Goal: Task Accomplishment & Management: Manage account settings

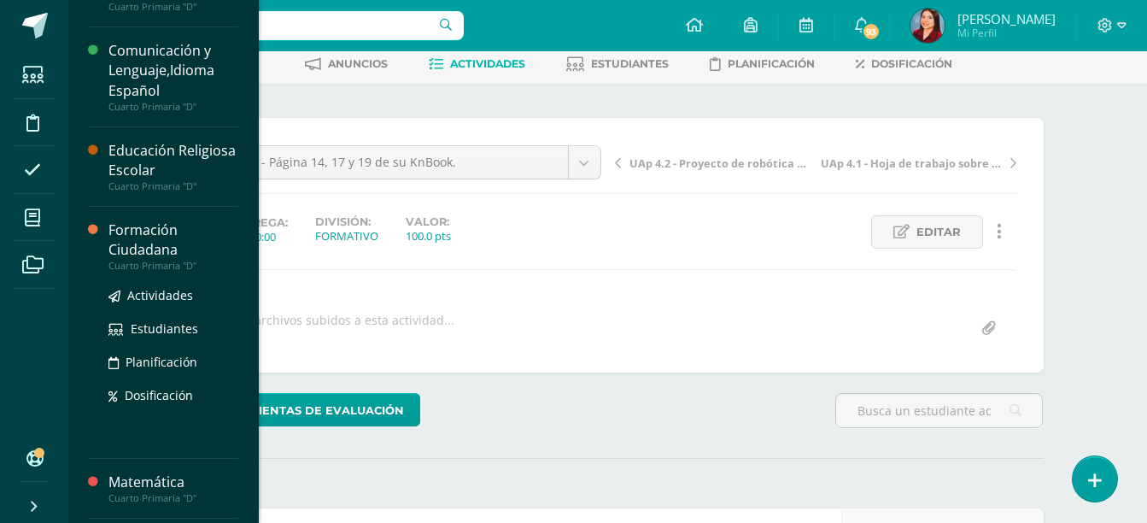
scroll to position [167, 0]
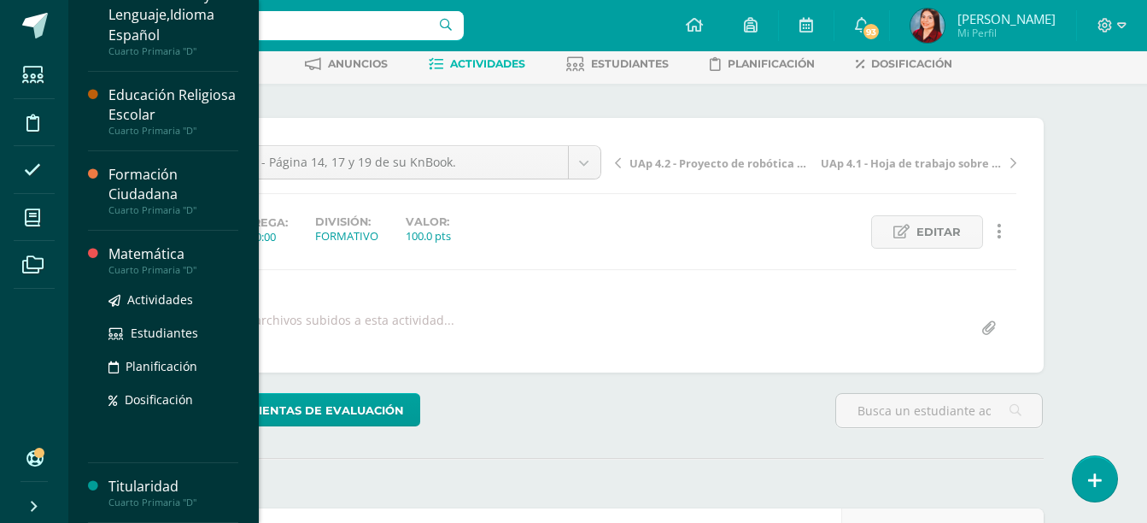
click at [129, 249] on div "Matemática" at bounding box center [173, 254] width 130 height 20
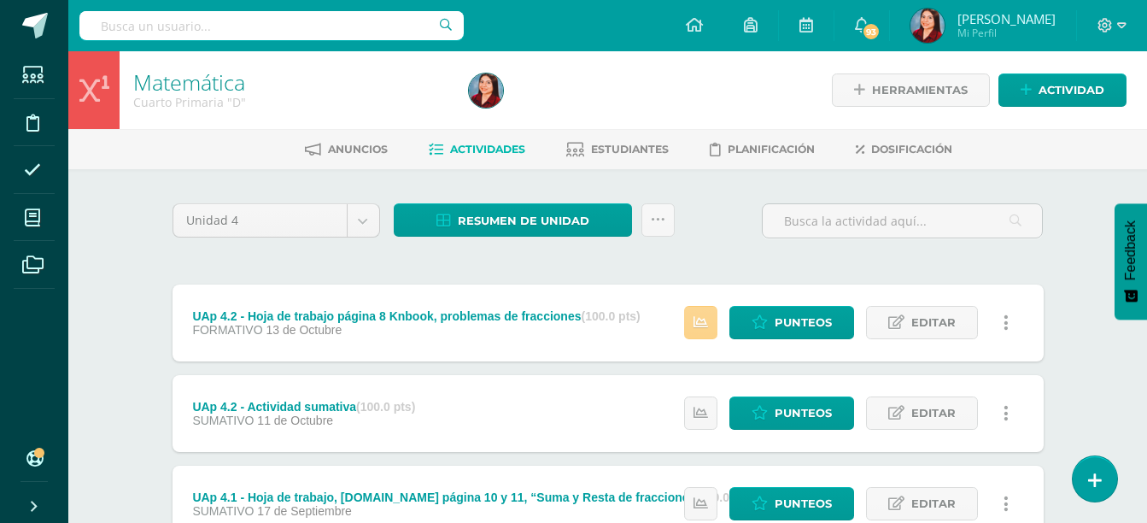
click at [699, 324] on icon at bounding box center [700, 322] width 15 height 15
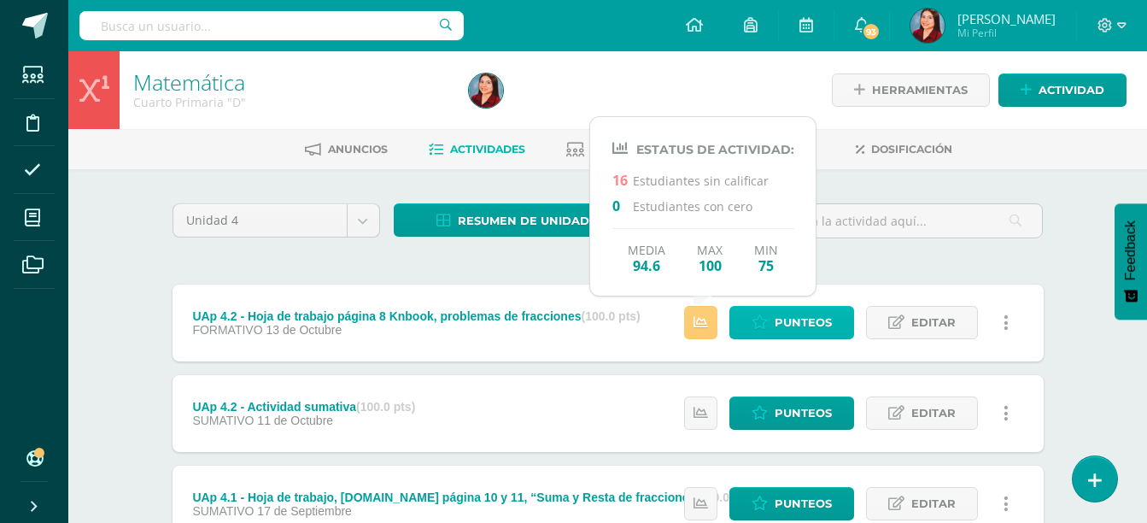
click at [794, 334] on span "Punteos" at bounding box center [803, 323] width 57 height 32
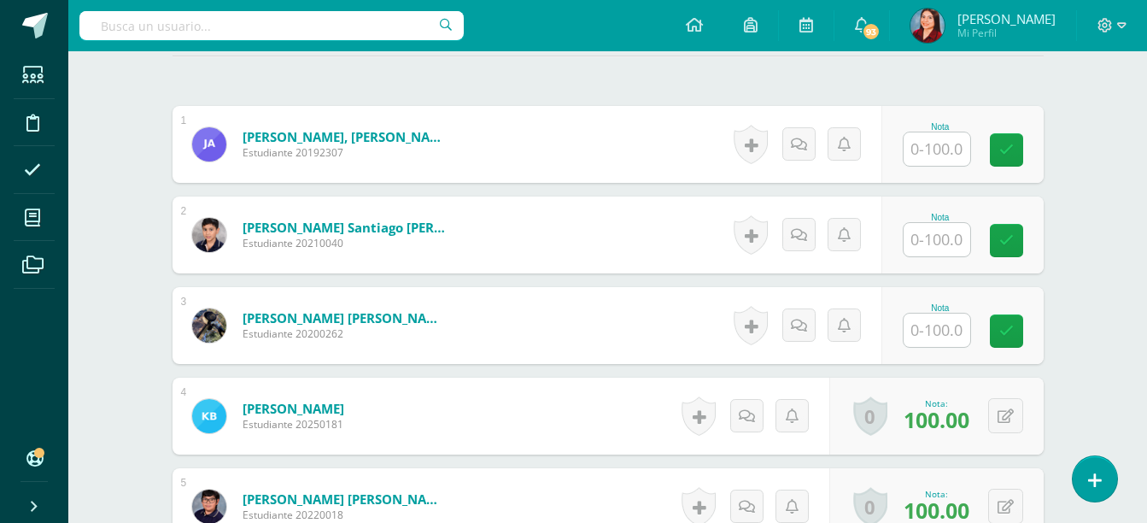
scroll to position [488, 0]
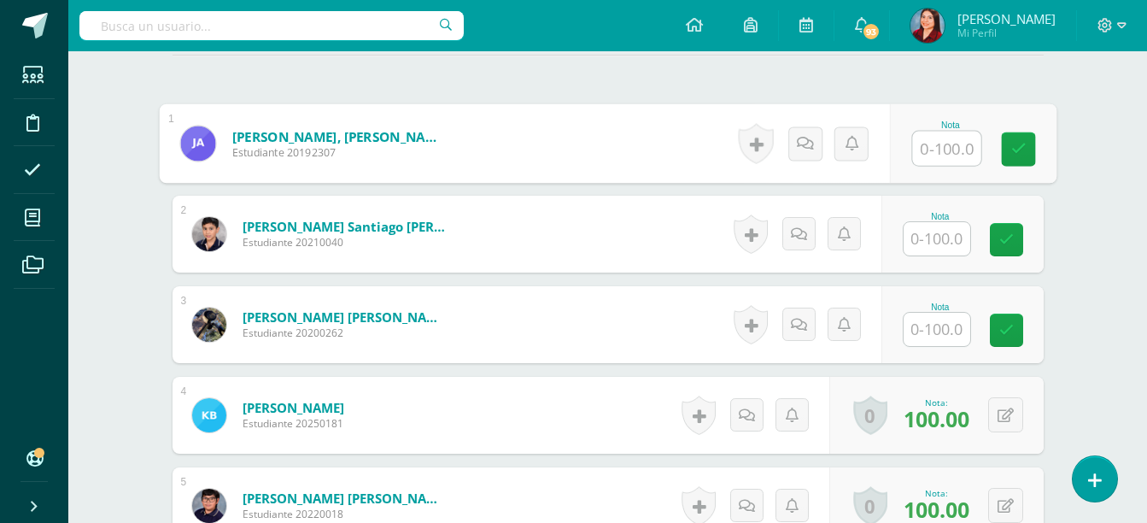
click at [944, 147] on input "text" at bounding box center [946, 149] width 68 height 34
type input "75"
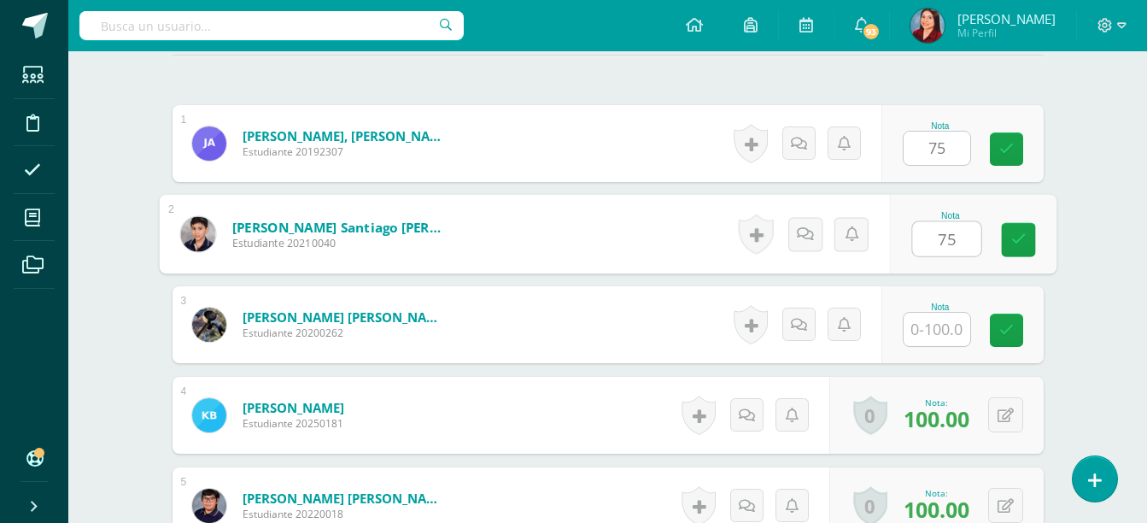
type input "75"
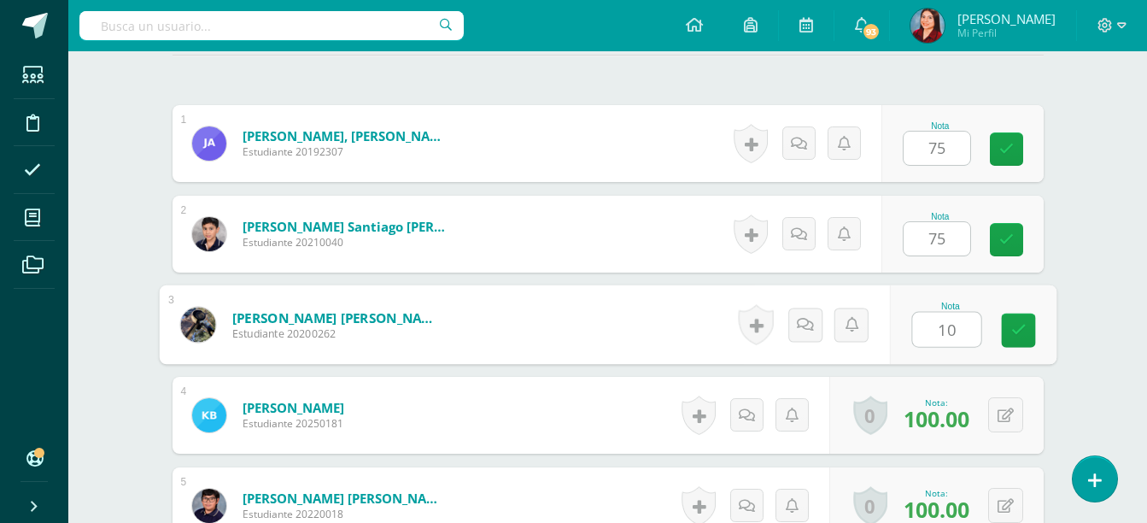
type input "100"
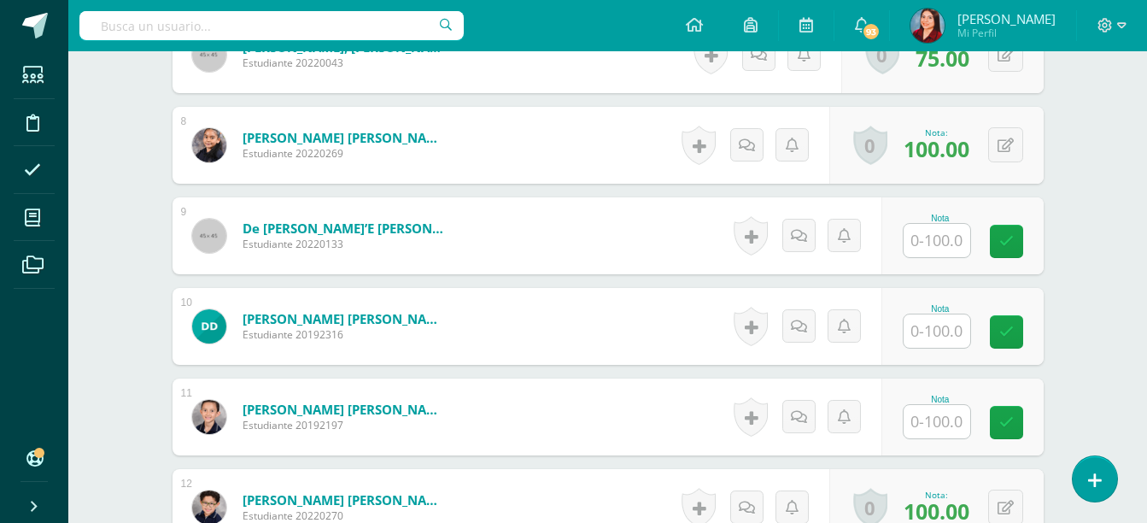
scroll to position [1138, 0]
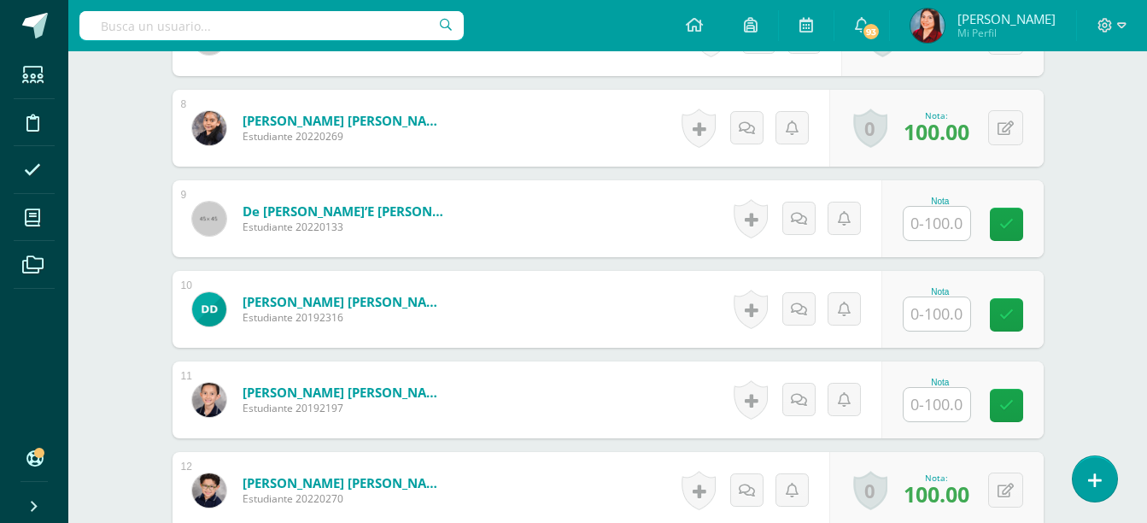
click at [920, 231] on input "text" at bounding box center [937, 223] width 67 height 33
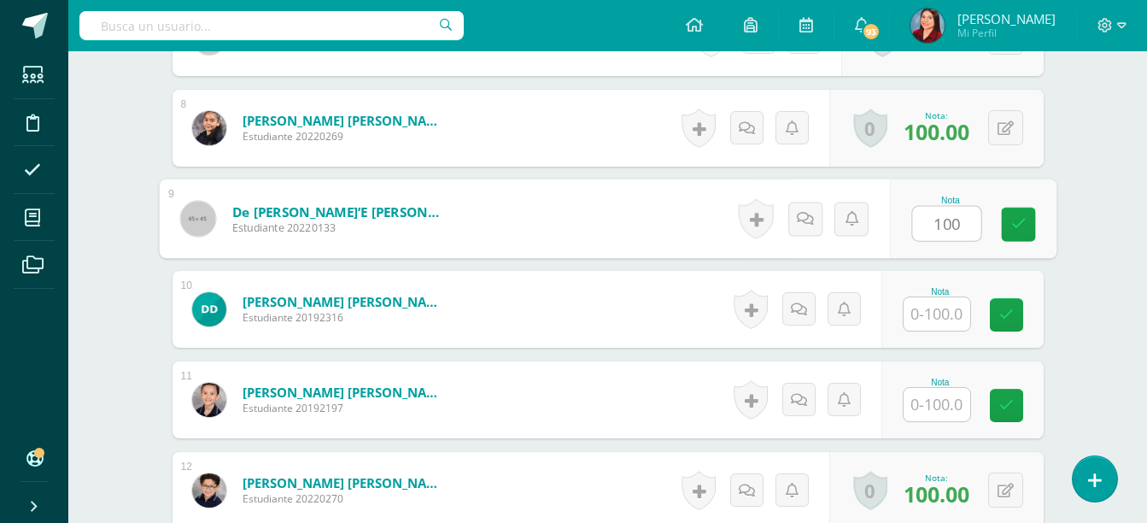
type input "100"
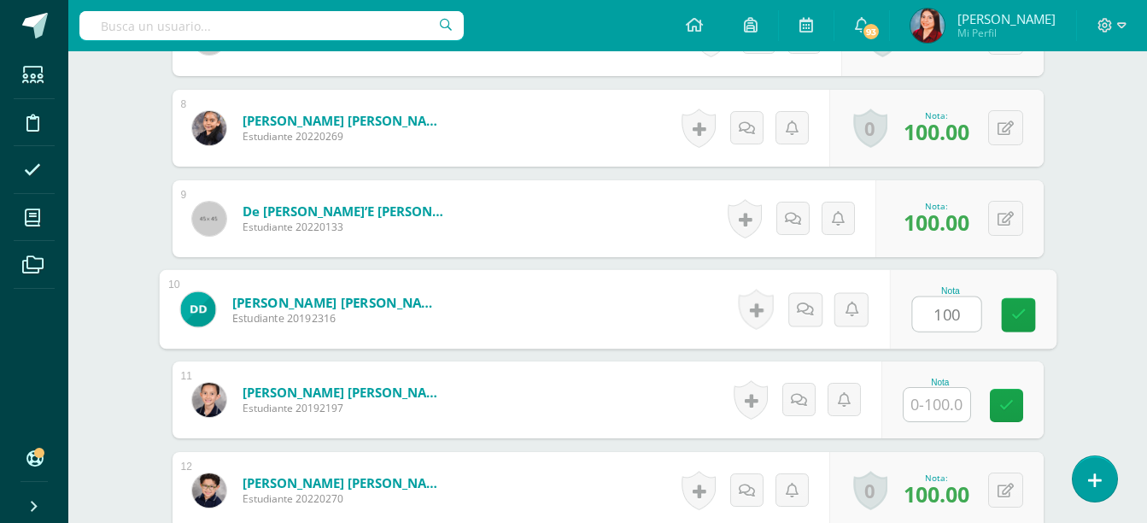
type input "100"
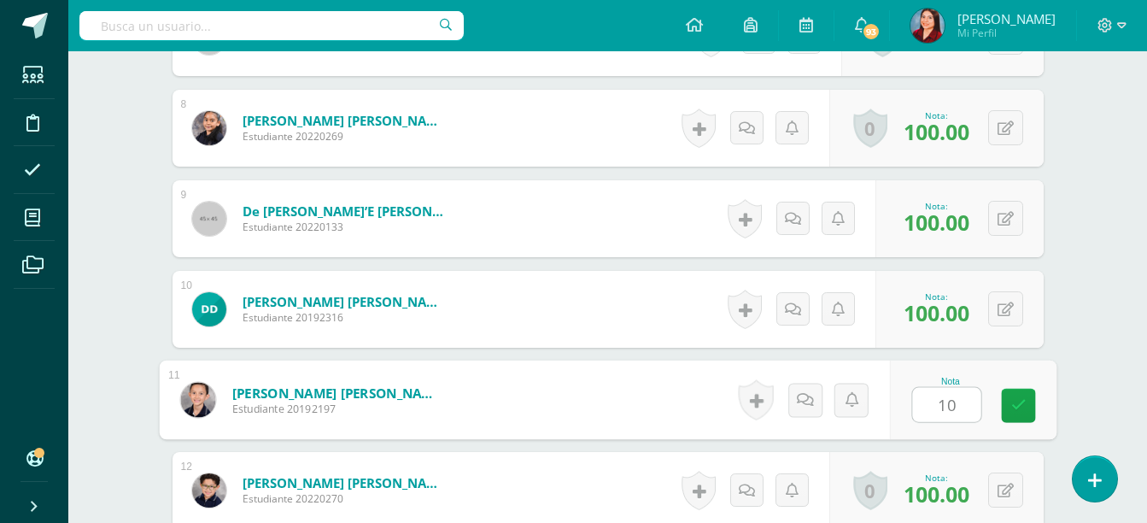
type input "100"
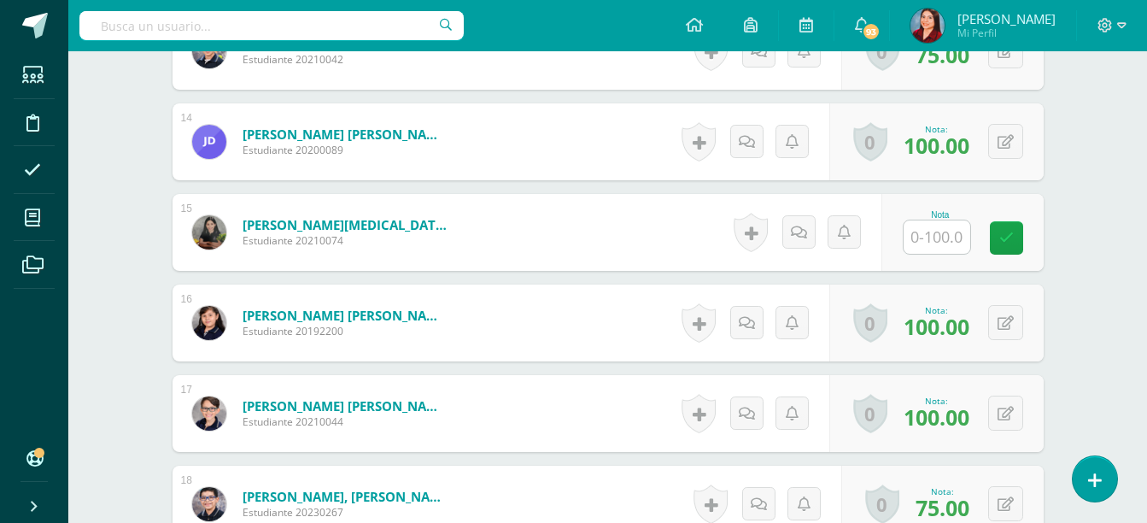
scroll to position [1670, 0]
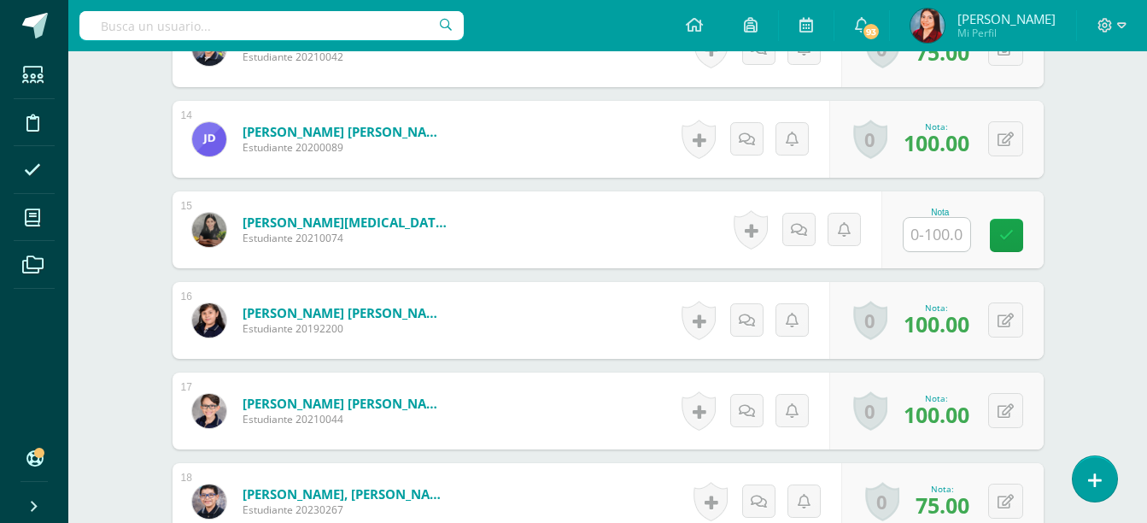
click at [942, 227] on input "text" at bounding box center [937, 234] width 67 height 33
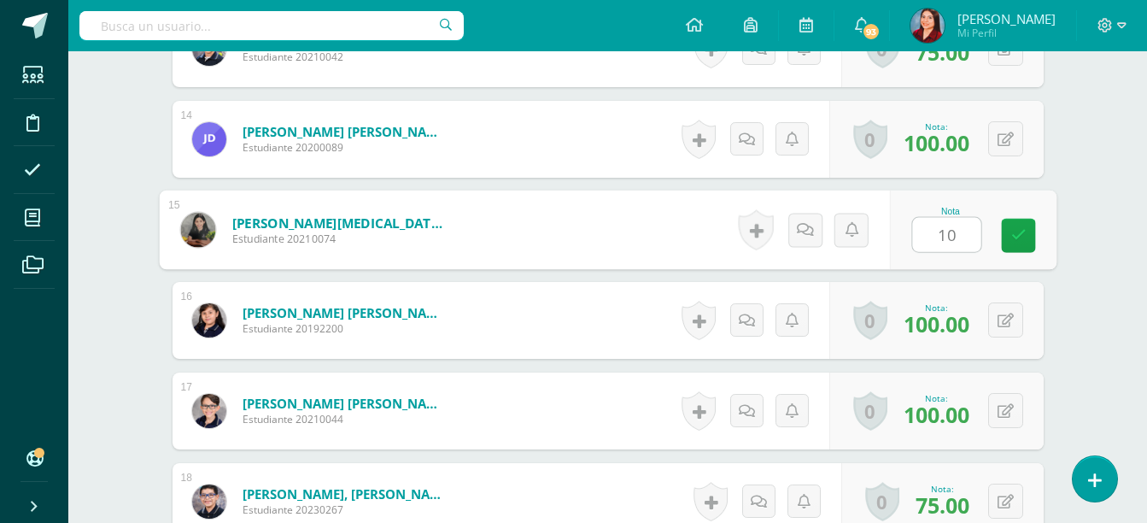
type input "100"
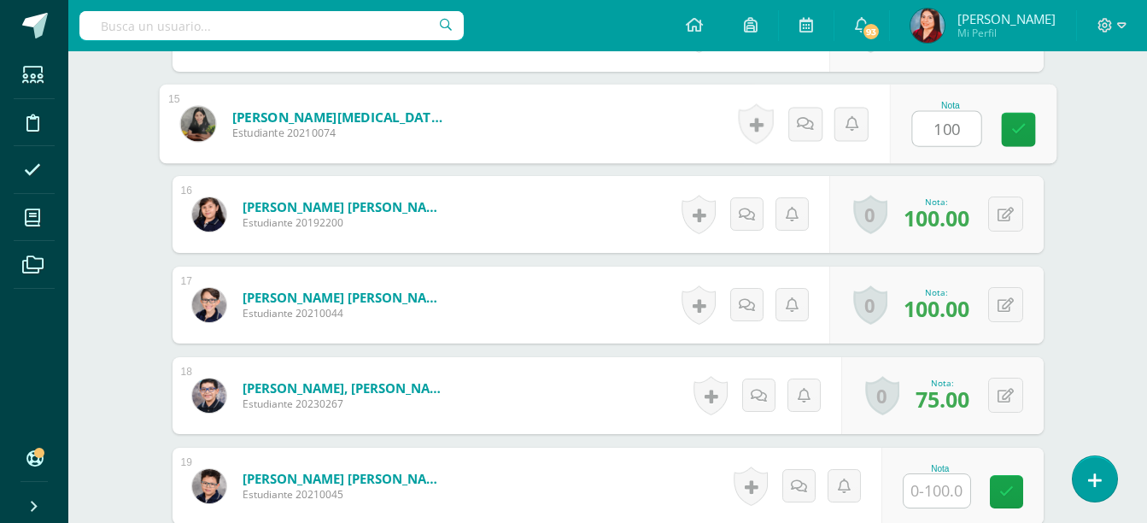
scroll to position [1776, 0]
click at [1021, 133] on icon at bounding box center [1017, 128] width 15 height 15
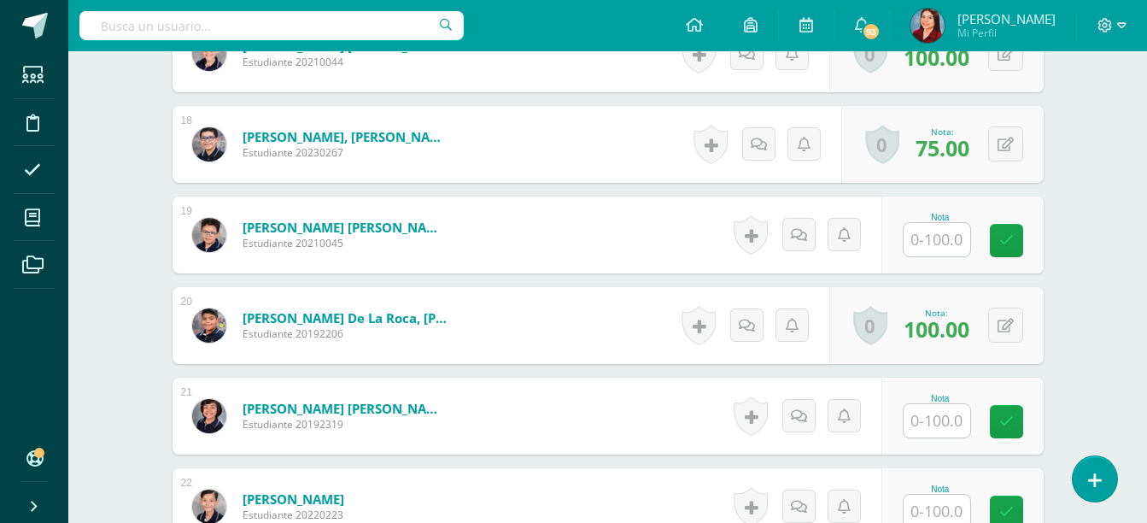
scroll to position [2056, 0]
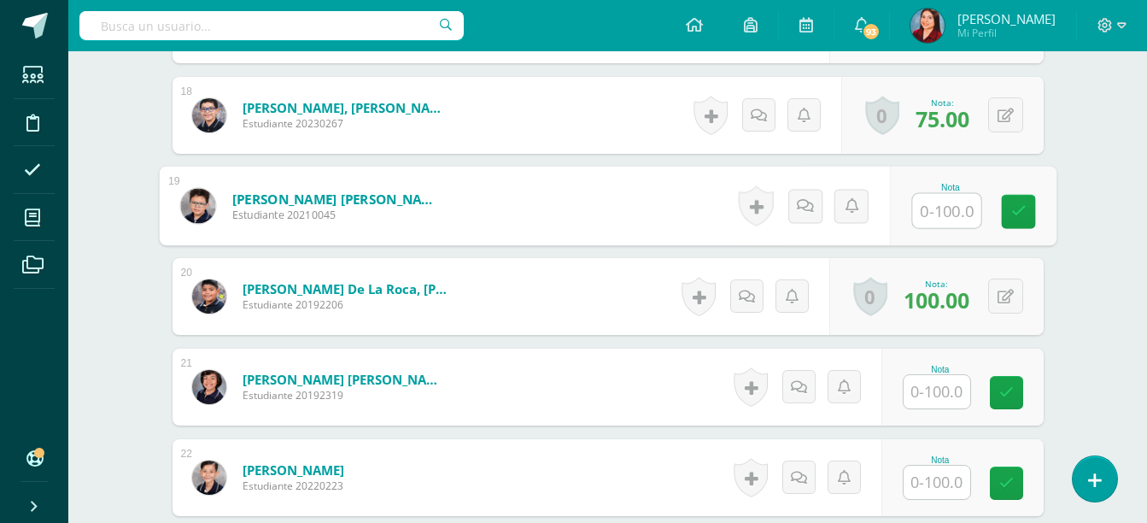
click at [944, 213] on input "text" at bounding box center [946, 211] width 68 height 34
type input "100"
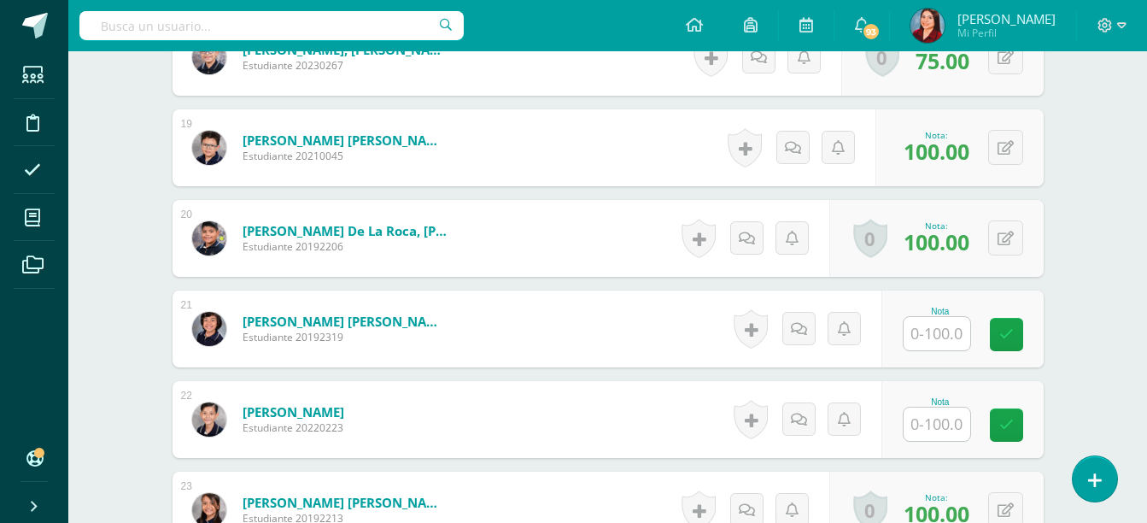
scroll to position [2097, 0]
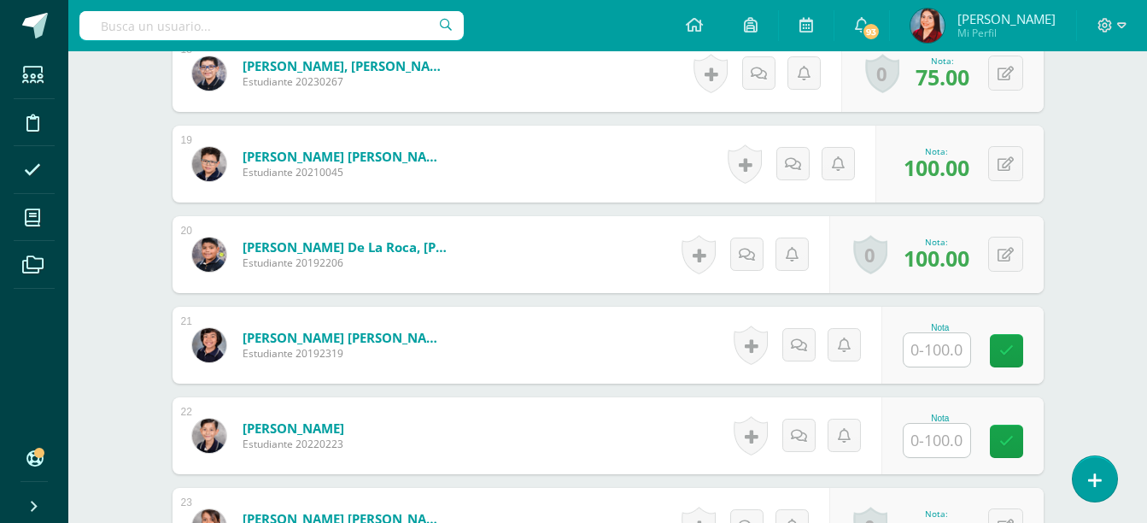
click at [933, 339] on input "text" at bounding box center [937, 349] width 67 height 33
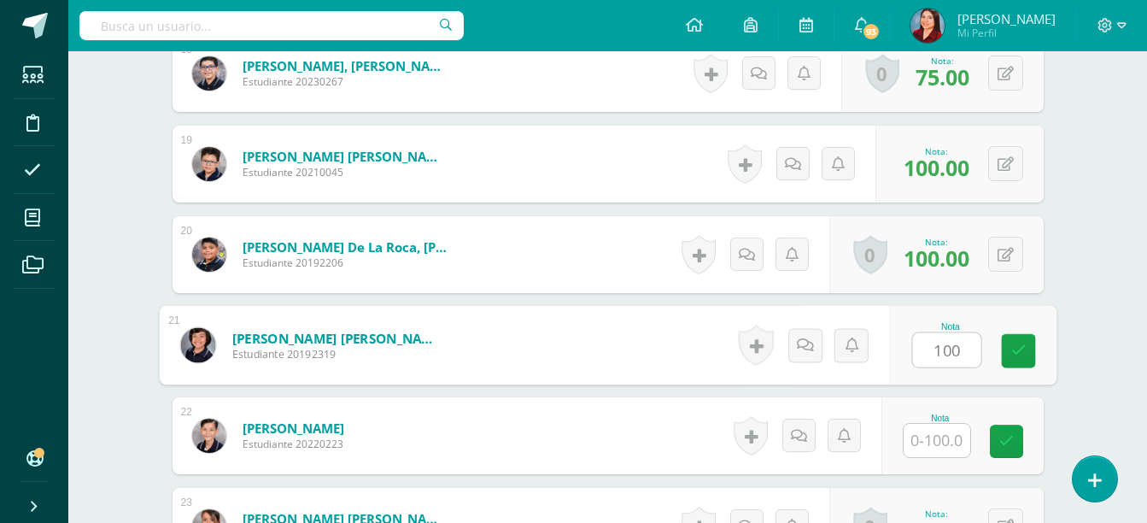
type input "100"
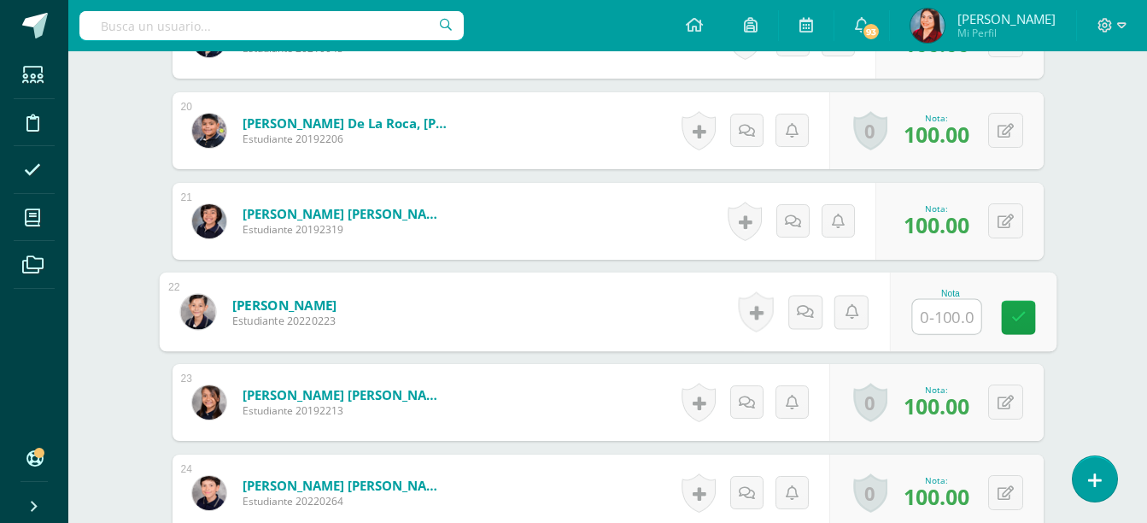
scroll to position [2266, 0]
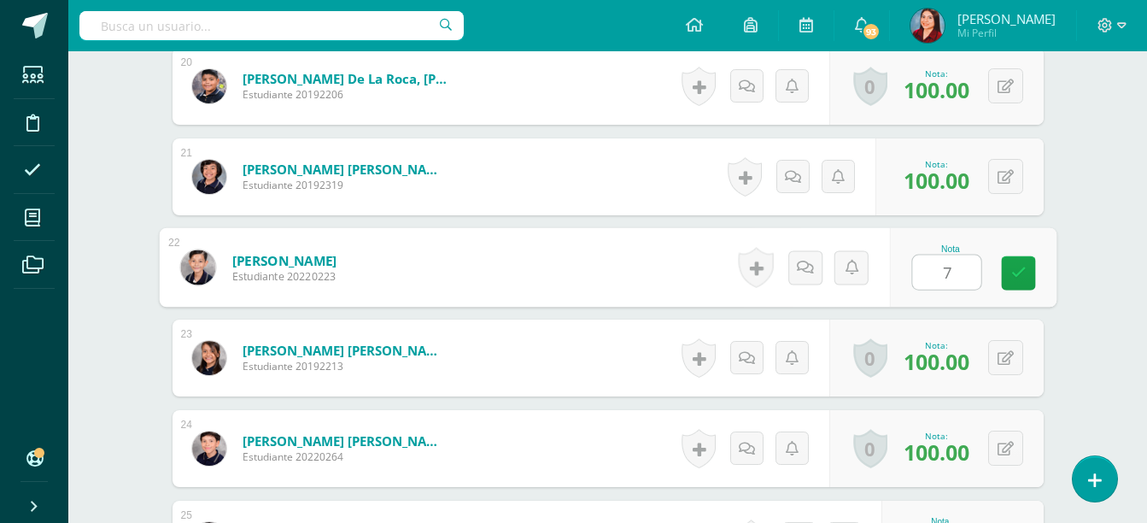
type input "75"
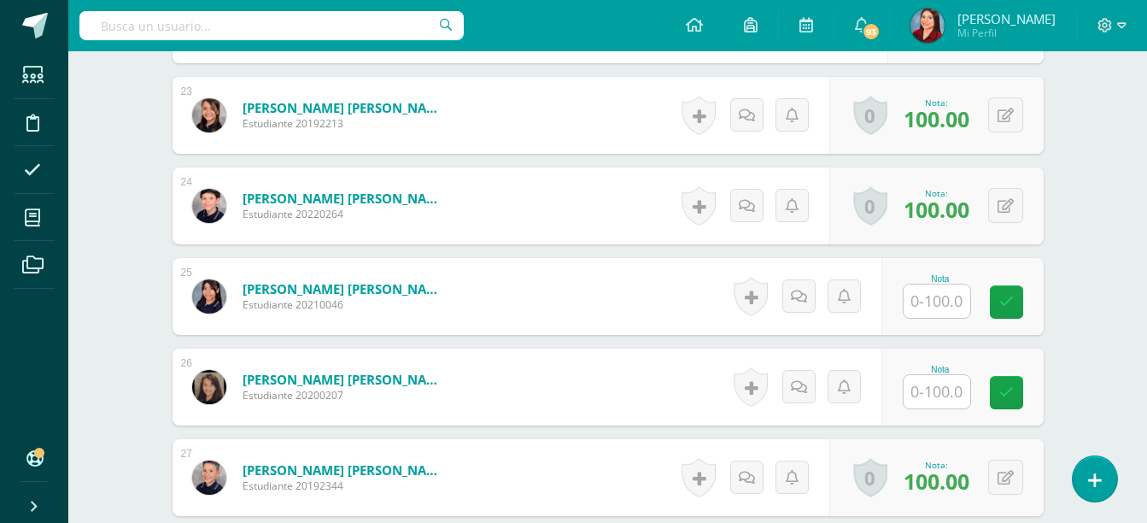
scroll to position [2510, 0]
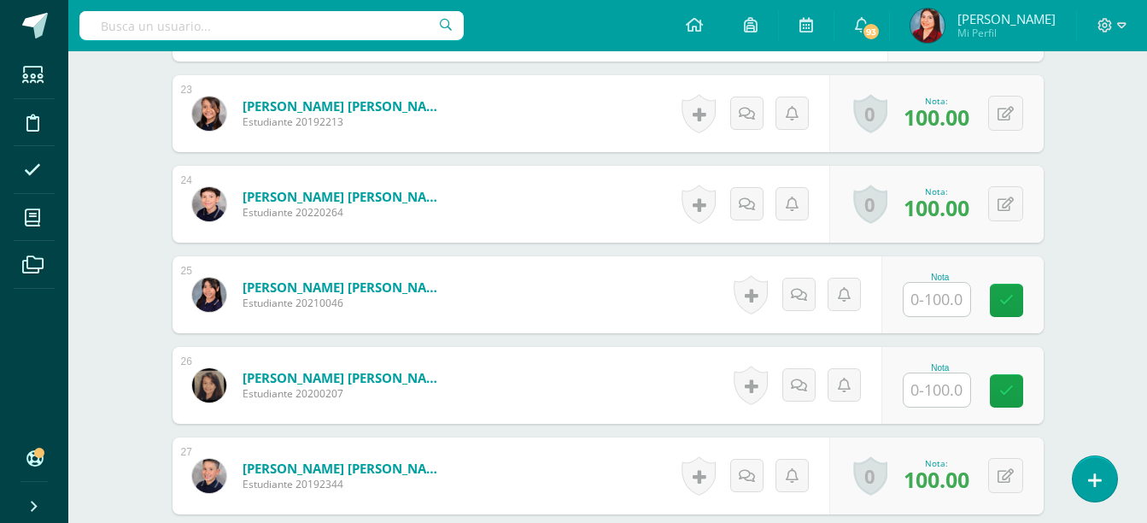
click at [932, 274] on div "Nota" at bounding box center [940, 276] width 75 height 9
click at [932, 293] on input "text" at bounding box center [937, 299] width 67 height 33
type input "100"
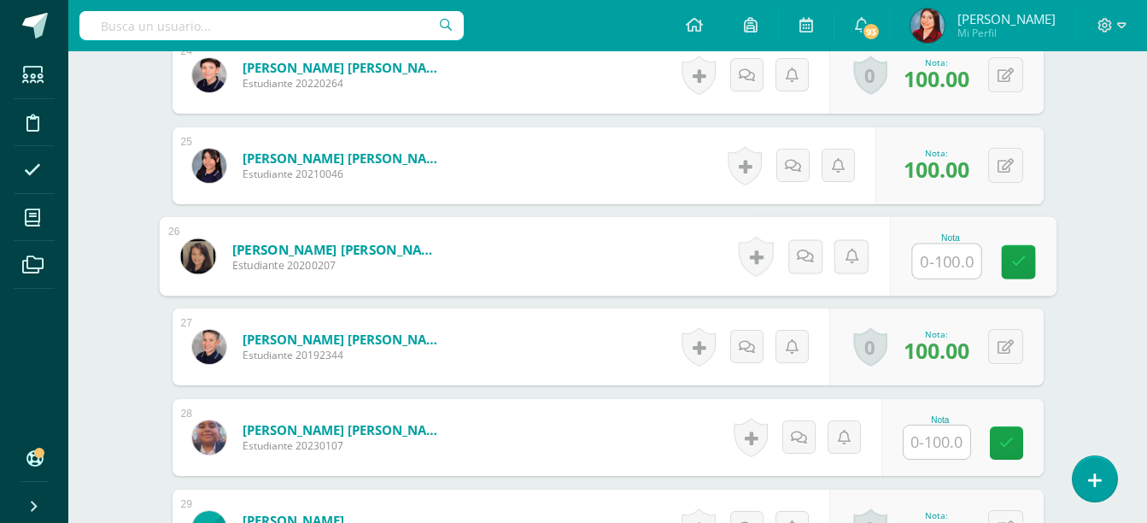
scroll to position [2641, 0]
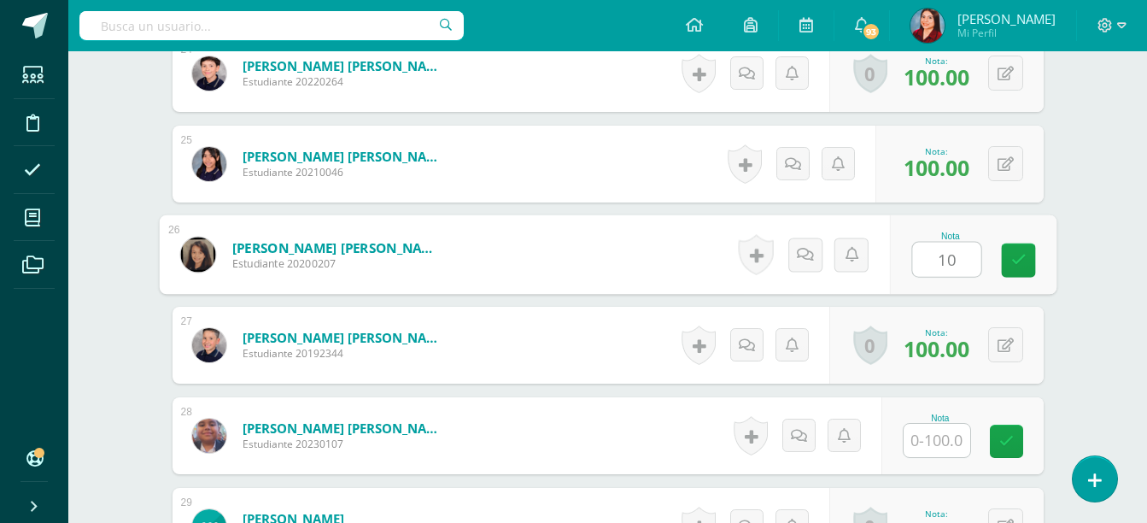
type input "100"
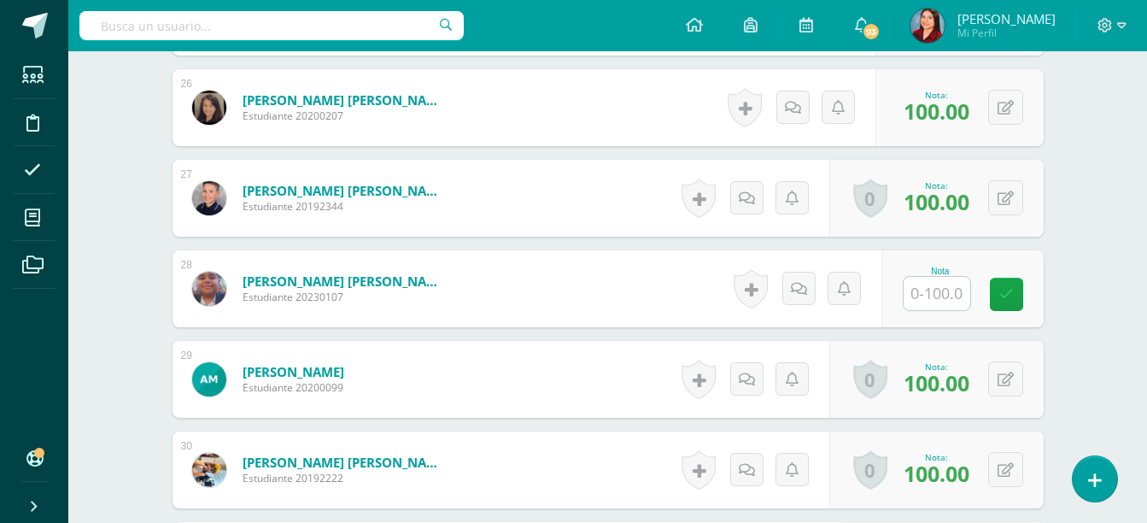
scroll to position [2792, 0]
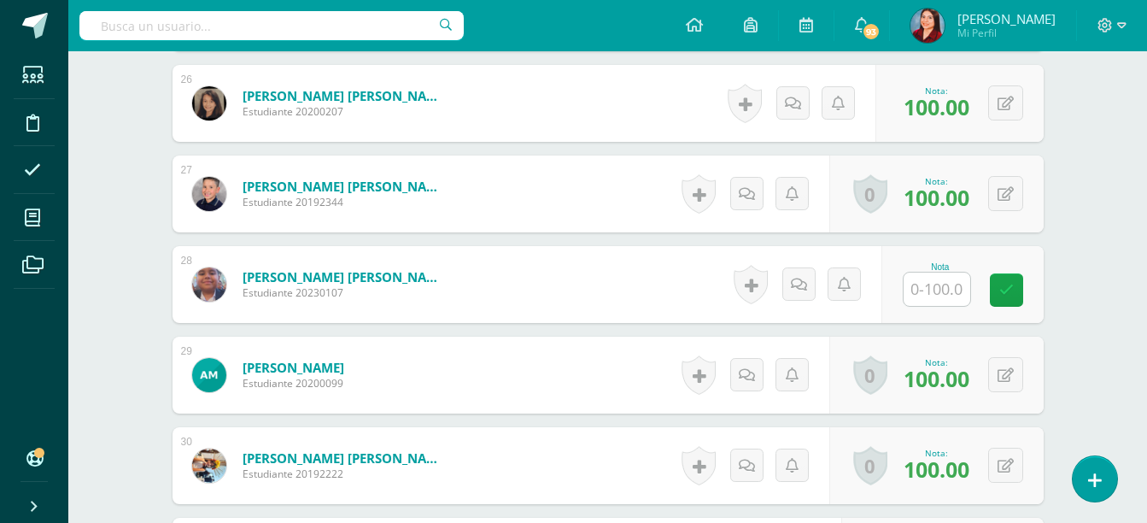
click at [932, 284] on input "text" at bounding box center [937, 288] width 67 height 33
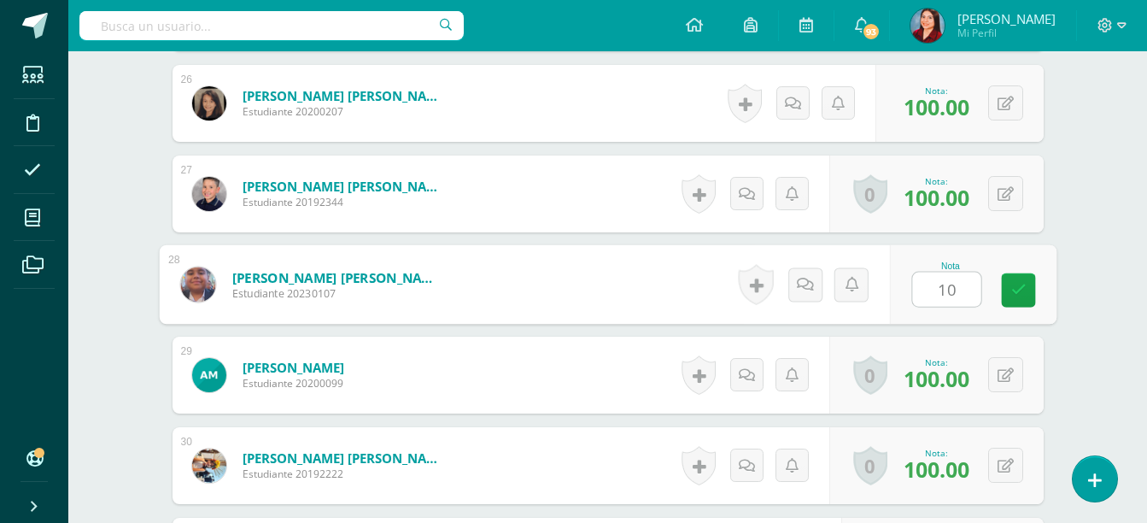
type input "100"
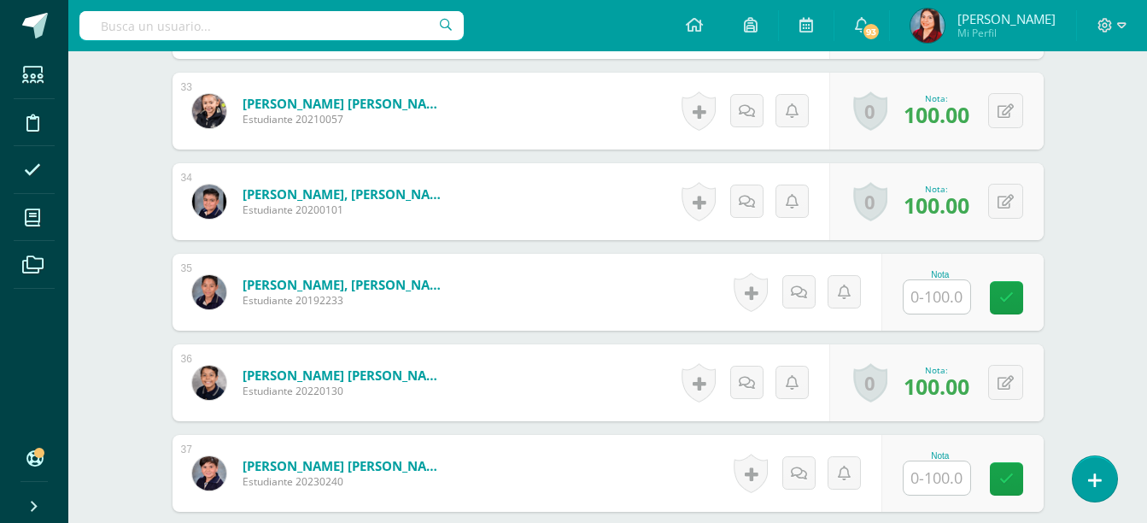
scroll to position [3419, 0]
click at [932, 288] on input "text" at bounding box center [937, 295] width 67 height 33
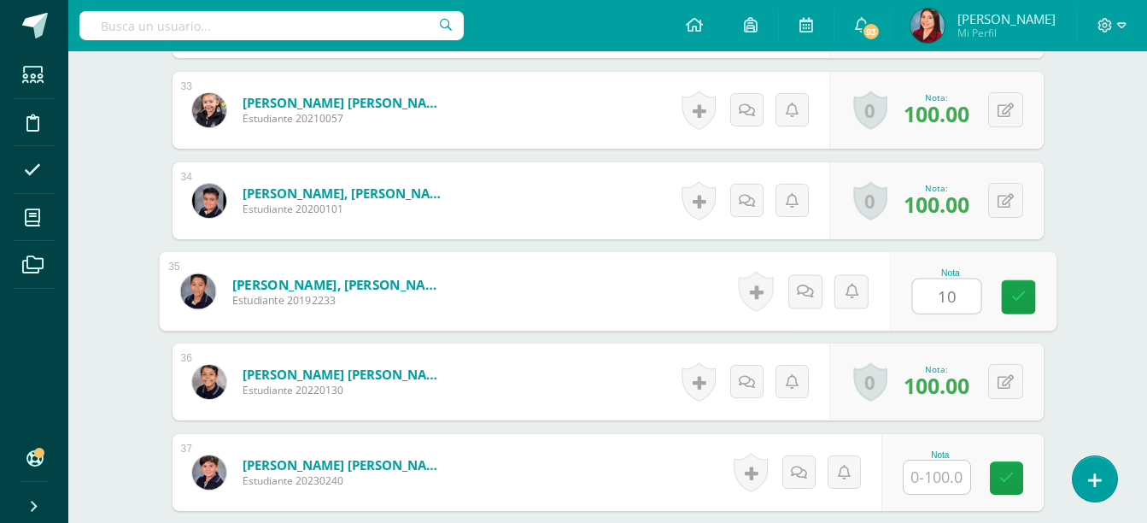
type input "100"
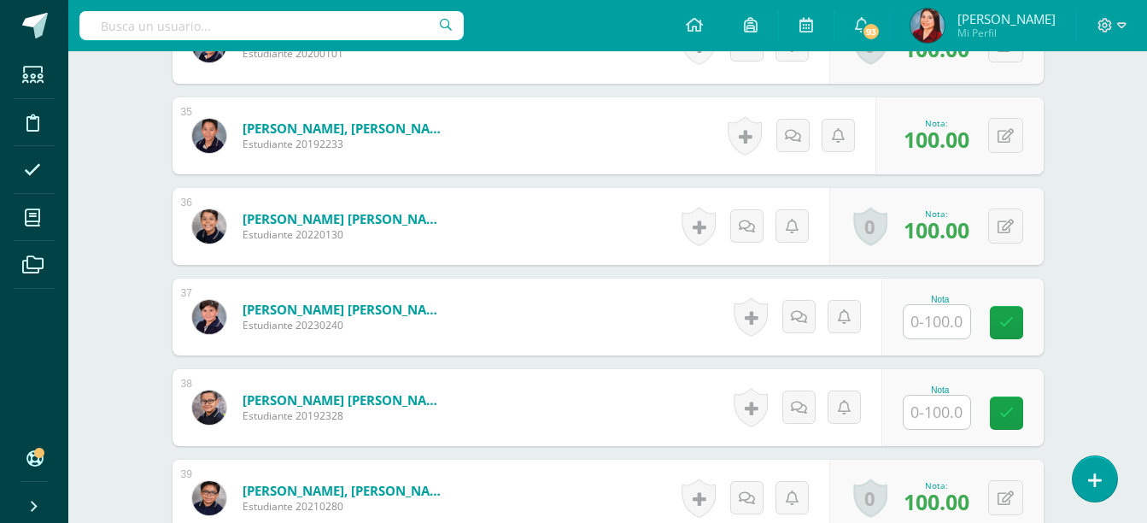
scroll to position [3600, 0]
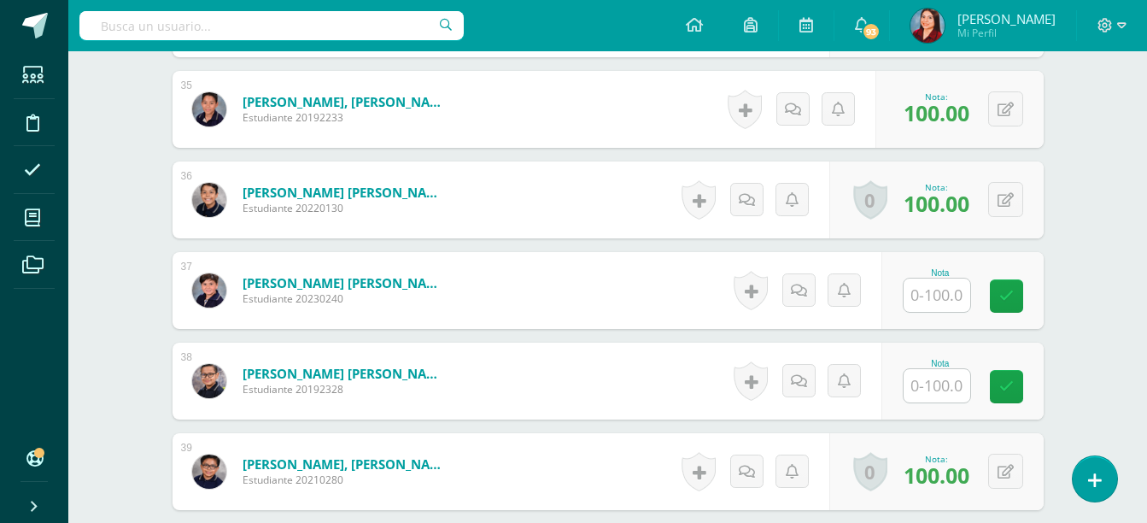
click at [937, 296] on input "text" at bounding box center [937, 294] width 67 height 33
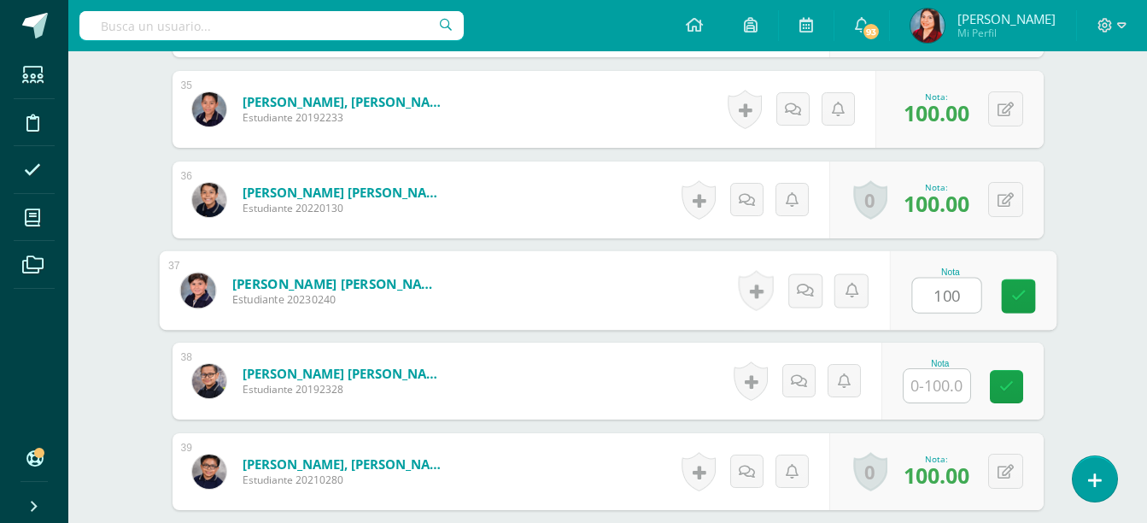
type input "100"
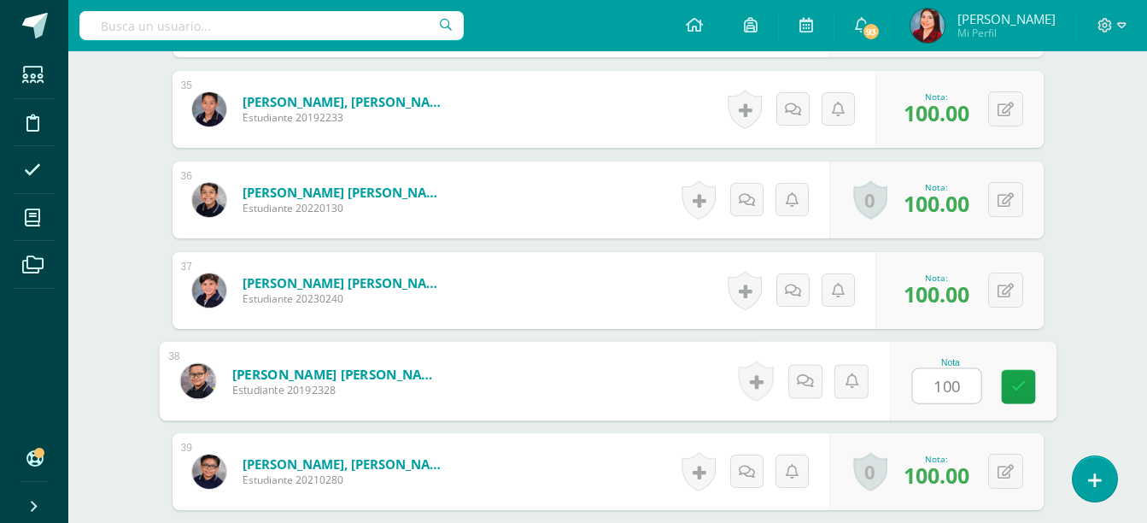
type input "100"
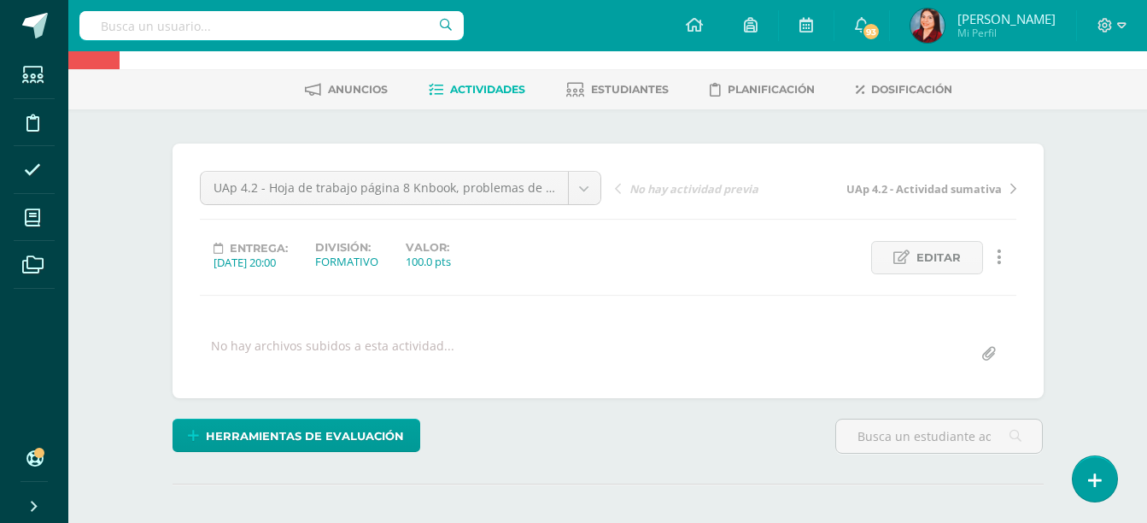
scroll to position [0, 0]
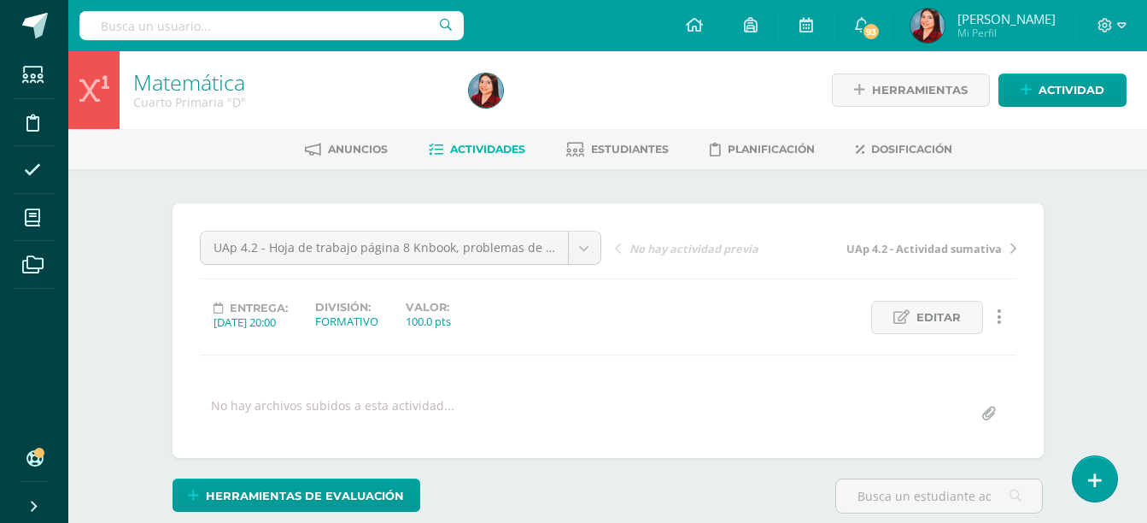
click at [194, 90] on link "Matemática" at bounding box center [189, 81] width 112 height 29
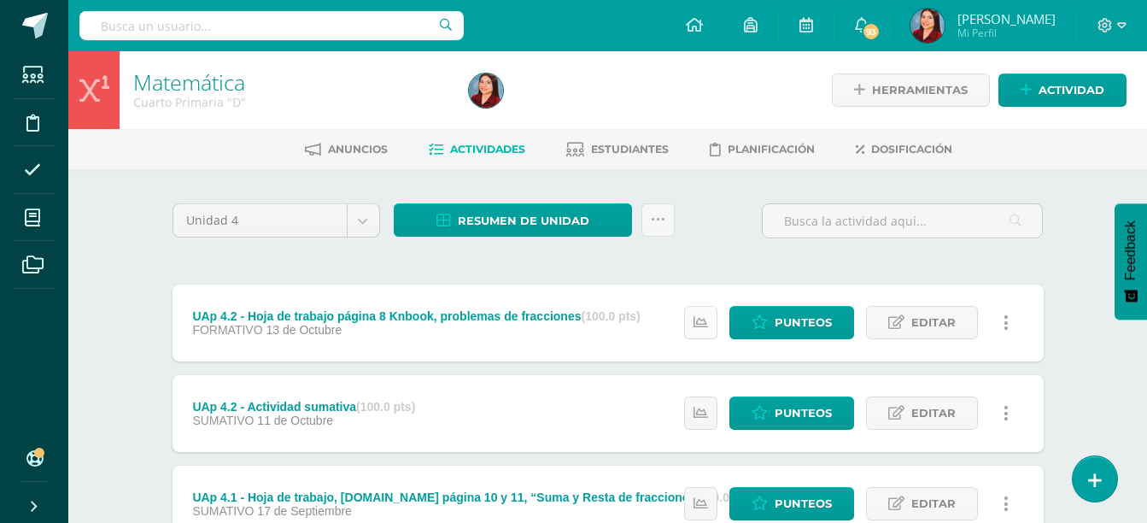
click at [693, 323] on link at bounding box center [700, 322] width 33 height 33
click at [699, 411] on icon at bounding box center [700, 413] width 15 height 15
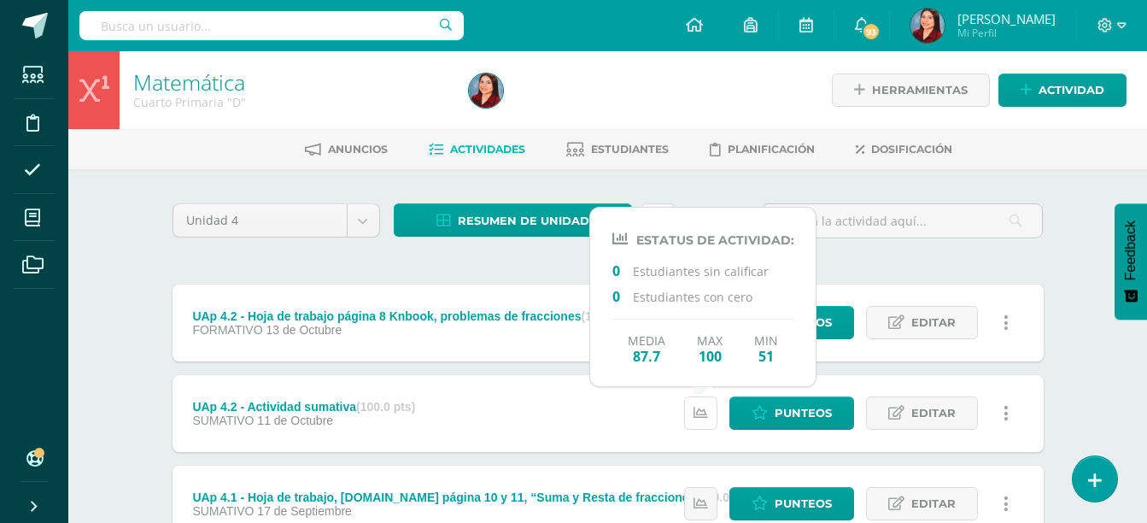
scroll to position [224, 0]
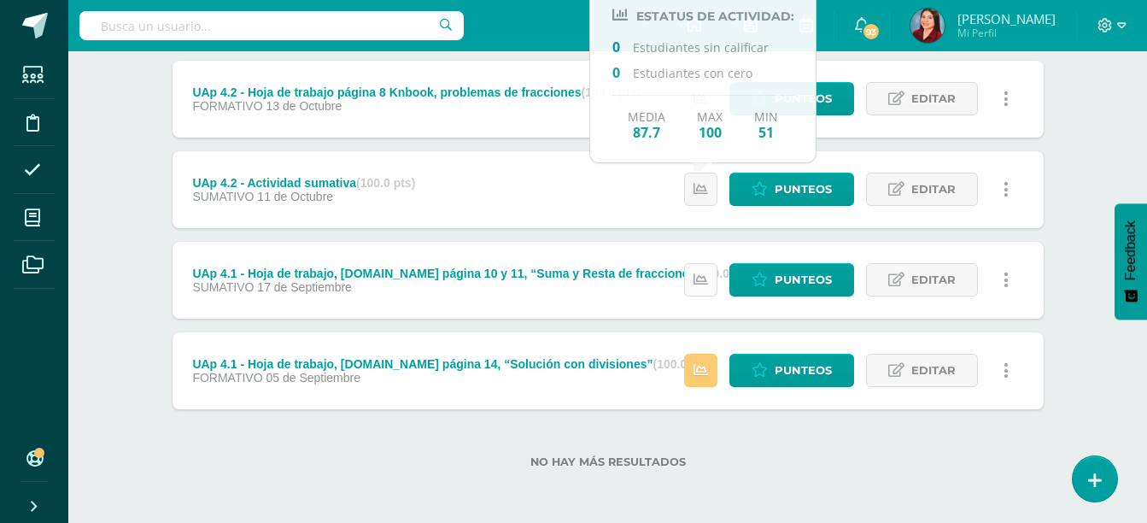
click at [696, 284] on icon at bounding box center [700, 279] width 15 height 15
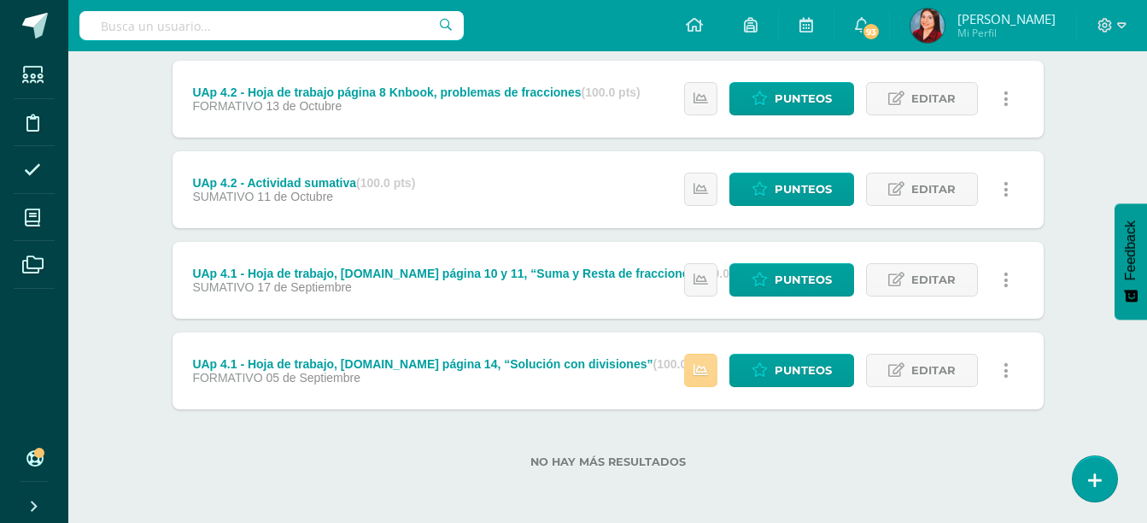
click at [703, 363] on icon at bounding box center [700, 370] width 15 height 15
click at [776, 383] on span "Punteos" at bounding box center [803, 370] width 57 height 32
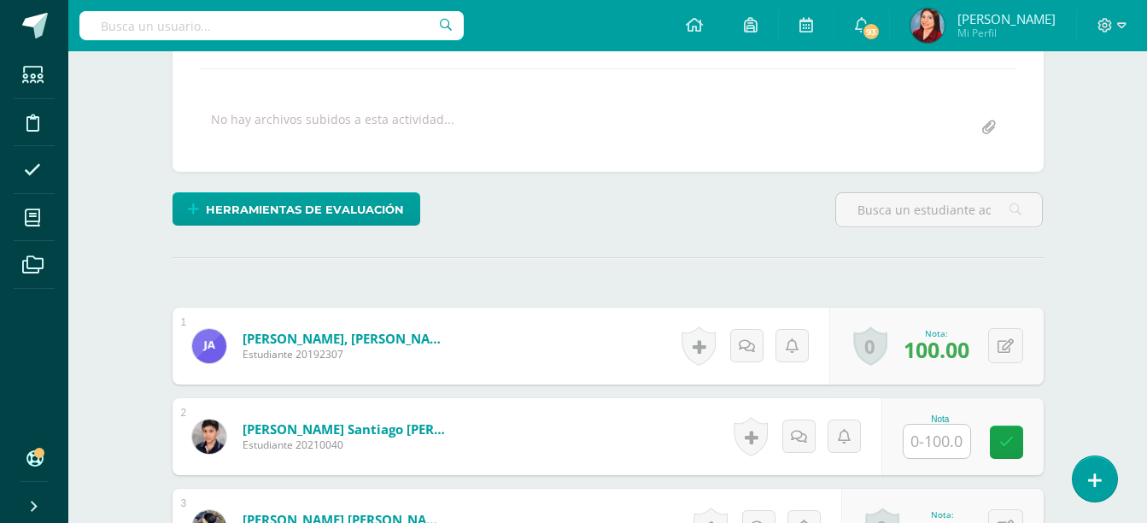
scroll to position [287, 0]
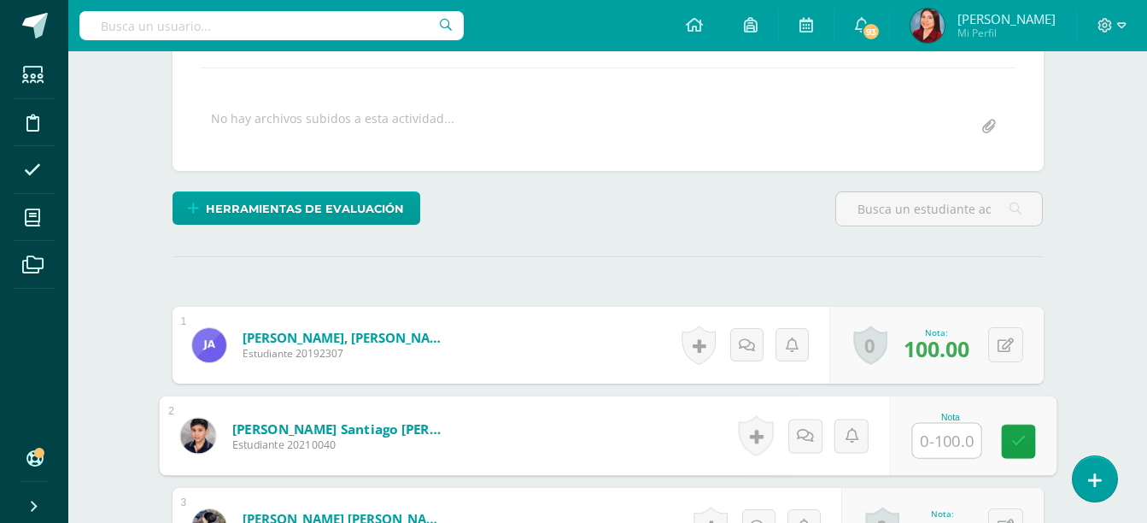
click at [939, 430] on input "text" at bounding box center [946, 441] width 68 height 34
type input "70"
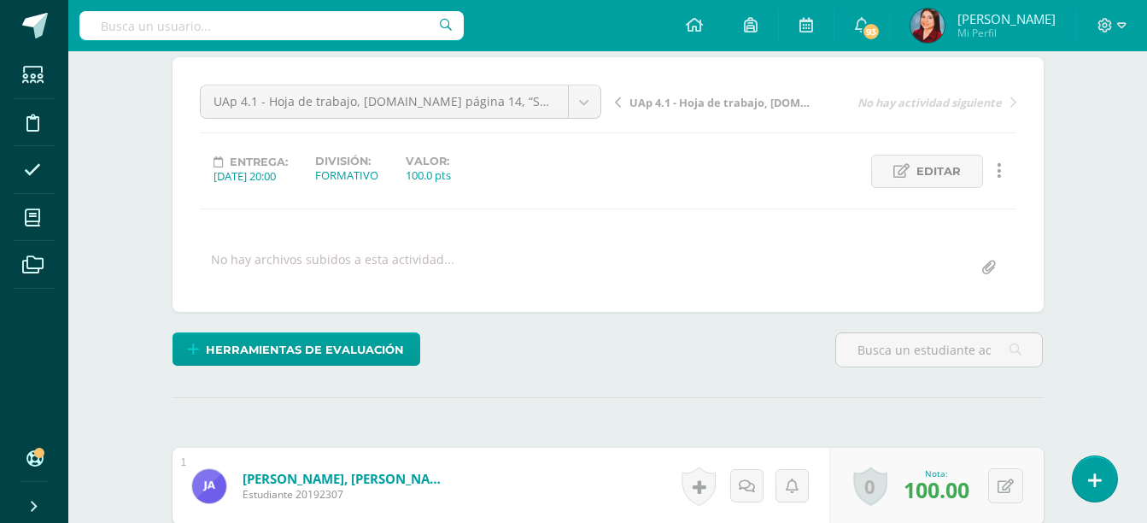
scroll to position [0, 0]
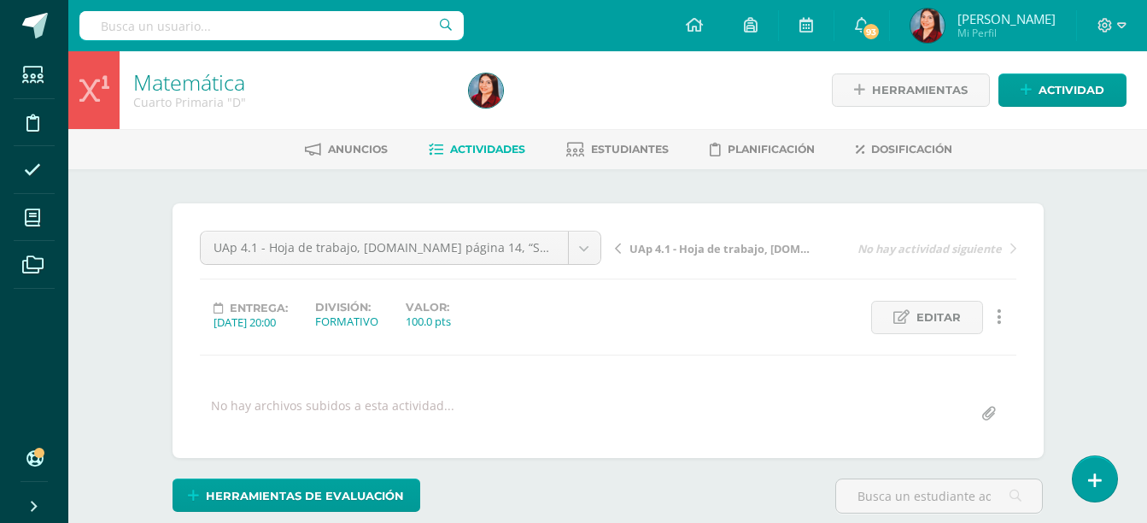
click at [198, 90] on link "Matemática" at bounding box center [189, 81] width 112 height 29
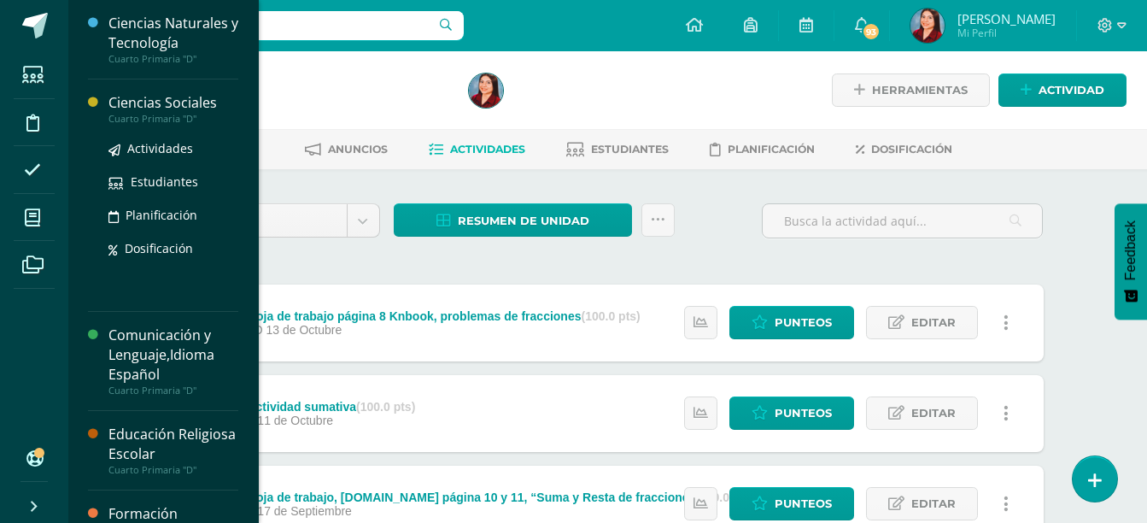
click at [163, 104] on div "Ciencias Sociales" at bounding box center [173, 103] width 130 height 20
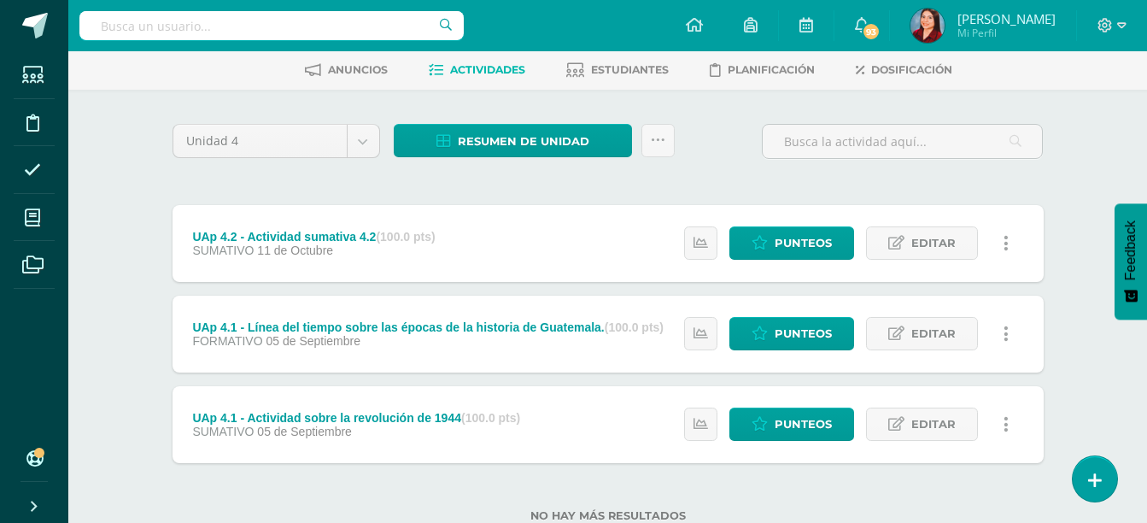
scroll to position [80, 0]
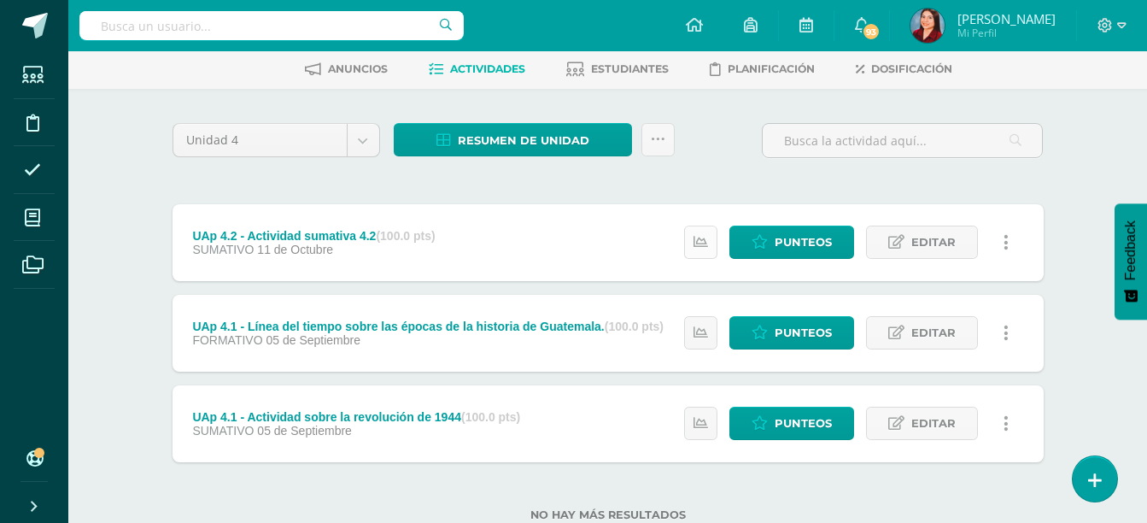
click at [703, 244] on icon at bounding box center [700, 242] width 15 height 15
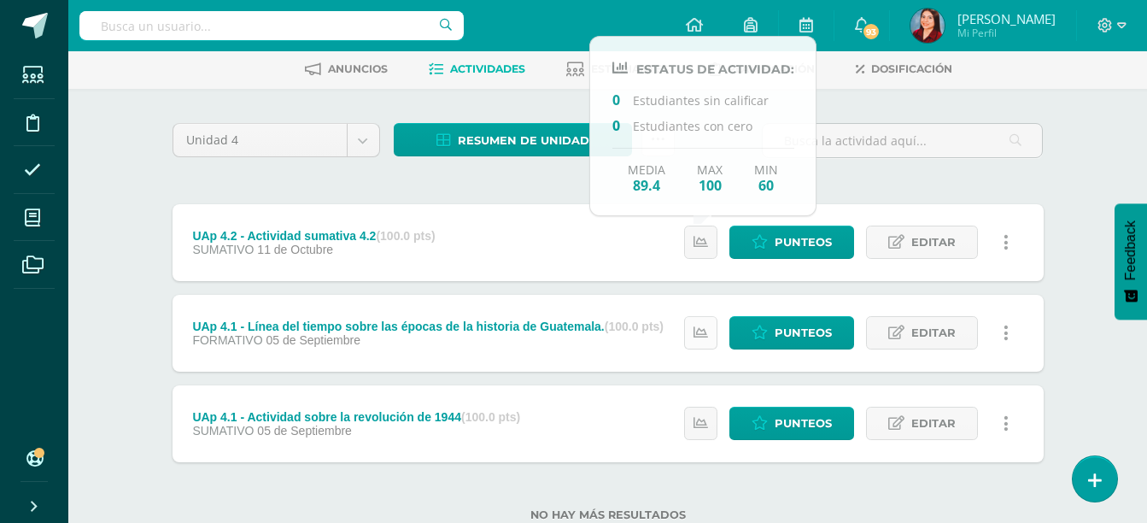
click at [695, 326] on icon at bounding box center [700, 332] width 15 height 15
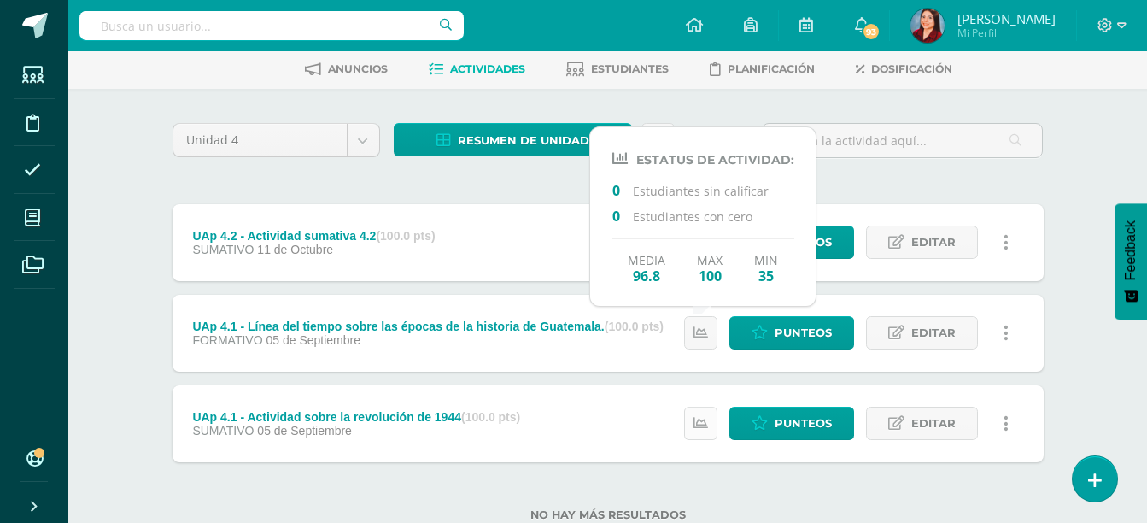
click at [701, 426] on icon at bounding box center [700, 423] width 15 height 15
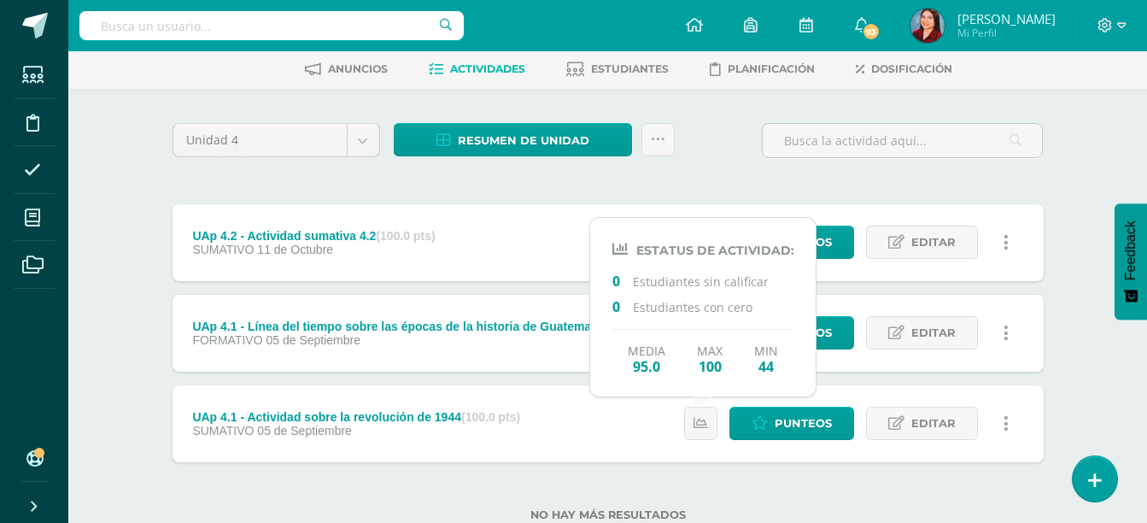
click at [521, 188] on div "Unidad 4 Unidad 1 Unidad 2 Unidad 3 Unidad 4 Resumen de unidad Descargar como H…" at bounding box center [608, 332] width 885 height 418
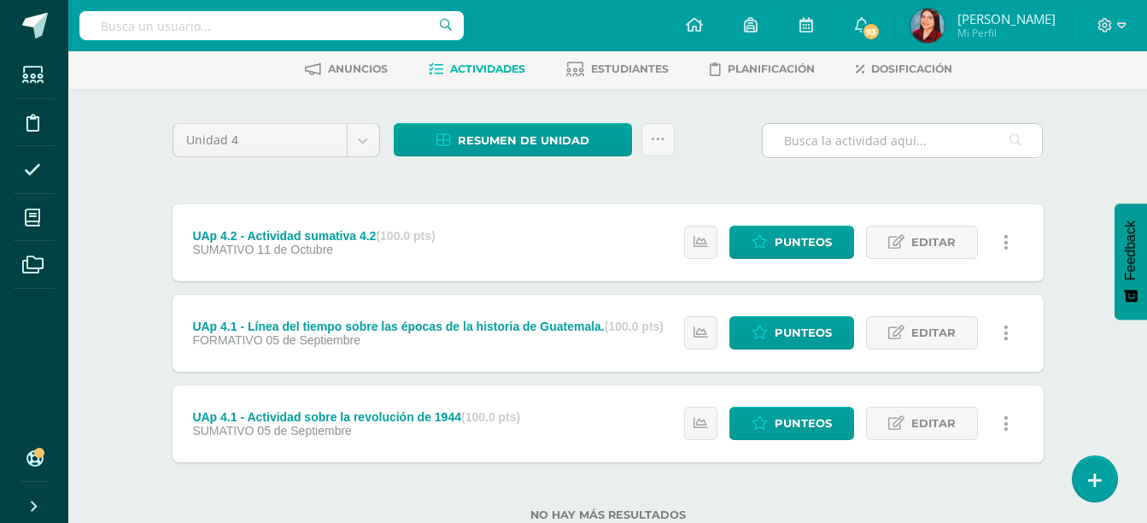
scroll to position [0, 0]
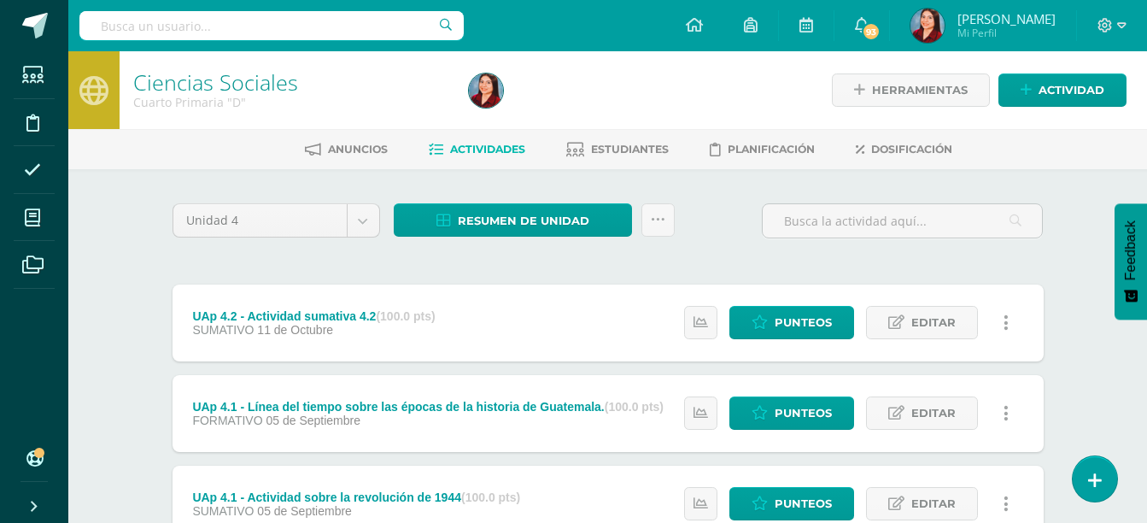
click at [1062, 107] on div "Herramientas Detalle de asistencias Actividad" at bounding box center [965, 90] width 322 height 78
click at [1062, 105] on span "Actividad" at bounding box center [1071, 90] width 66 height 32
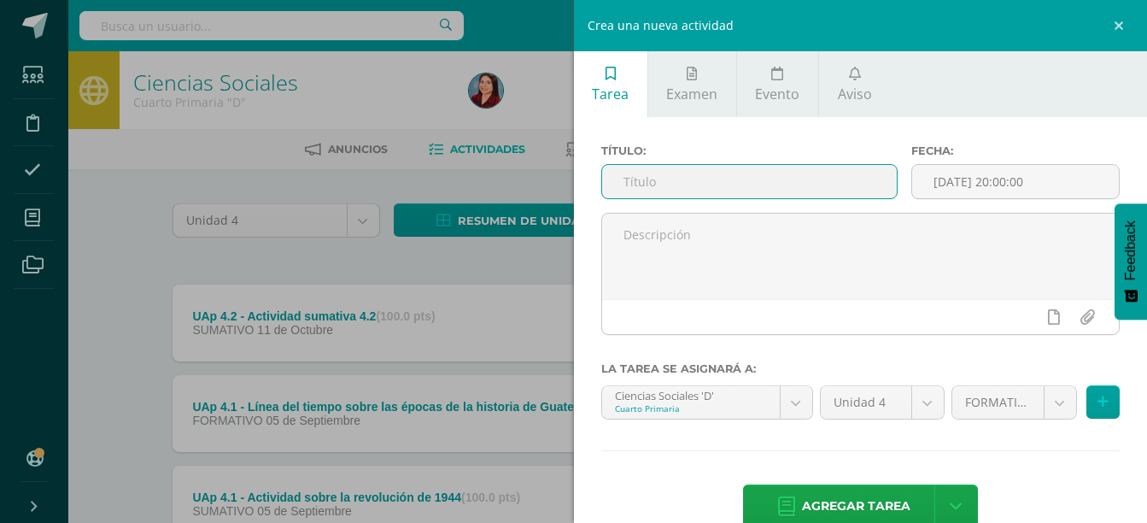
click at [788, 178] on input "text" at bounding box center [749, 181] width 295 height 33
paste input "Máquinas utilizadas en la revolución del siglo XX. (actividad grupal)"
type input "UAp 4.2 - Máquinas utilizadas en la revolución del siglo XX. (actividad grupal)"
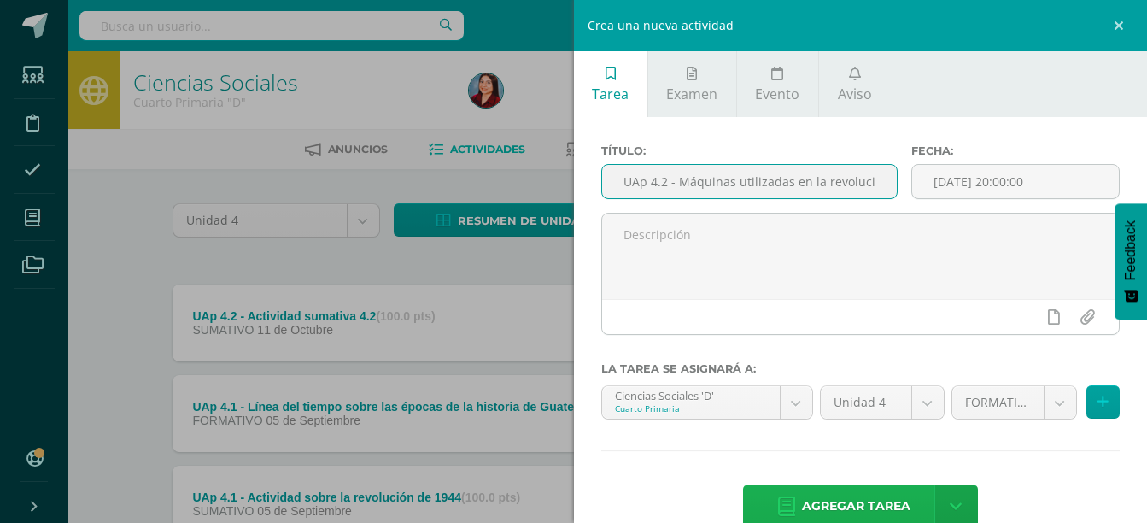
click at [869, 503] on span "Agregar tarea" at bounding box center [856, 506] width 108 height 42
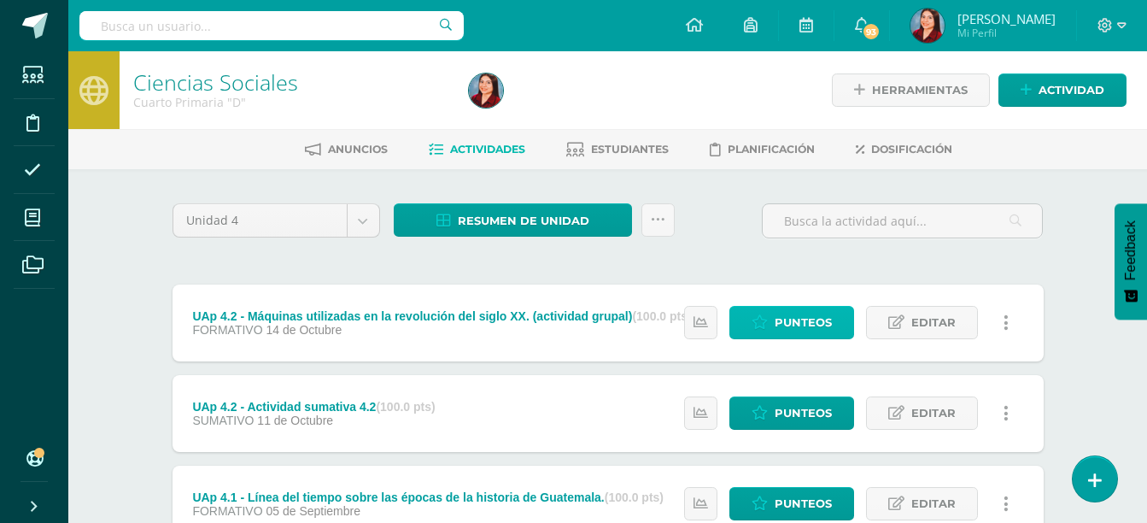
click at [773, 320] on link "Punteos" at bounding box center [791, 322] width 125 height 33
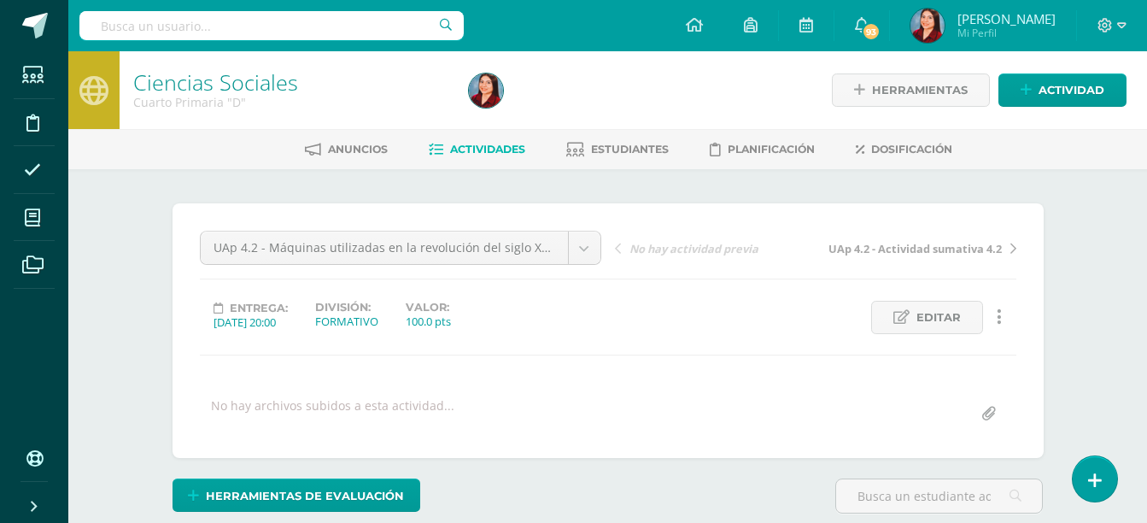
click at [154, 272] on div "¿Estás seguro que quieres eliminar esta actividad? Esto borrará la actividad y …" at bounding box center [607, 422] width 939 height 507
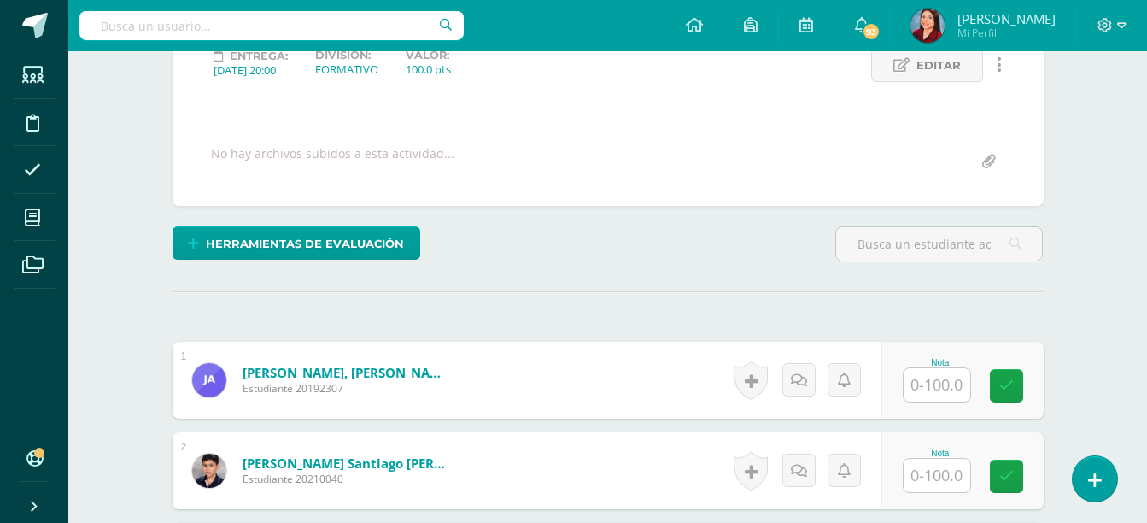
scroll to position [253, 0]
click at [636, 269] on div "Herramientas de evaluación Lista de cotejo Escala de valoración Puntos Extra Su…" at bounding box center [608, 249] width 885 height 49
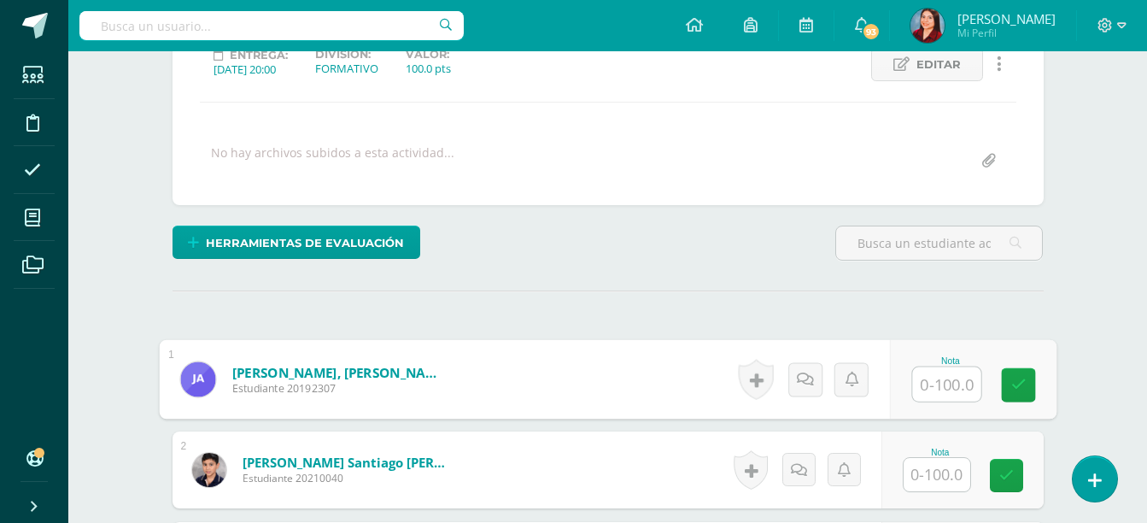
click at [920, 383] on input "text" at bounding box center [946, 384] width 68 height 34
type input "100"
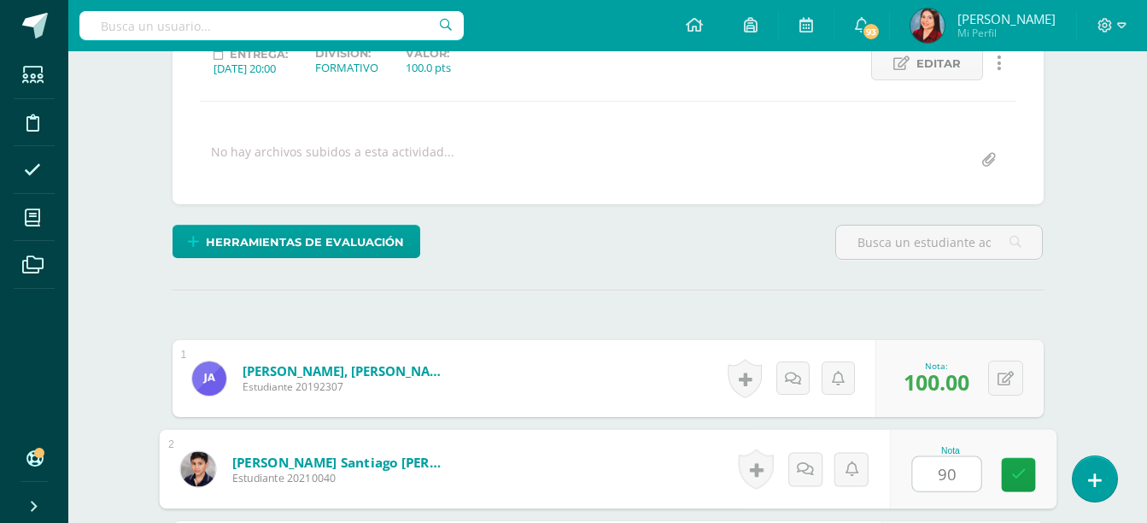
type input "90"
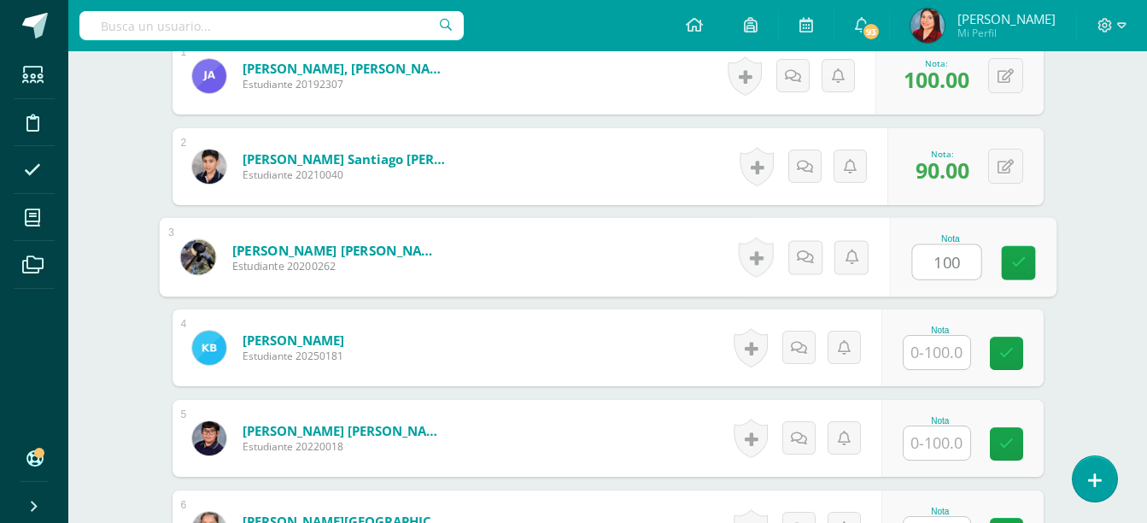
type input "100"
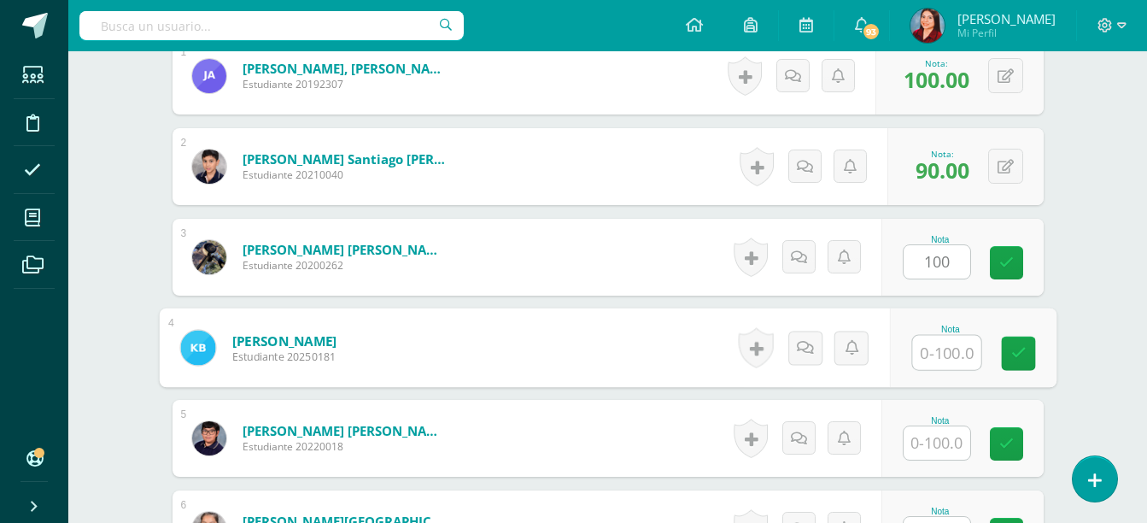
scroll to position [557, 0]
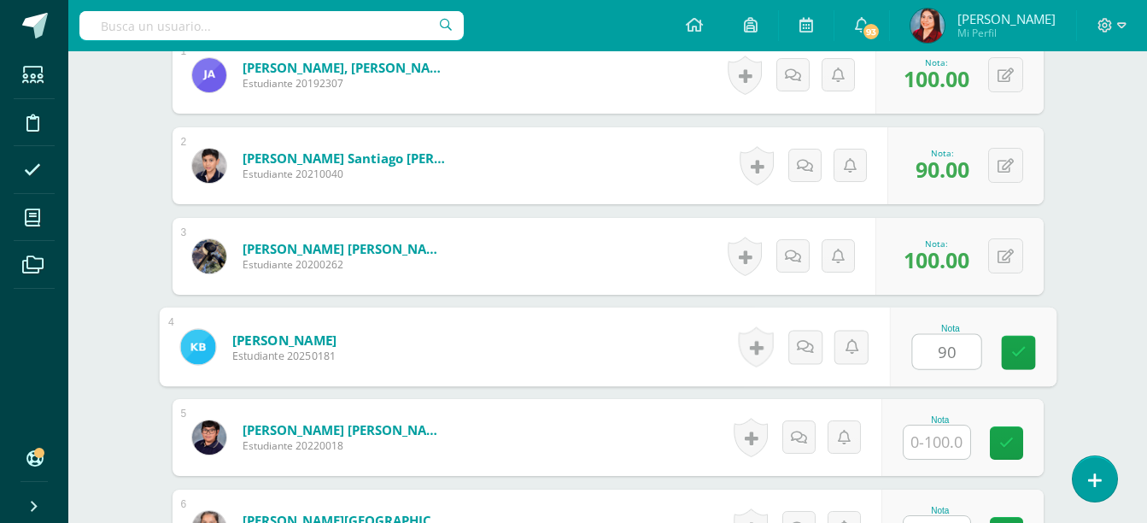
type input "90"
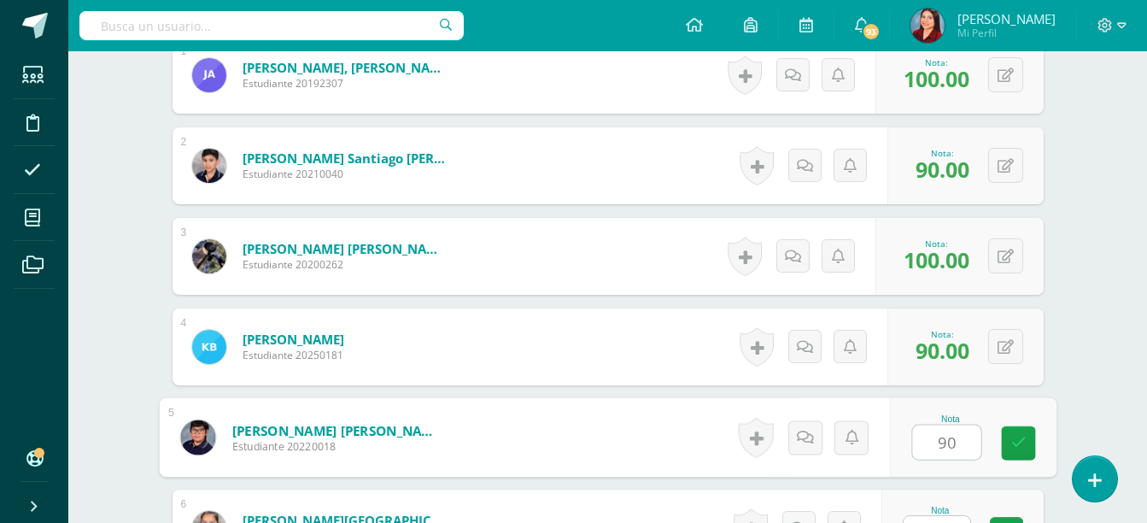
type input "90"
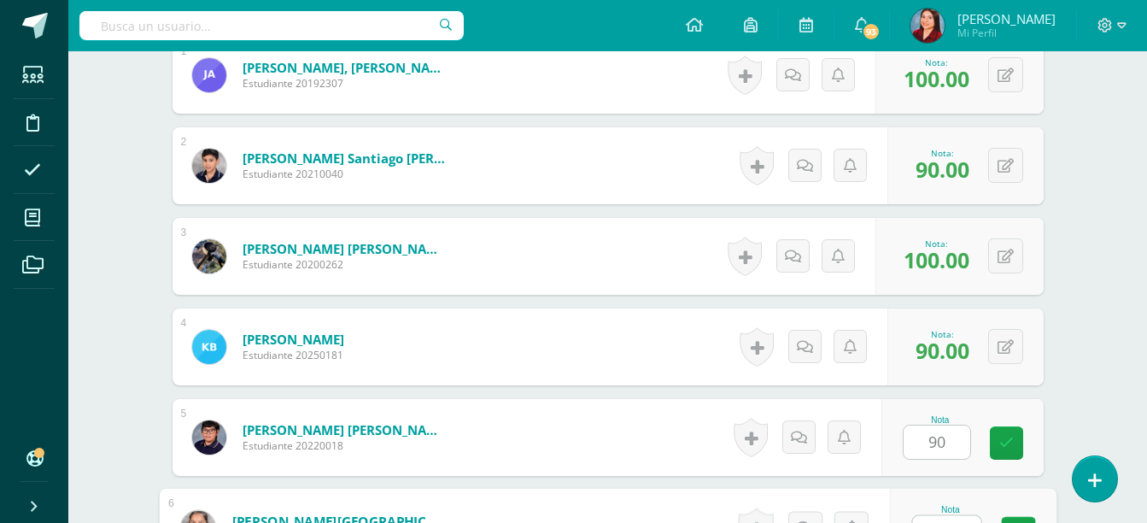
scroll to position [583, 0]
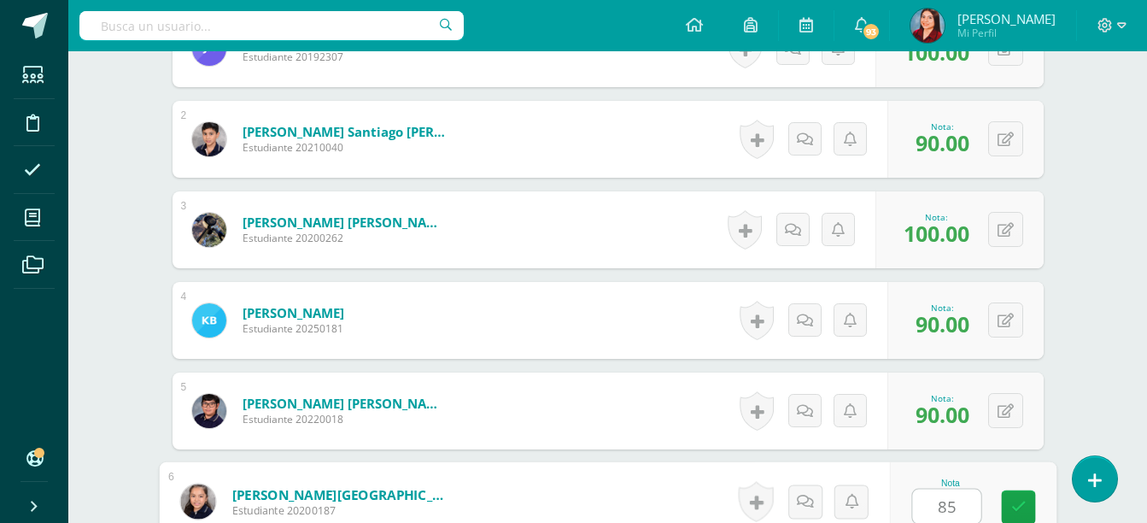
type input "85"
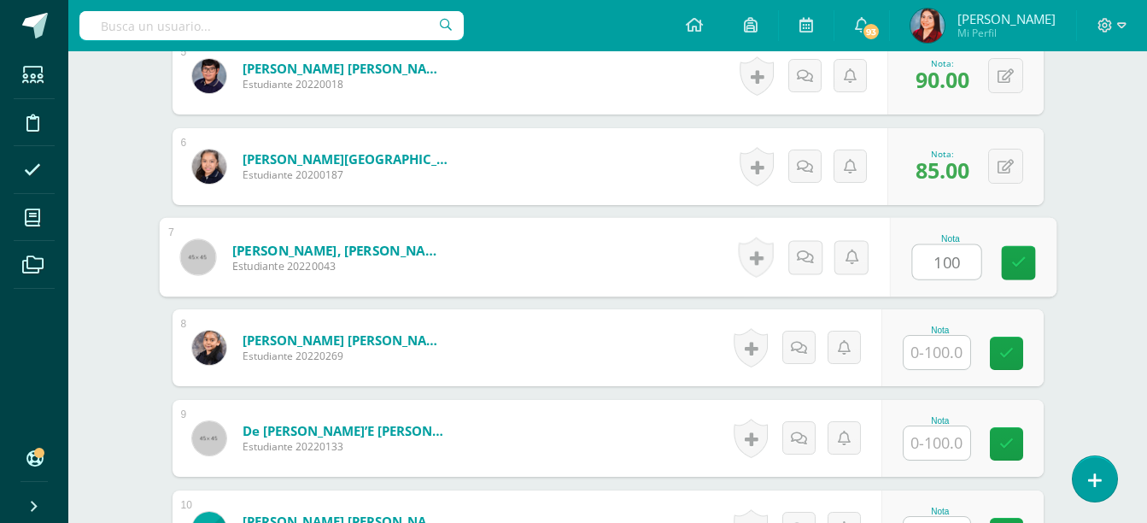
type input "100"
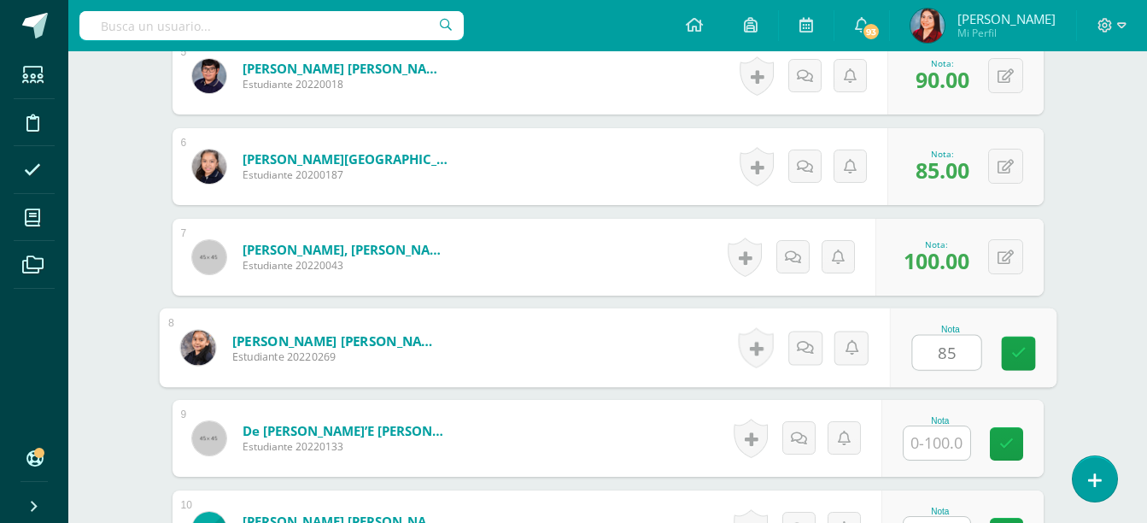
type input "85"
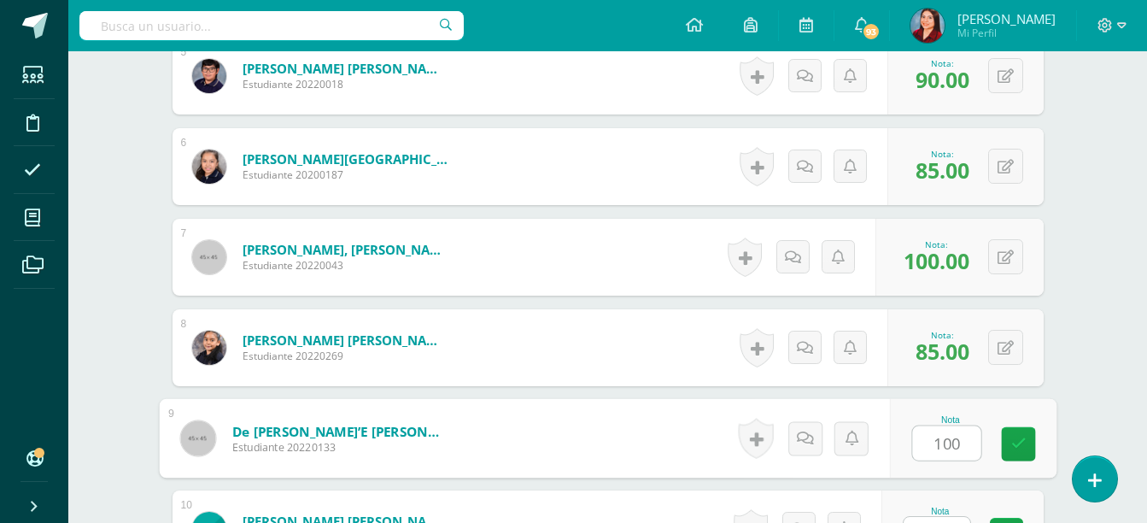
type input "100"
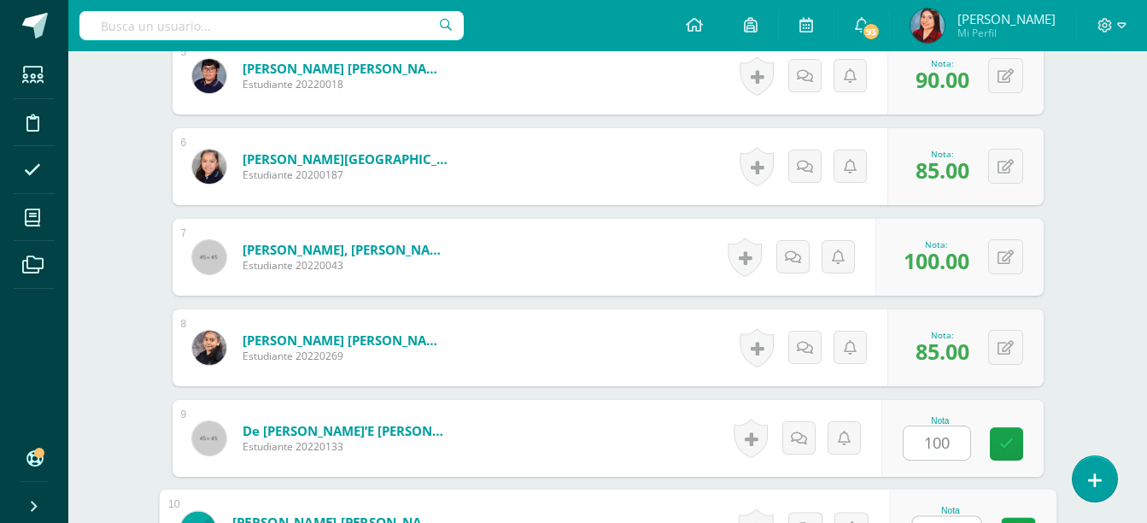
scroll to position [945, 0]
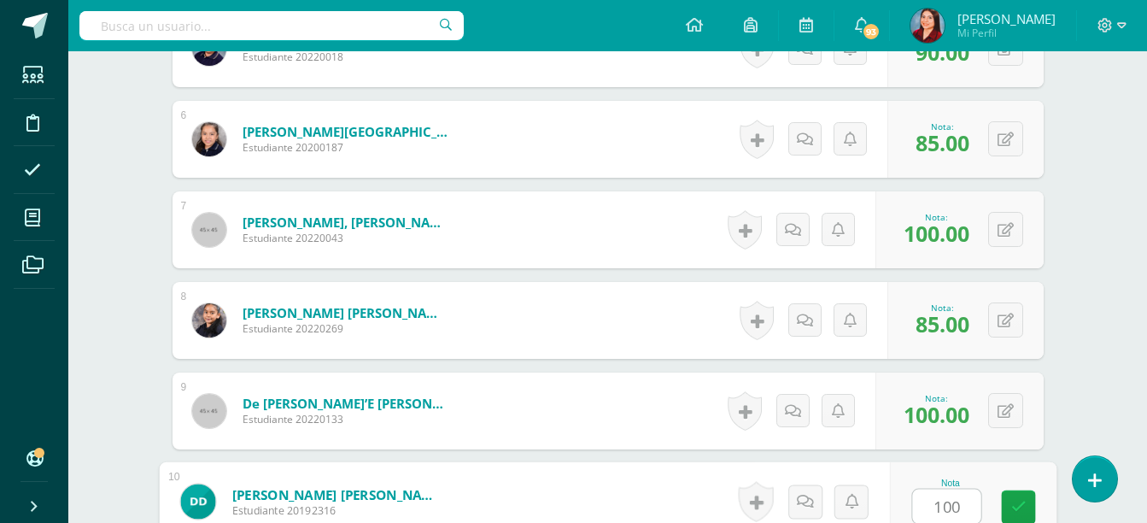
type input "100"
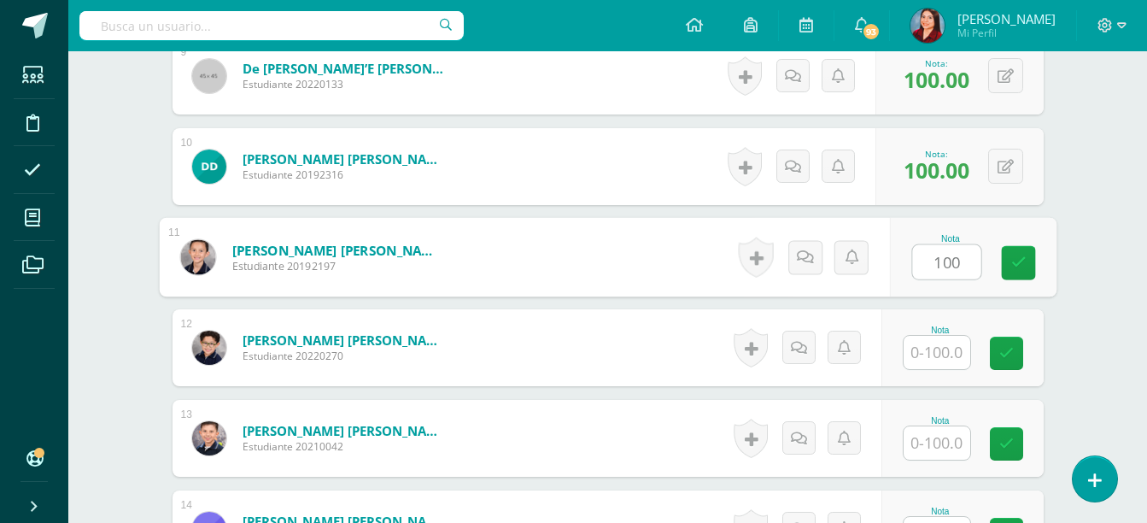
type input "100"
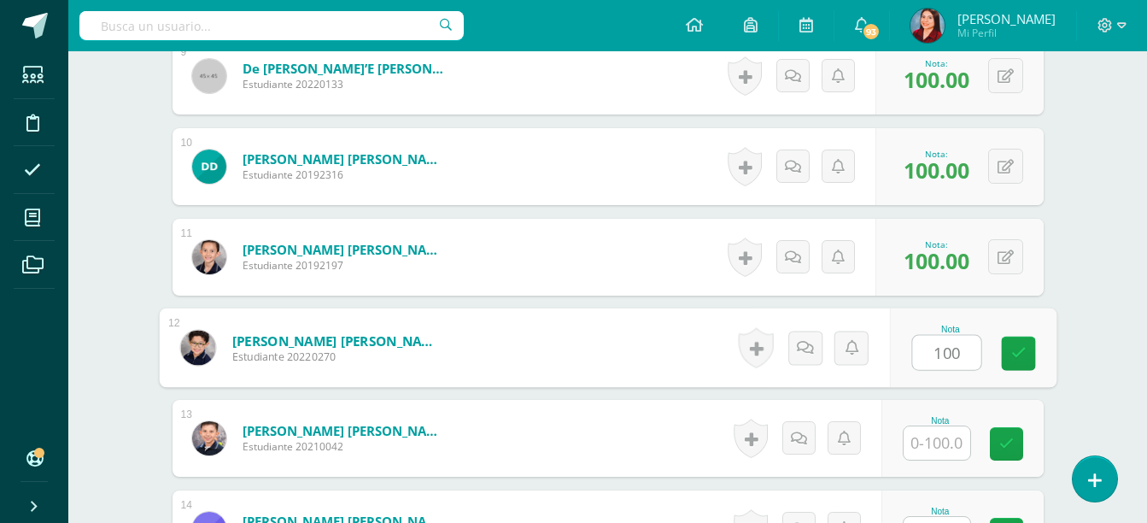
type input "100"
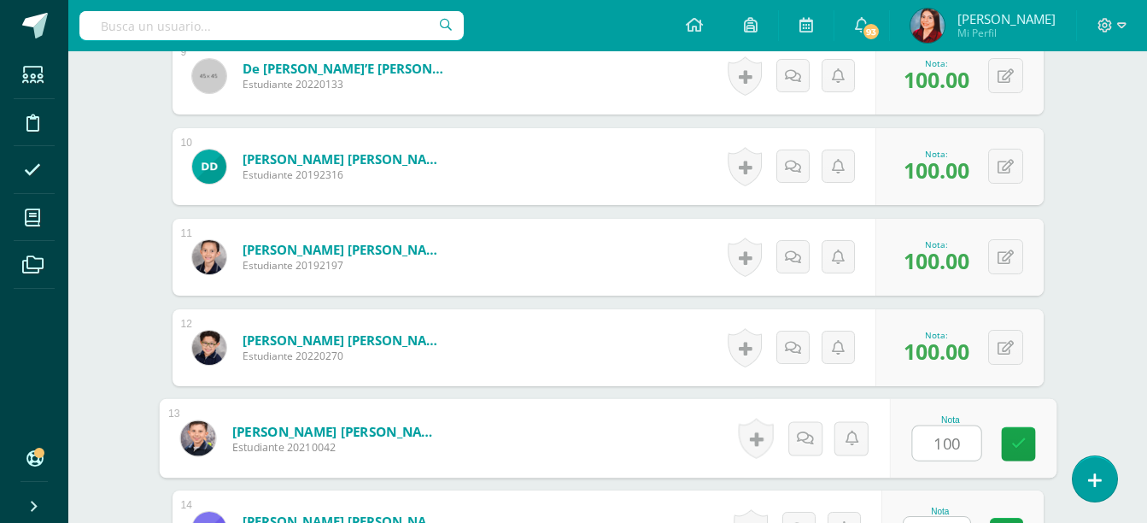
type input "100"
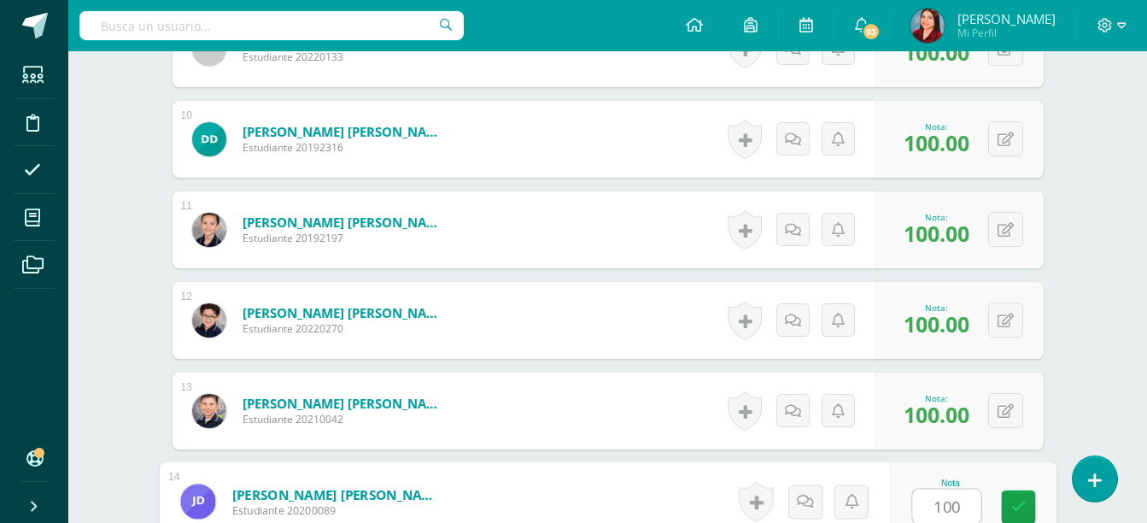
type input "100"
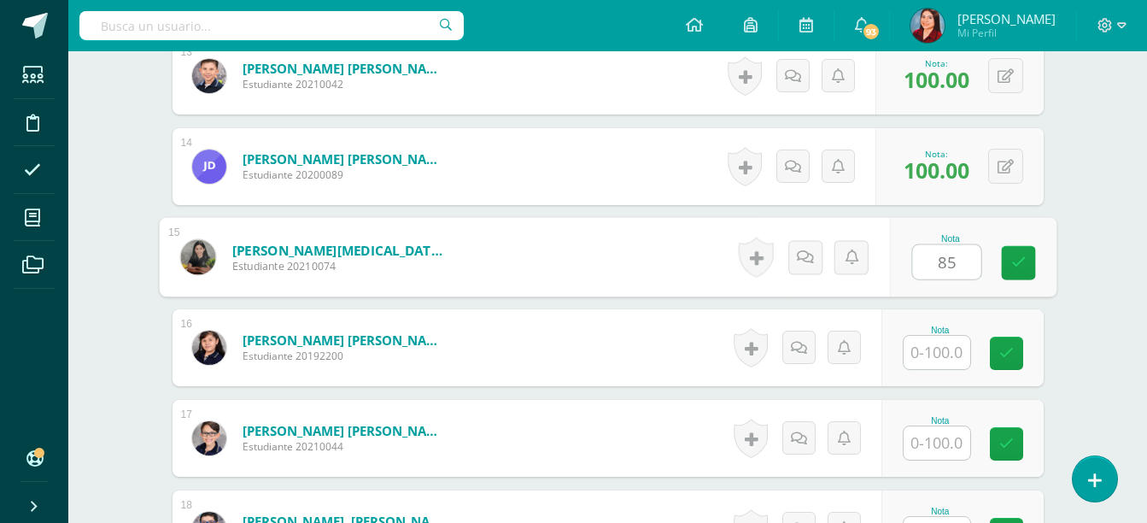
type input "85"
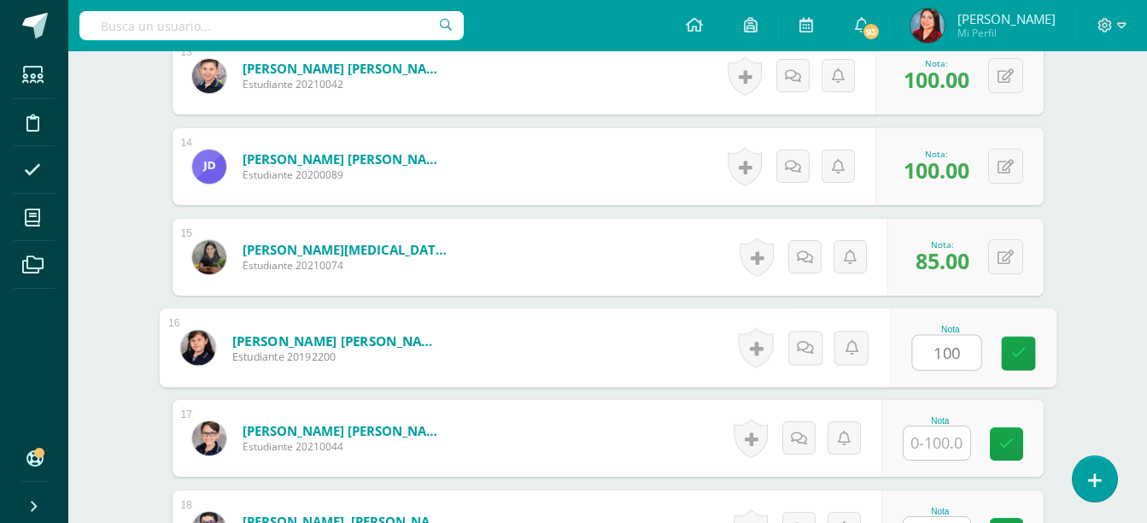
type input "100"
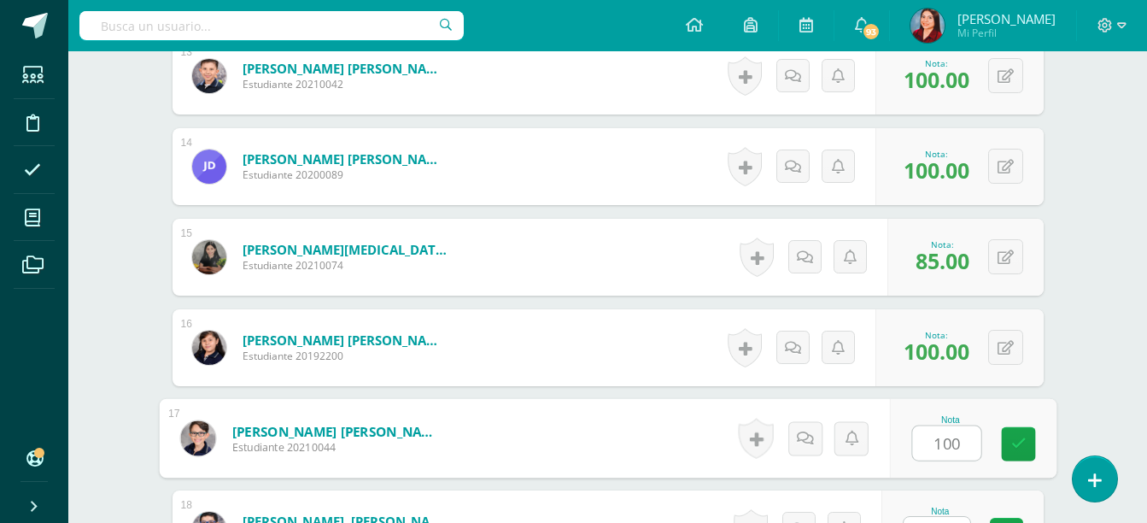
type input "100"
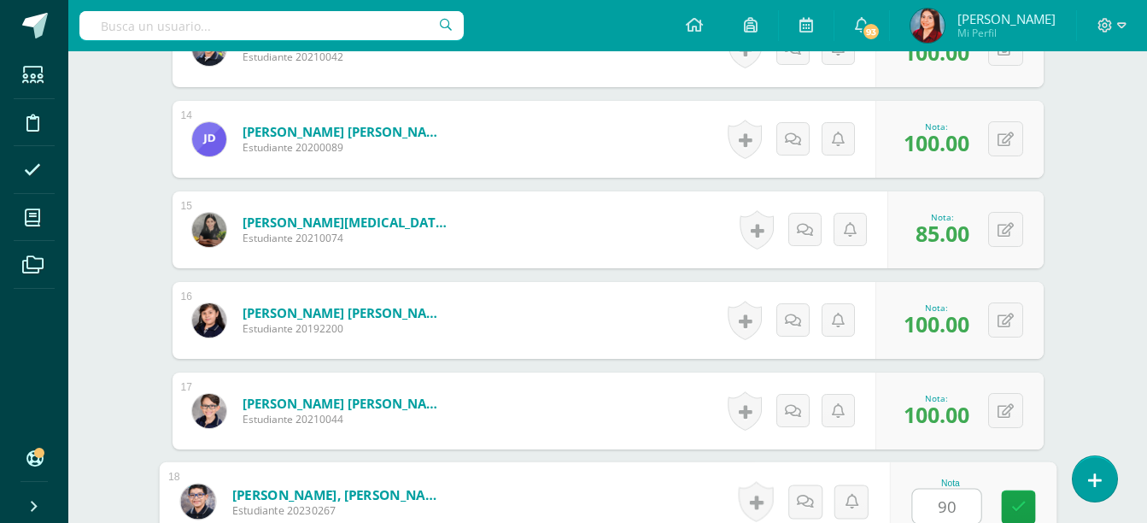
type input "90"
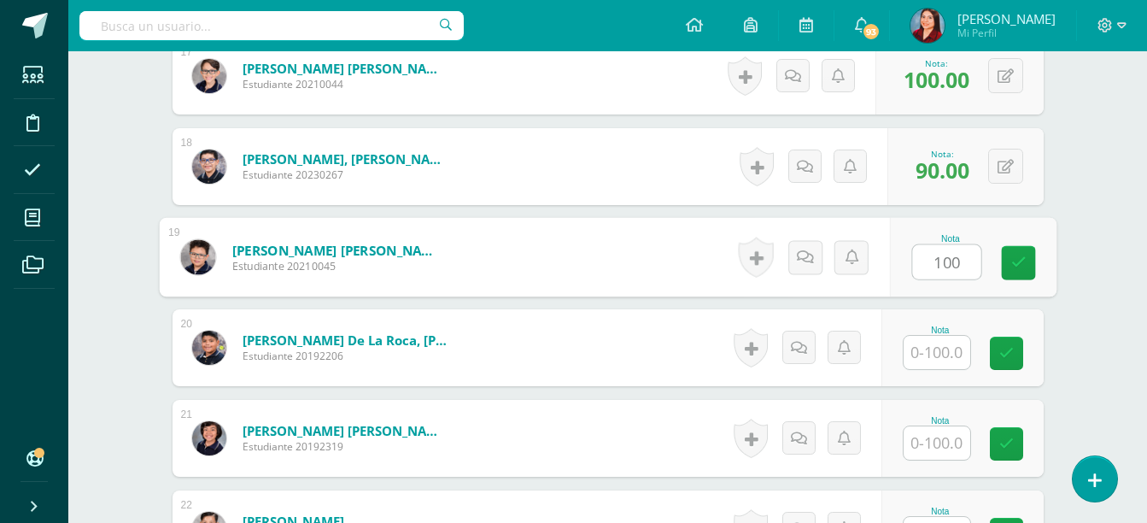
type input "100"
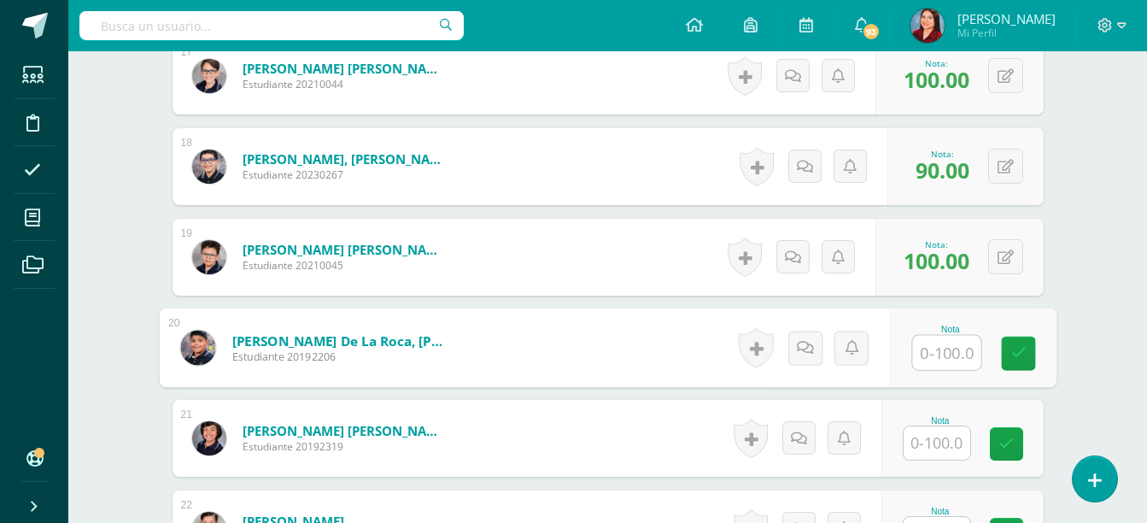
type input "+"
type input "100"
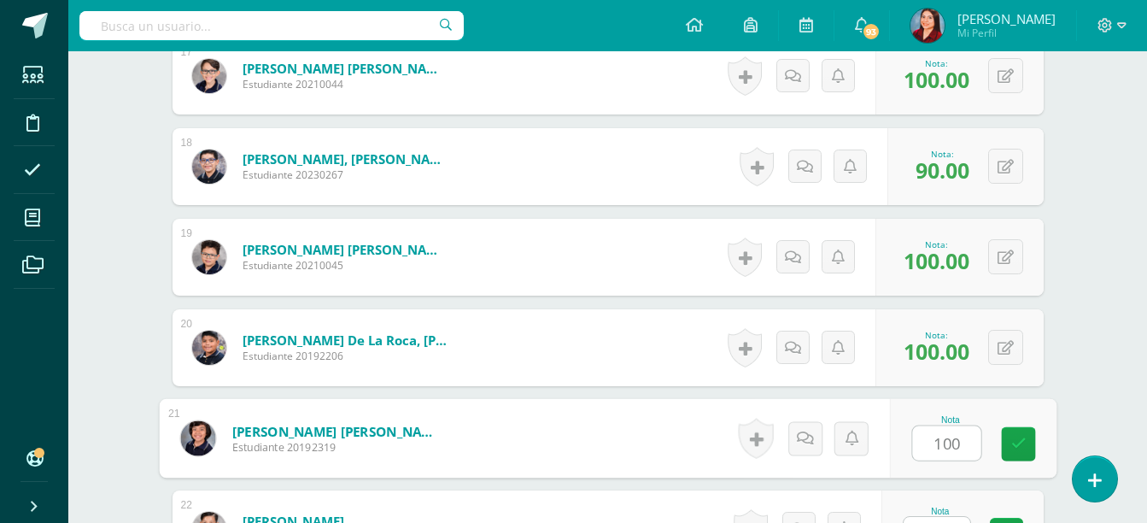
type input "100"
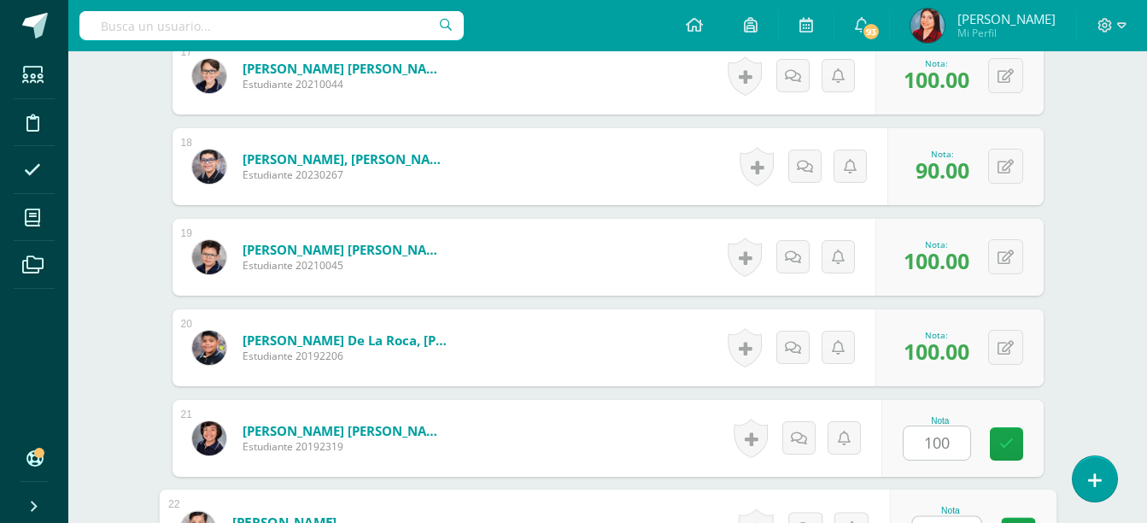
scroll to position [2032, 0]
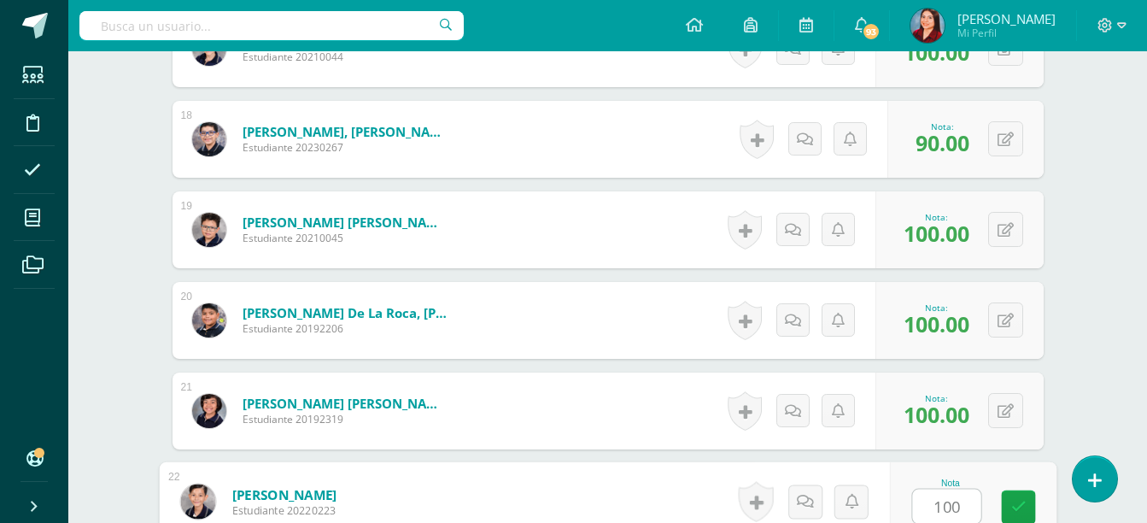
type input "100"
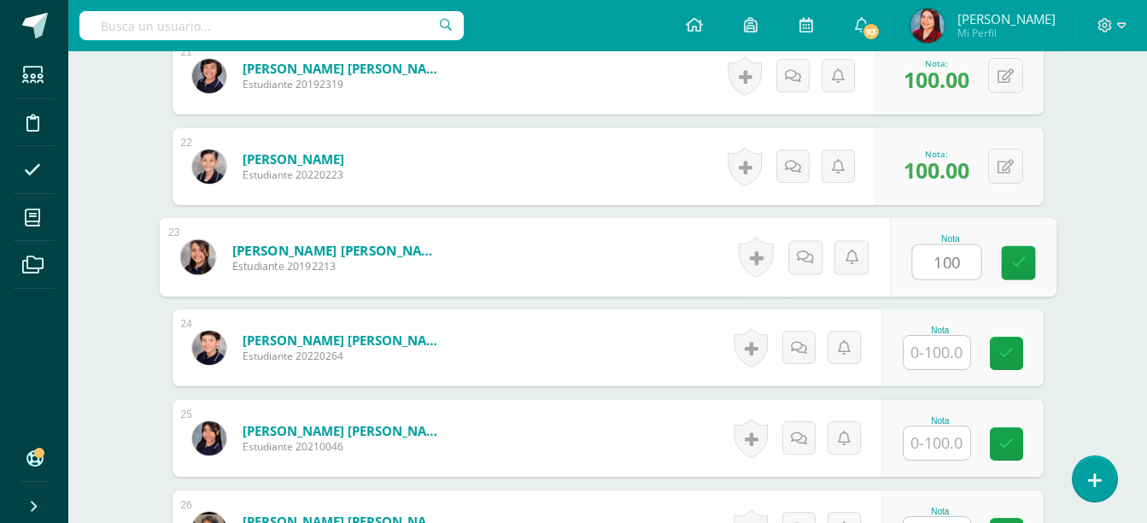
type input "100"
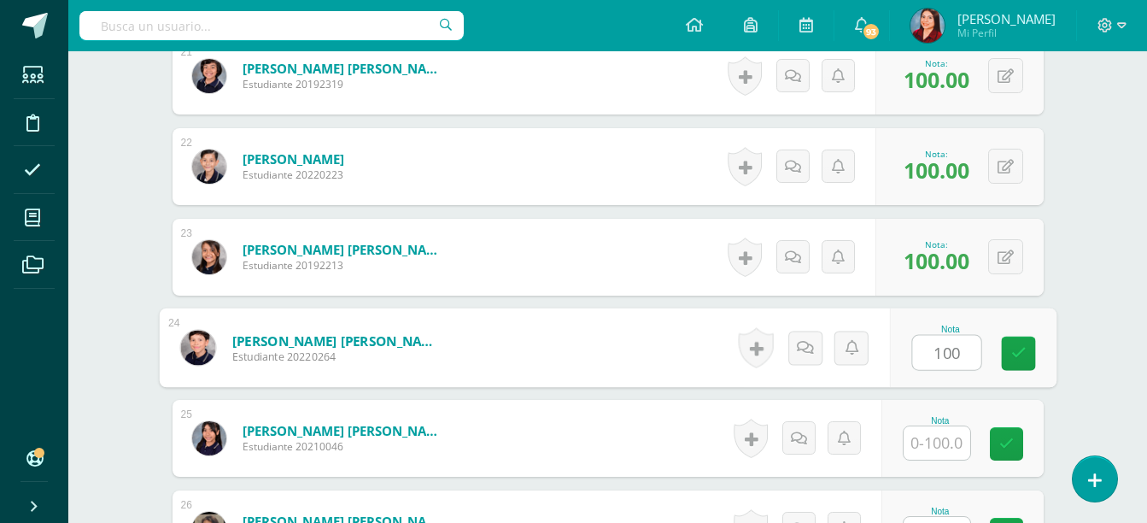
type input "100"
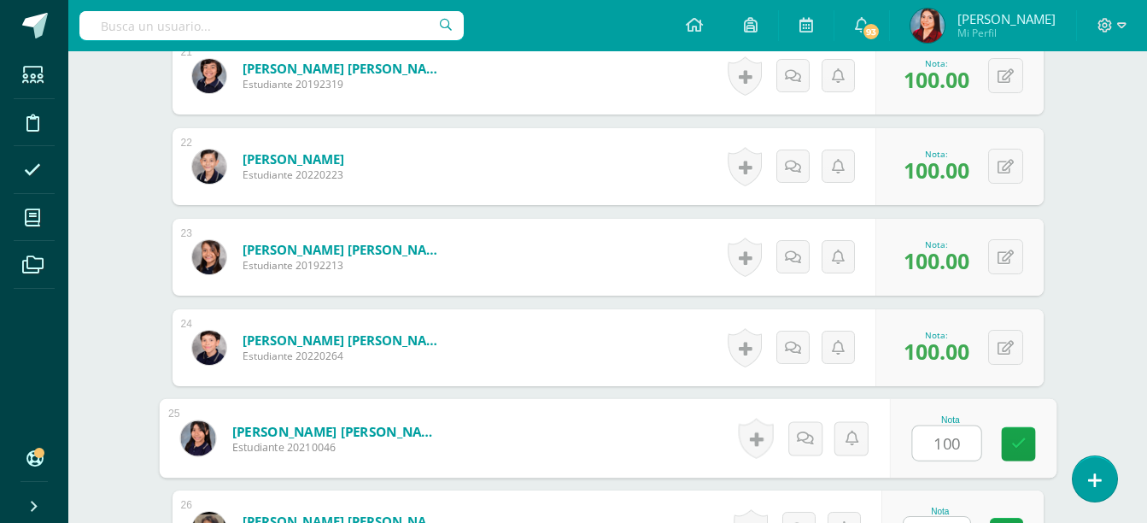
type input "100"
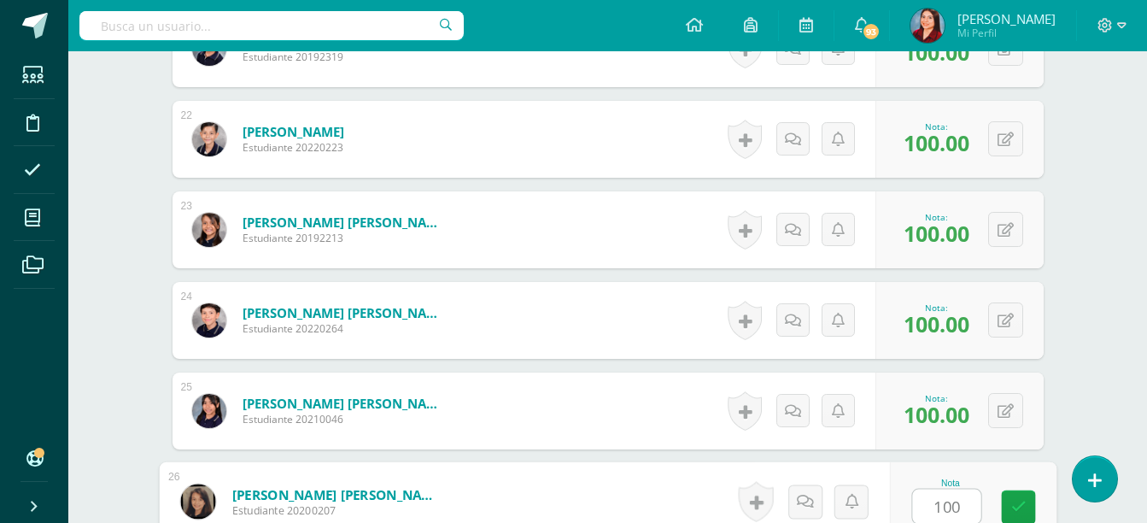
type input "100"
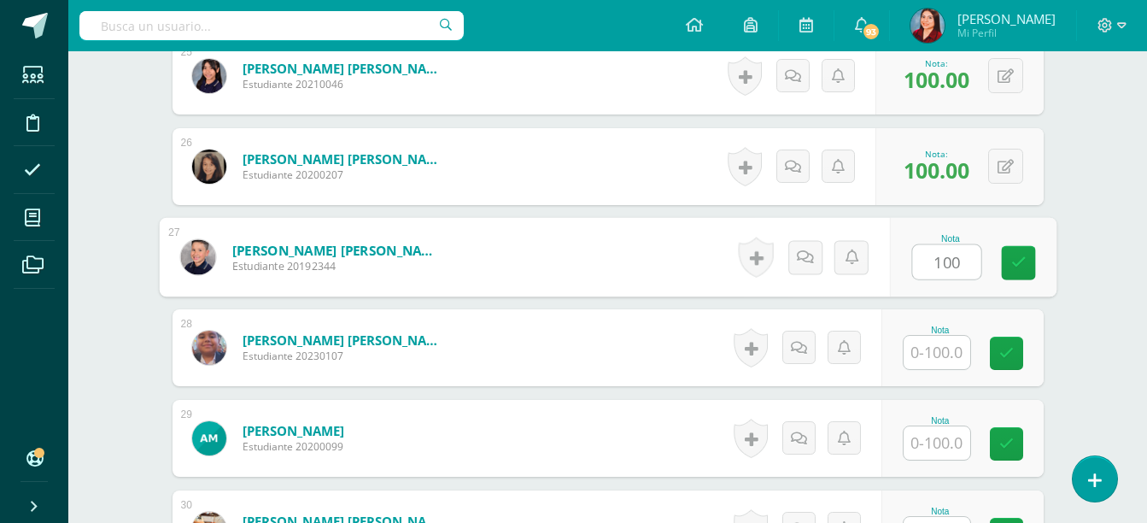
type input "100"
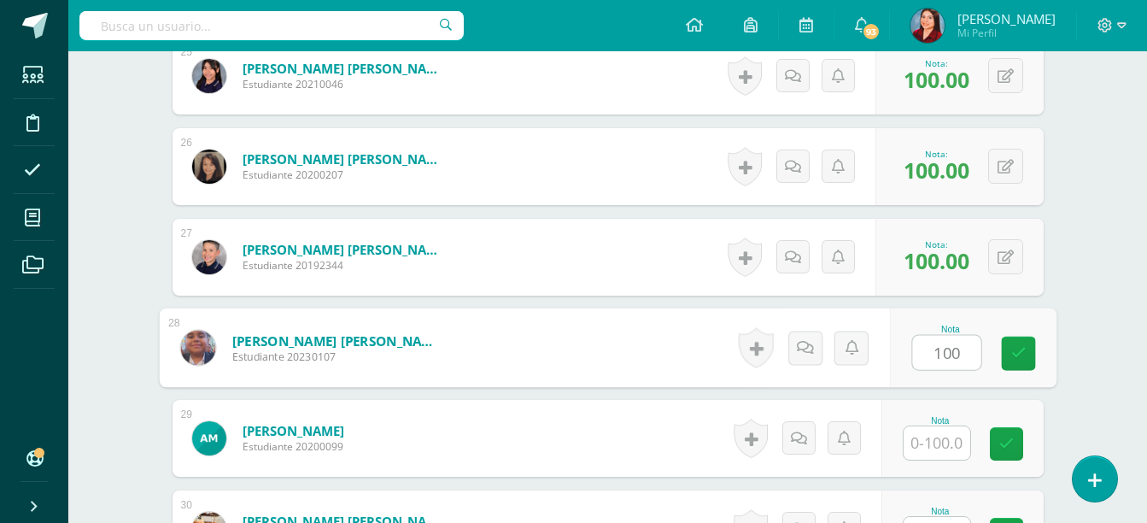
type input "100"
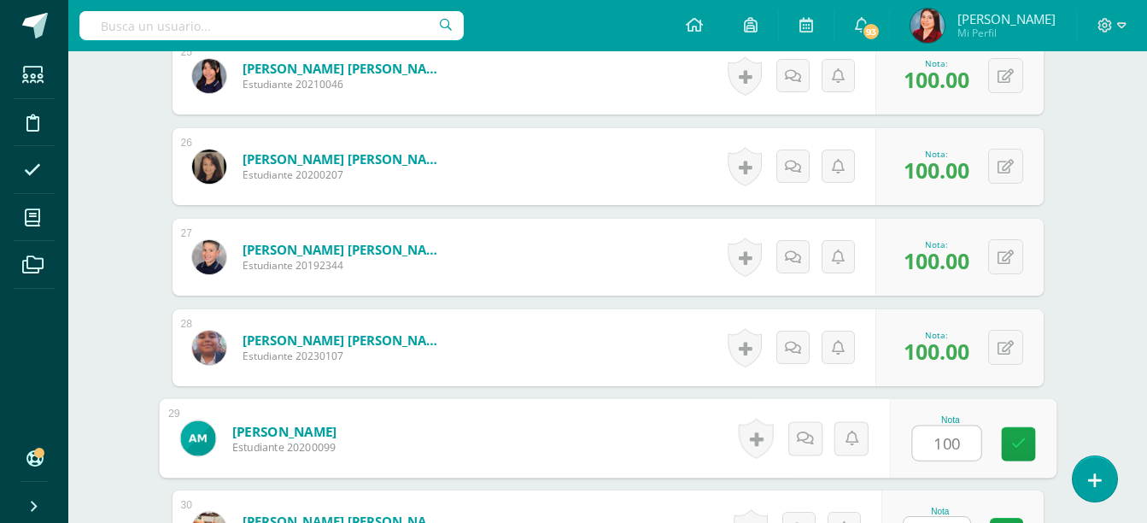
type input "100"
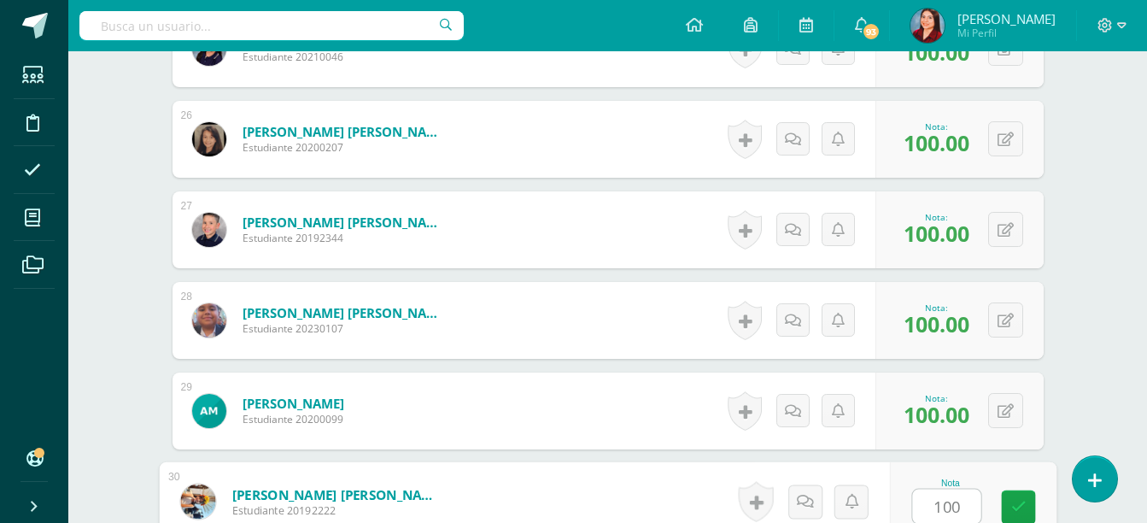
type input "100"
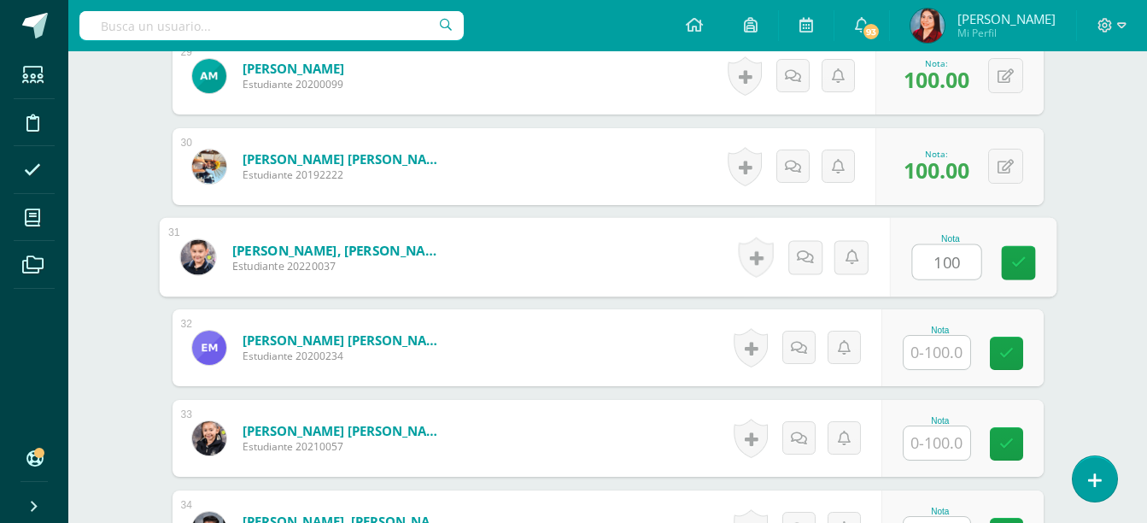
type input "100"
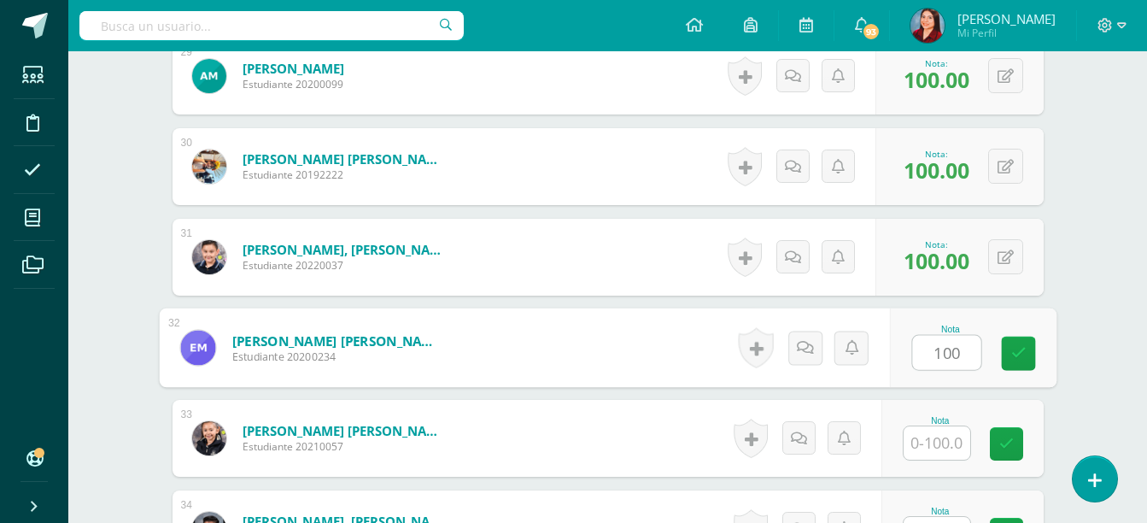
type input "100"
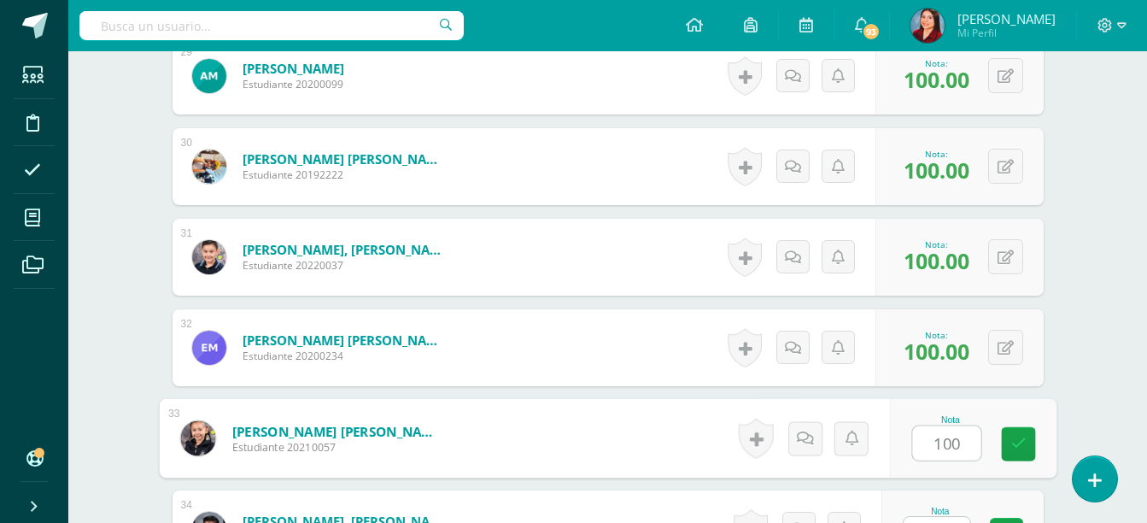
type input "100"
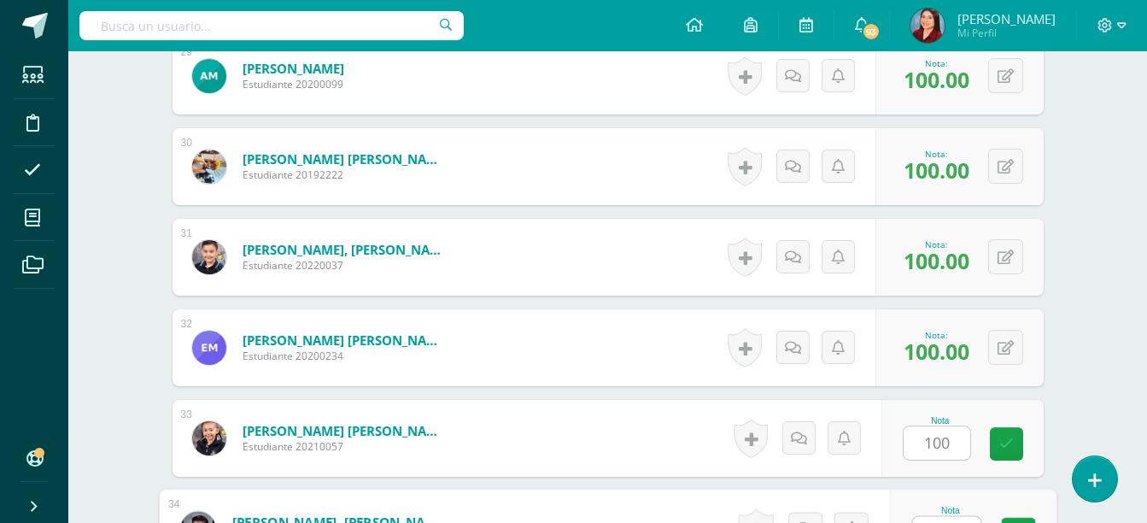
scroll to position [3118, 0]
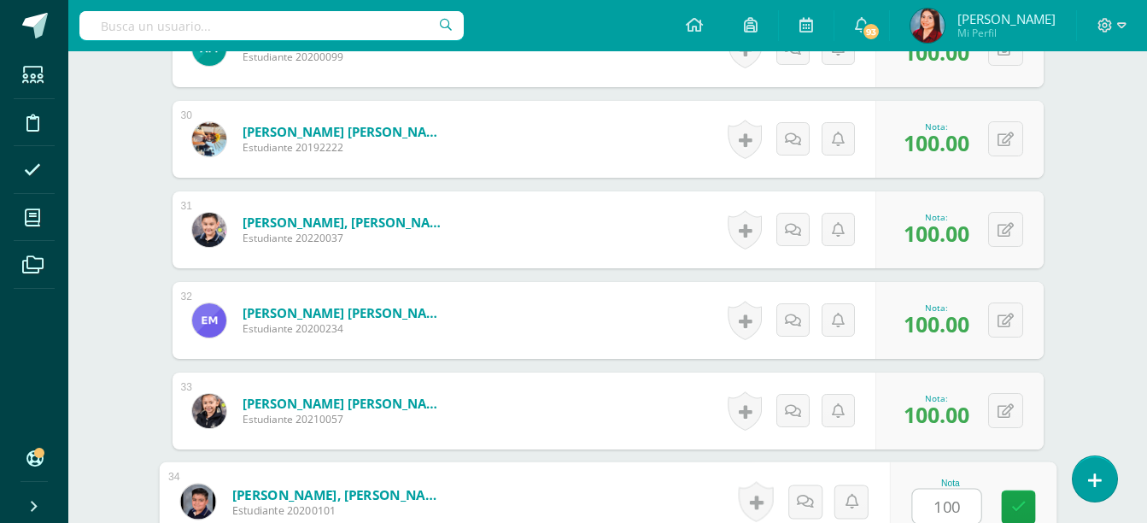
type input "100"
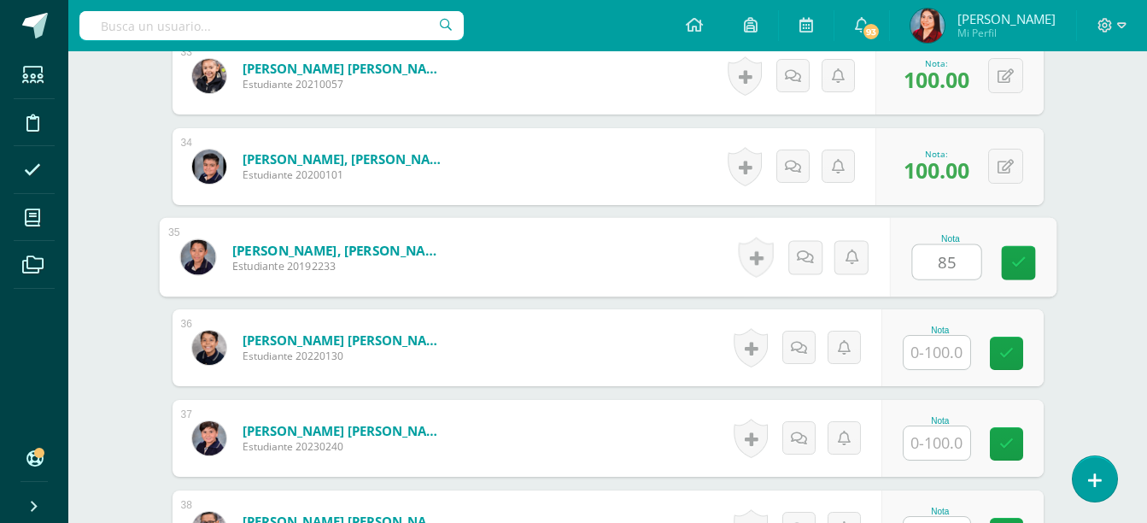
type input "85"
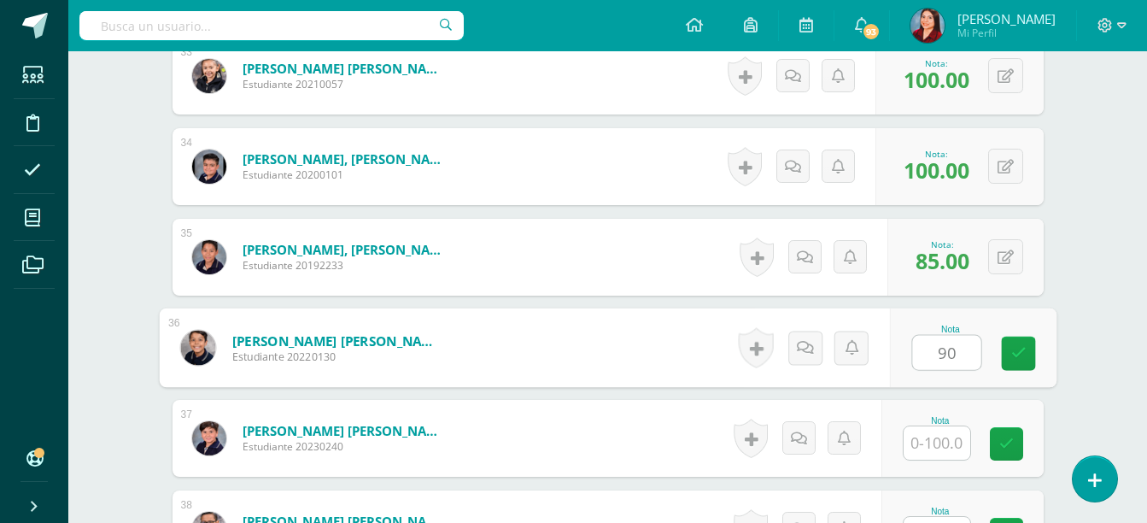
type input "90"
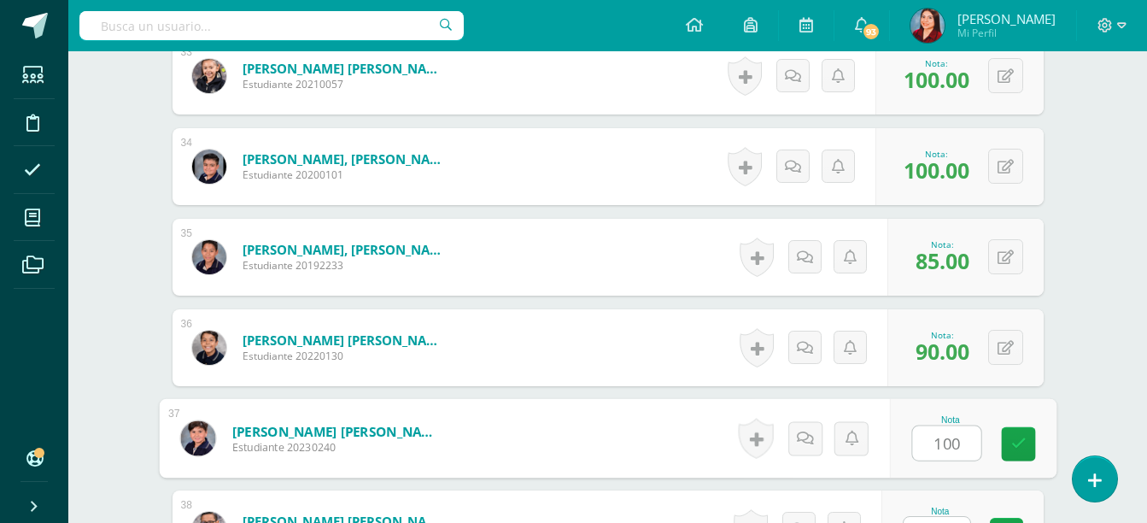
type input "100"
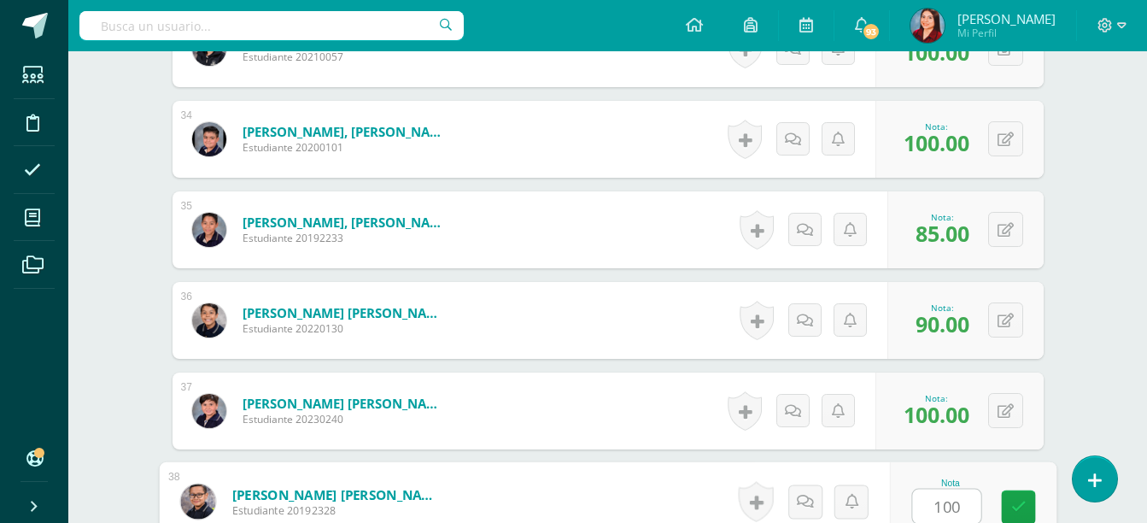
type input "100"
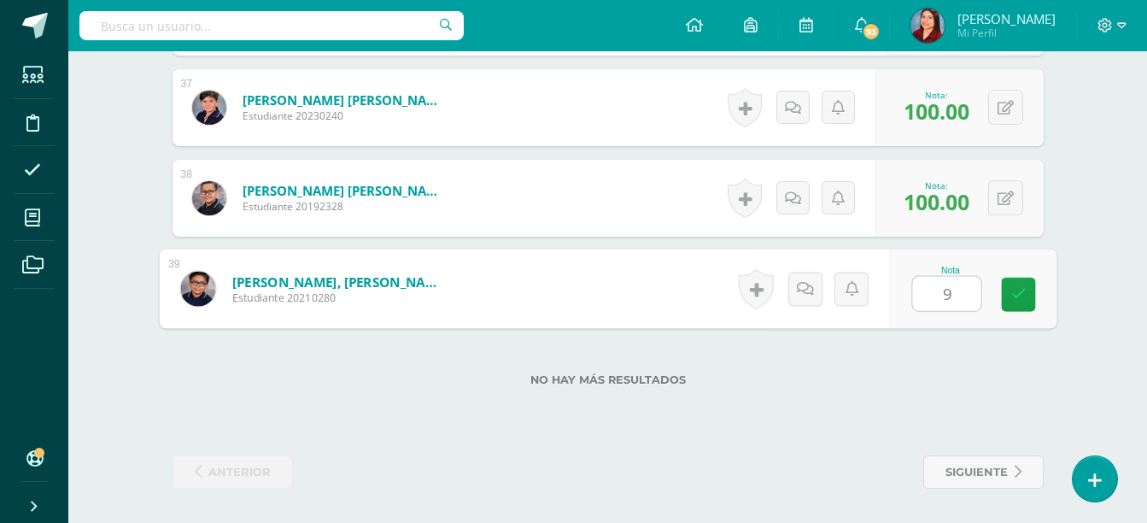
type input "90"
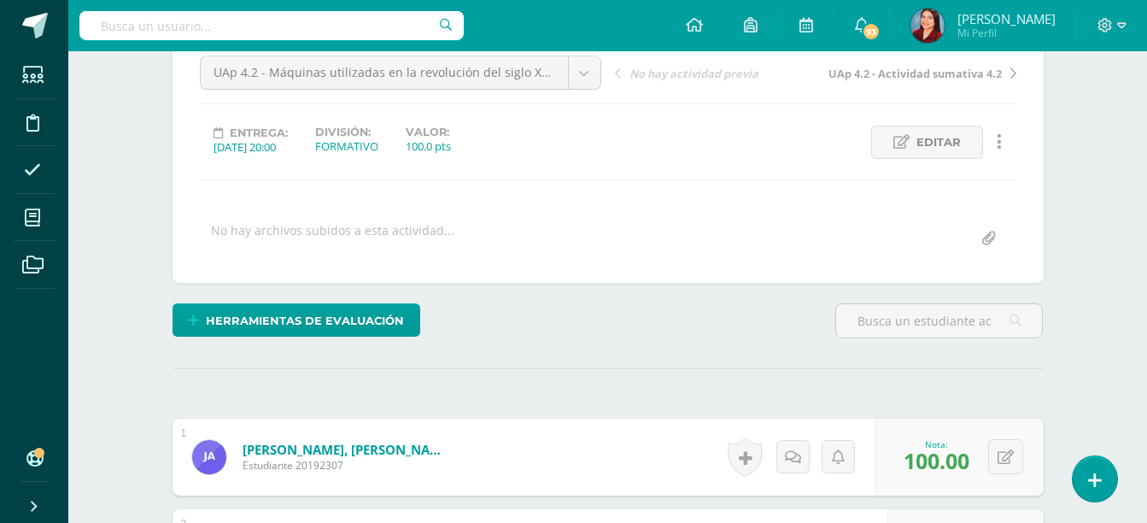
scroll to position [0, 0]
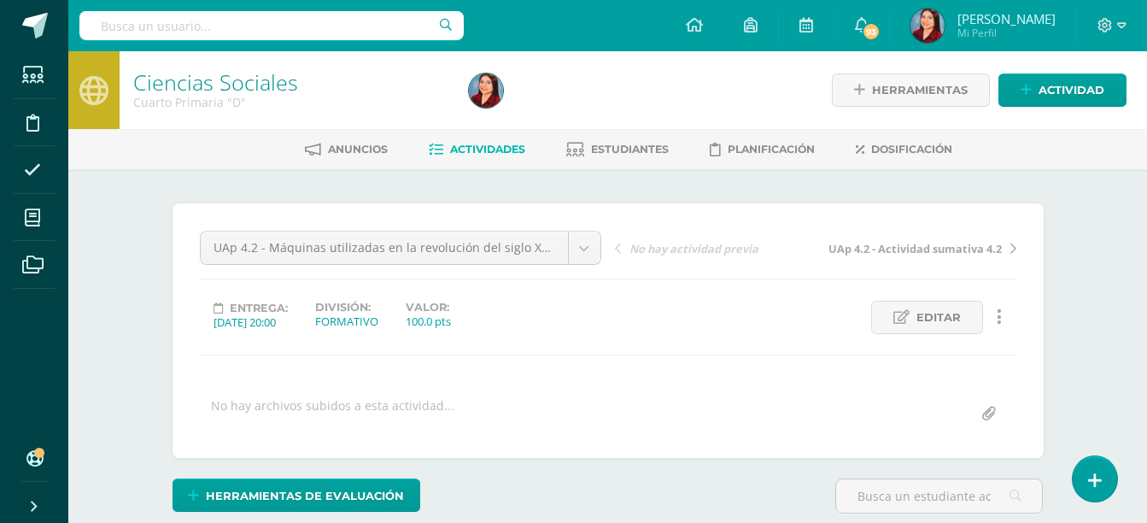
click at [259, 92] on link "Ciencias Sociales" at bounding box center [215, 81] width 165 height 29
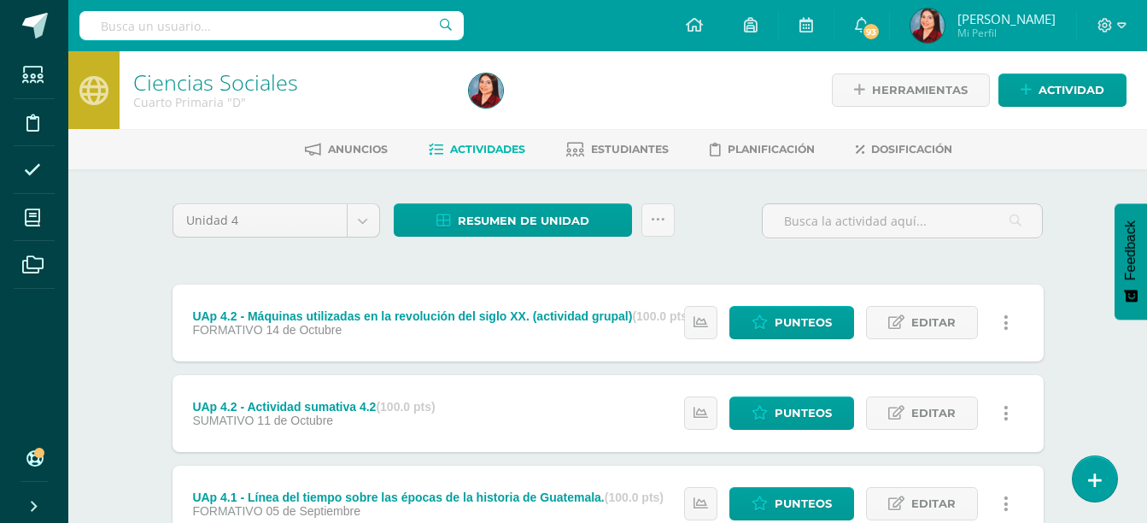
click at [259, 92] on link "Ciencias Sociales" at bounding box center [215, 81] width 165 height 29
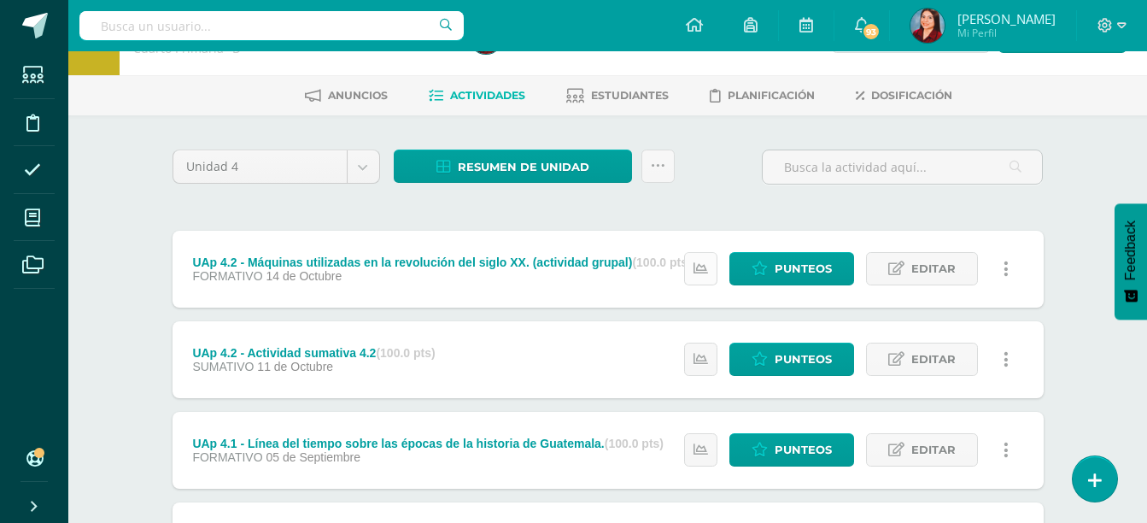
click at [705, 255] on link at bounding box center [700, 268] width 33 height 33
click at [700, 350] on link at bounding box center [700, 358] width 33 height 33
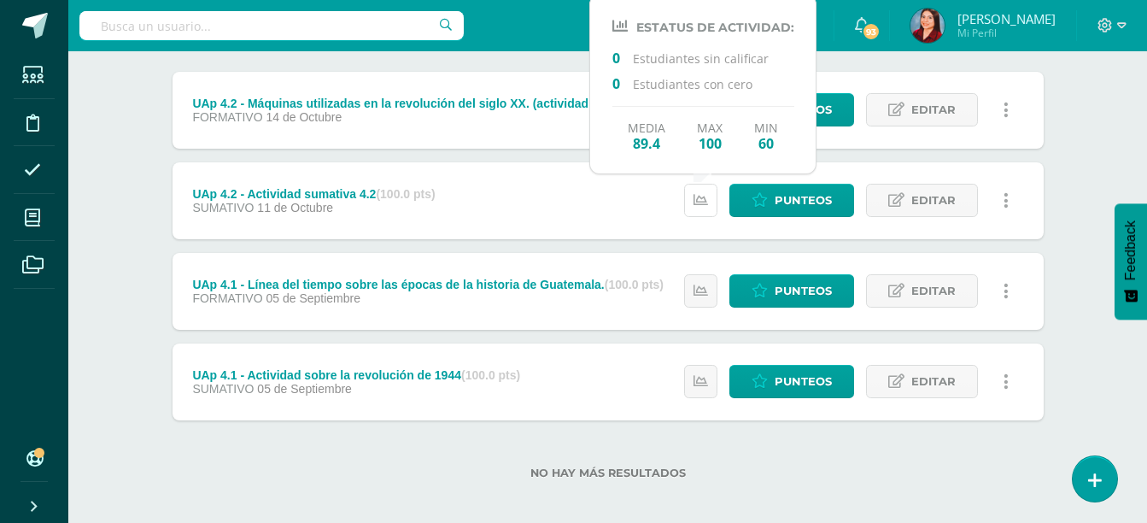
scroll to position [214, 0]
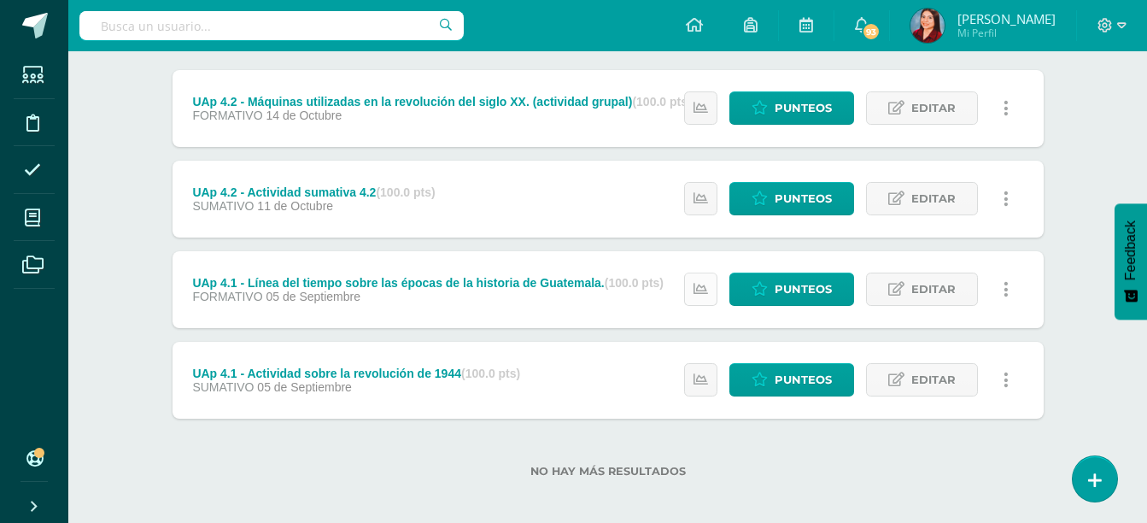
click at [710, 301] on link at bounding box center [700, 288] width 33 height 33
click at [701, 379] on icon at bounding box center [700, 379] width 15 height 15
click at [787, 394] on span "Punteos" at bounding box center [803, 380] width 57 height 32
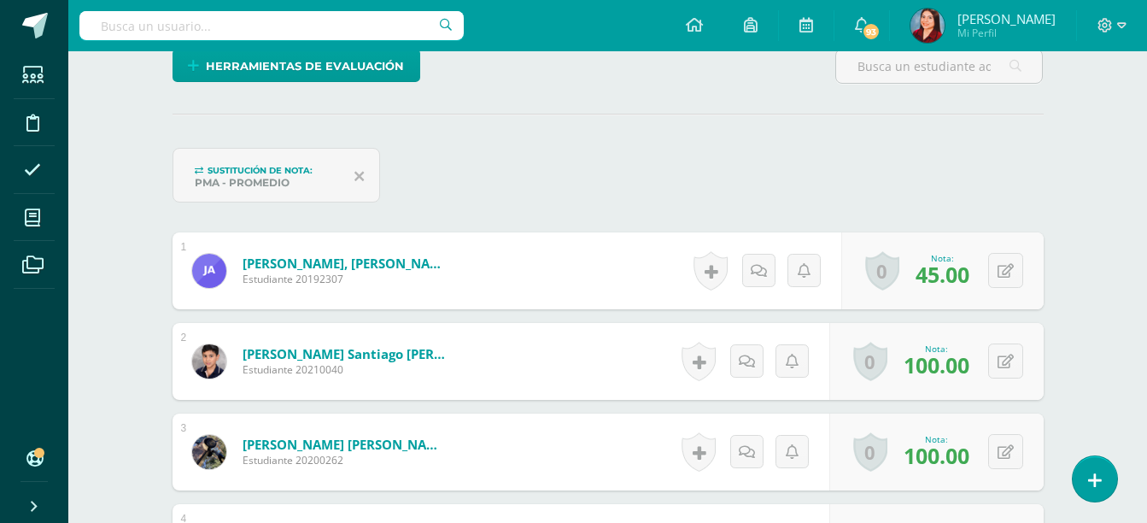
scroll to position [427, 0]
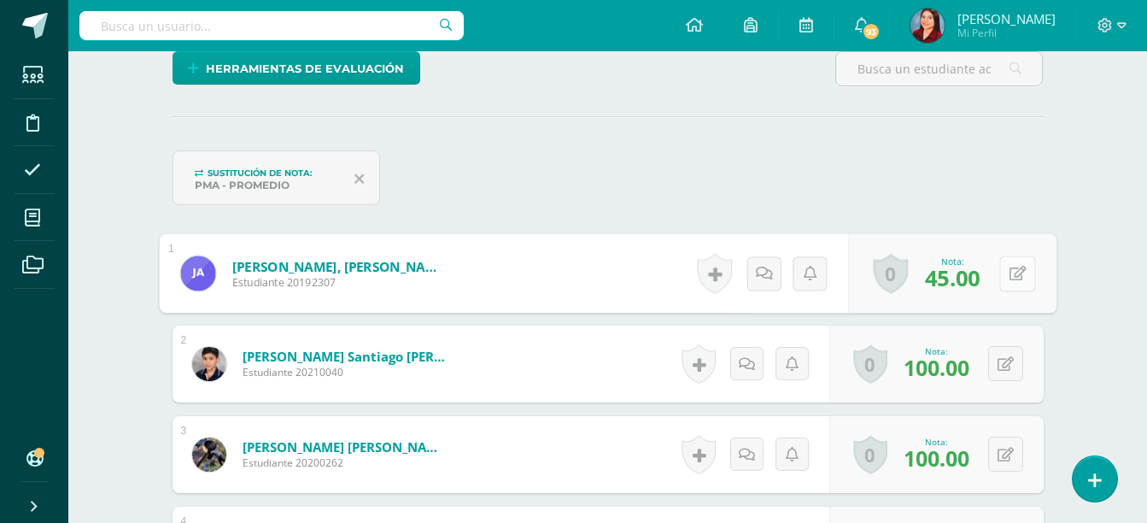
click at [991, 279] on div "0 Logros Logros obtenidos Aún no hay logros agregados Nota: 45.00" at bounding box center [952, 273] width 208 height 79
click at [1011, 278] on icon at bounding box center [1017, 272] width 17 height 15
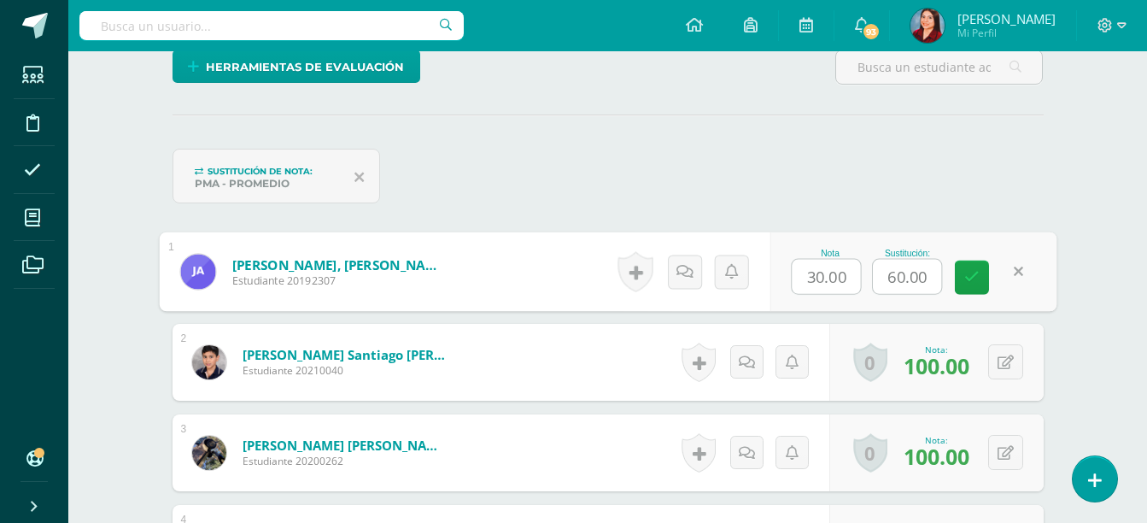
scroll to position [430, 0]
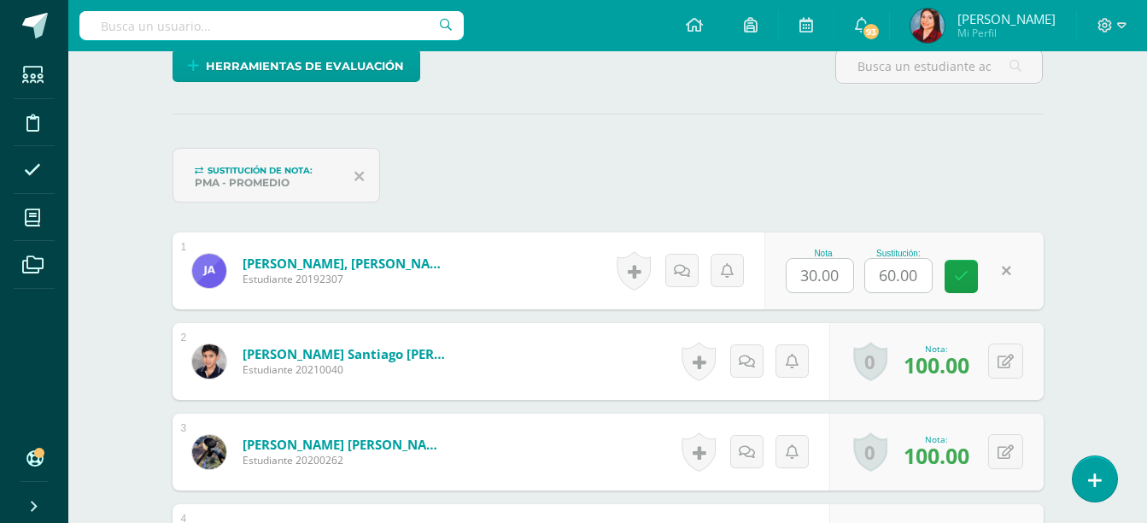
click at [912, 190] on div "Sustitución de nota: PMA - Promedio" at bounding box center [608, 182] width 885 height 68
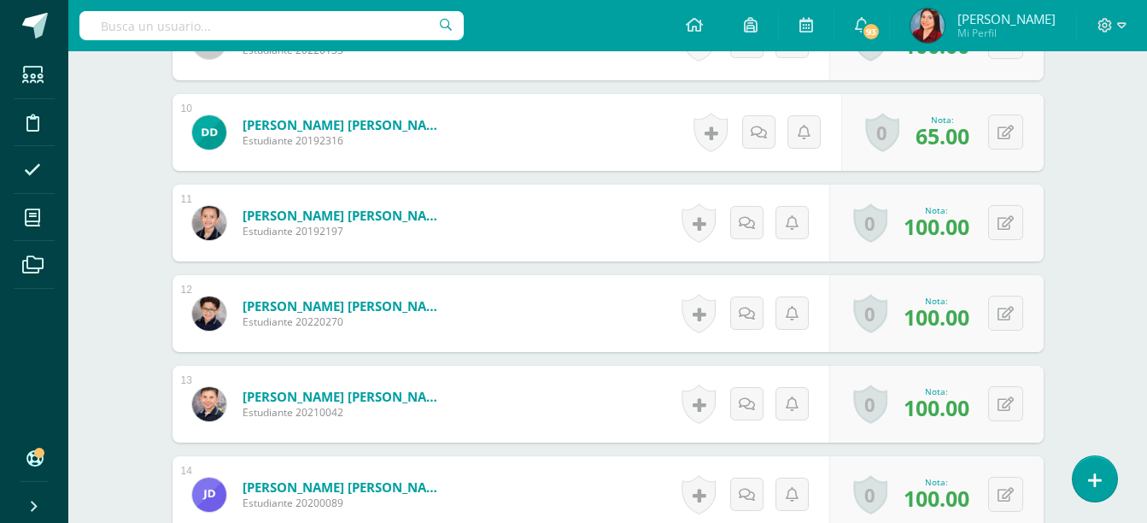
scroll to position [1372, 0]
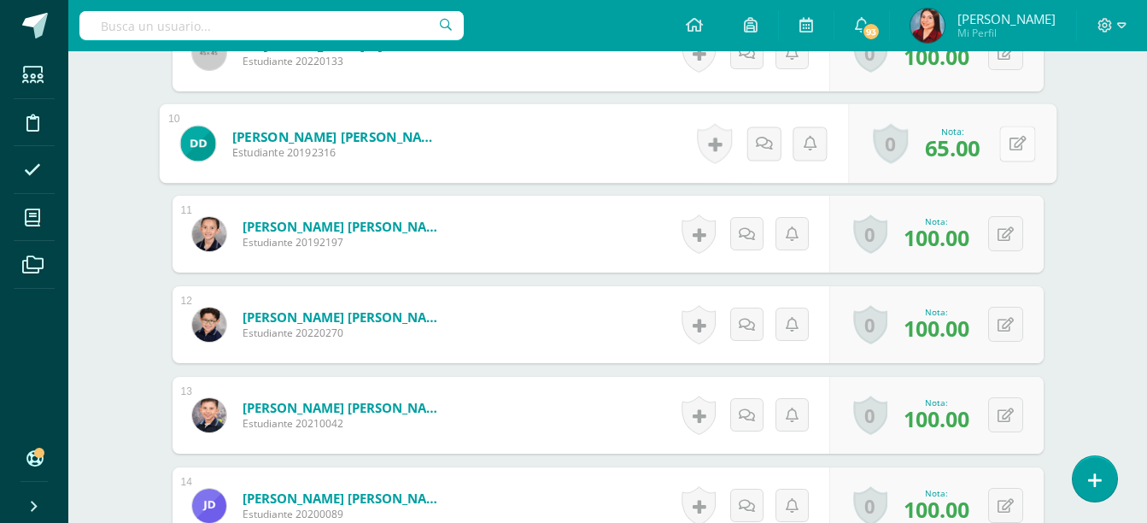
click at [1009, 148] on icon at bounding box center [1017, 143] width 17 height 15
type input "100"
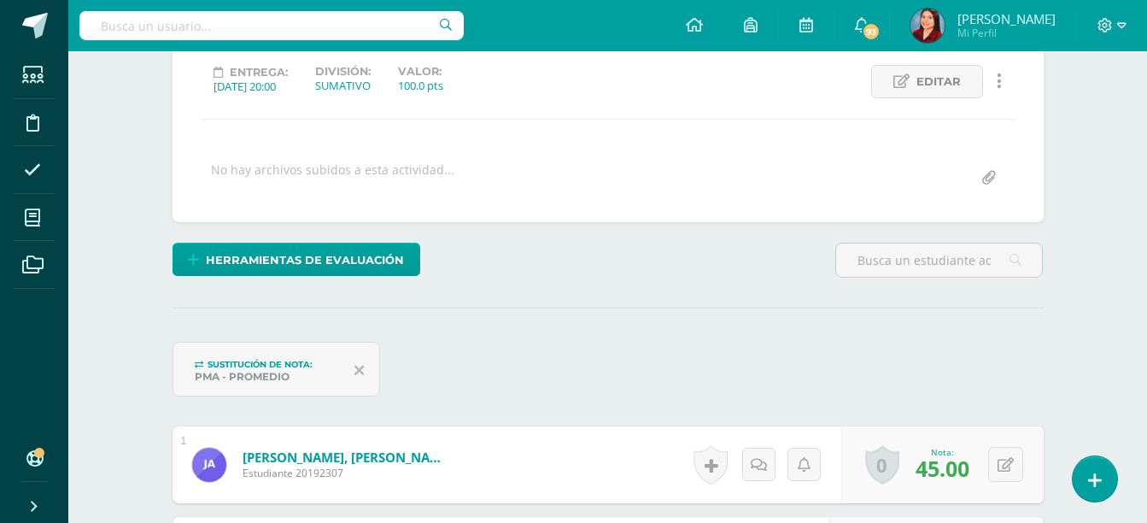
scroll to position [235, 0]
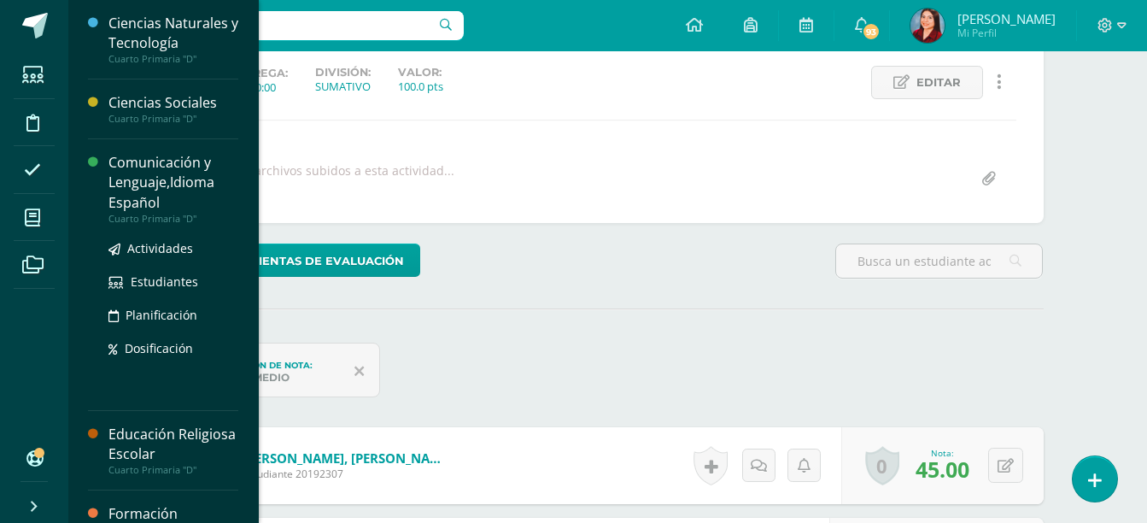
click at [158, 197] on div "Comunicación y Lenguaje,Idioma Español" at bounding box center [173, 182] width 130 height 59
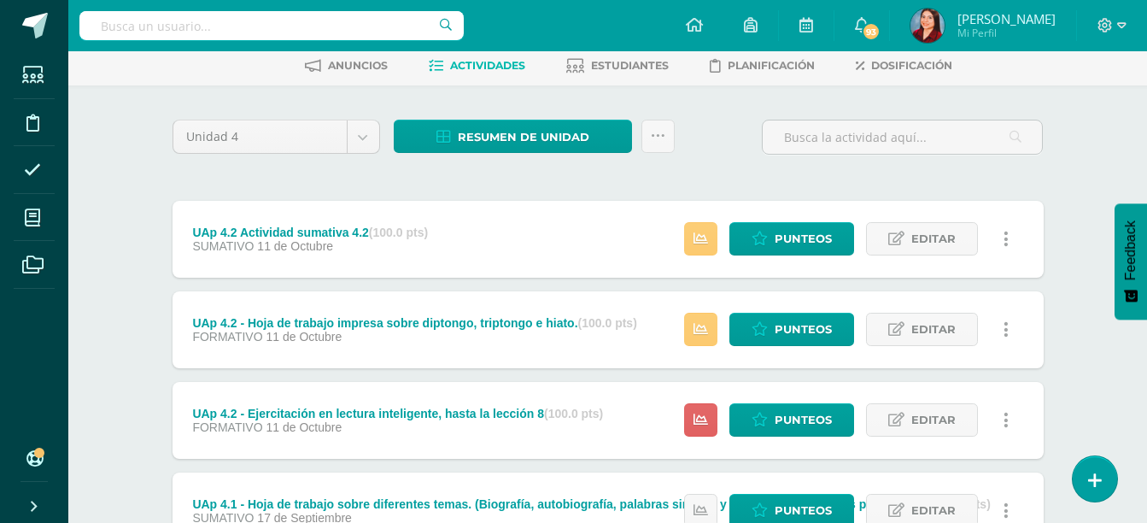
scroll to position [87, 0]
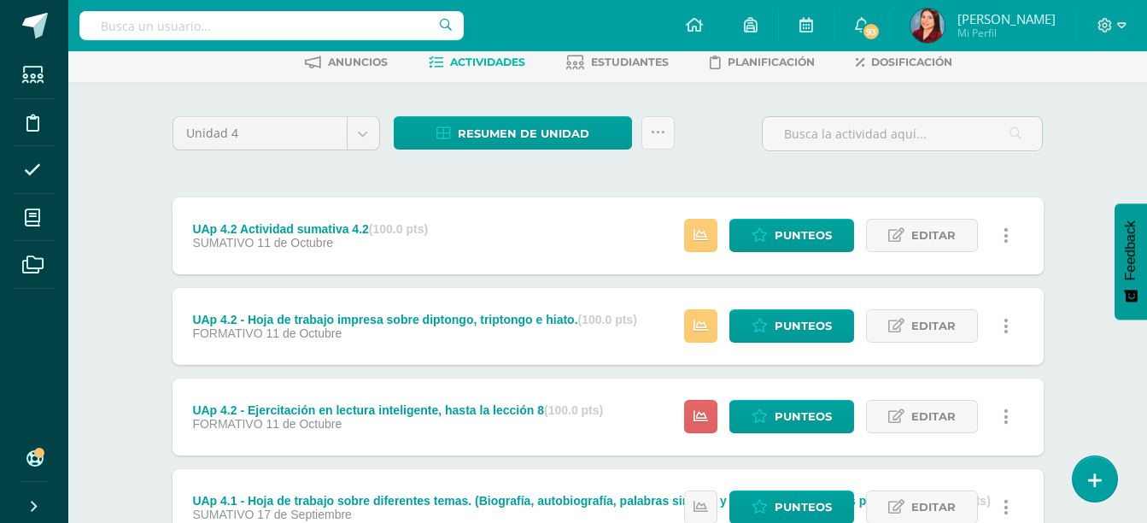
click at [681, 237] on div "Estatus de Actividad: 2 Estudiantes sin calificar 0 Estudiantes con cero Media …" at bounding box center [850, 235] width 385 height 77
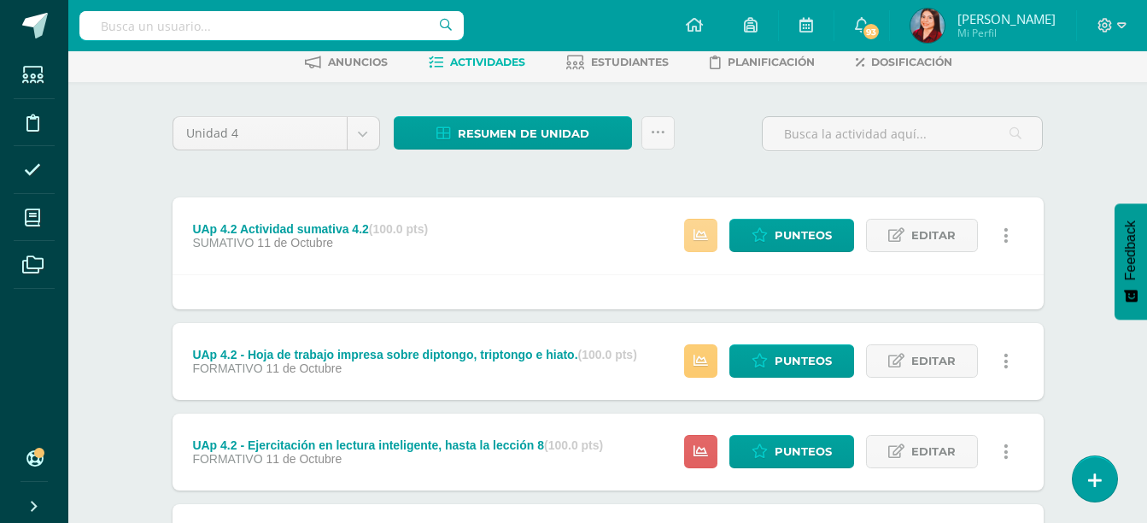
click at [686, 237] on link at bounding box center [700, 235] width 33 height 33
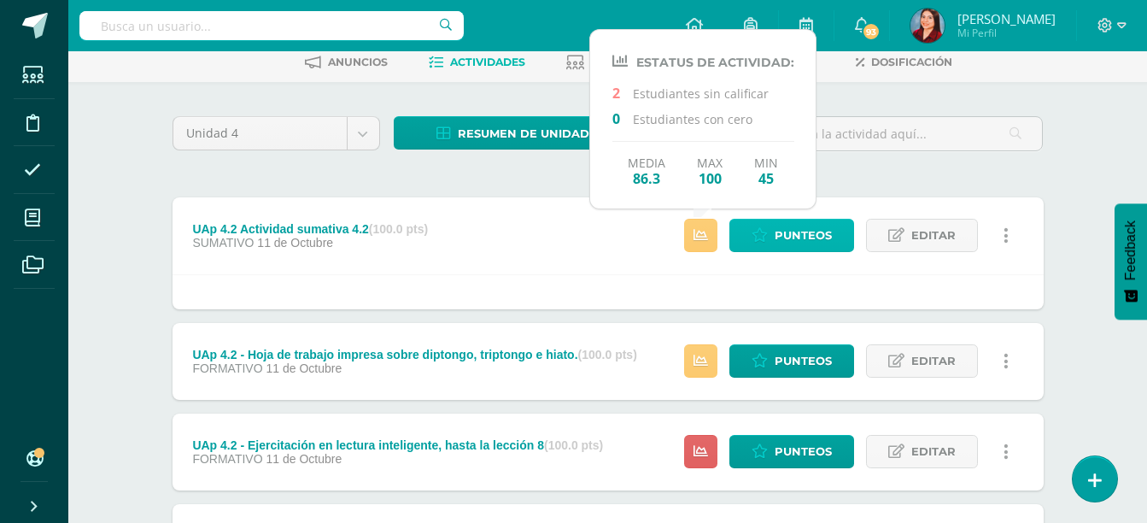
click at [780, 231] on span "Punteos" at bounding box center [803, 235] width 57 height 32
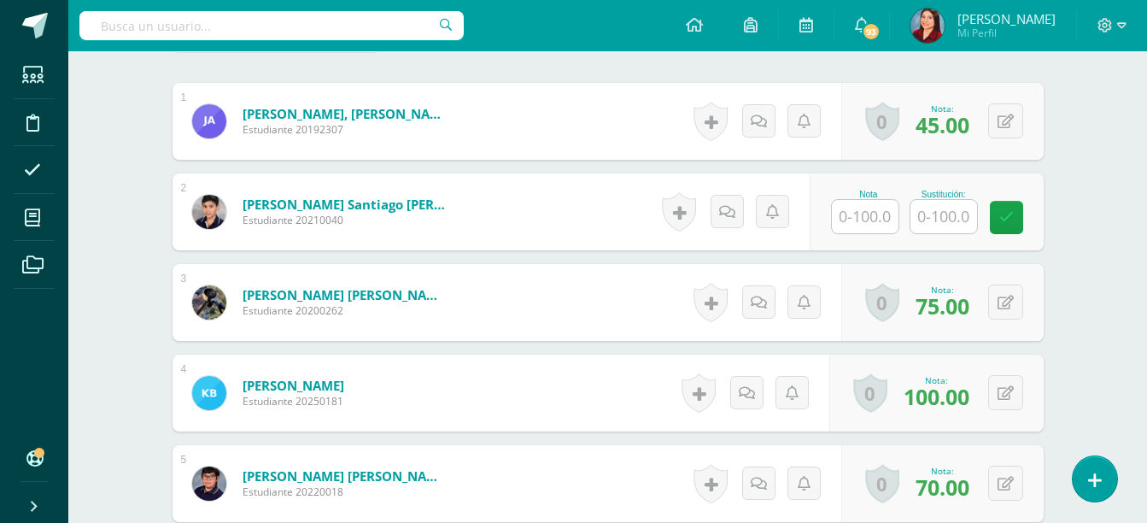
scroll to position [580, 0]
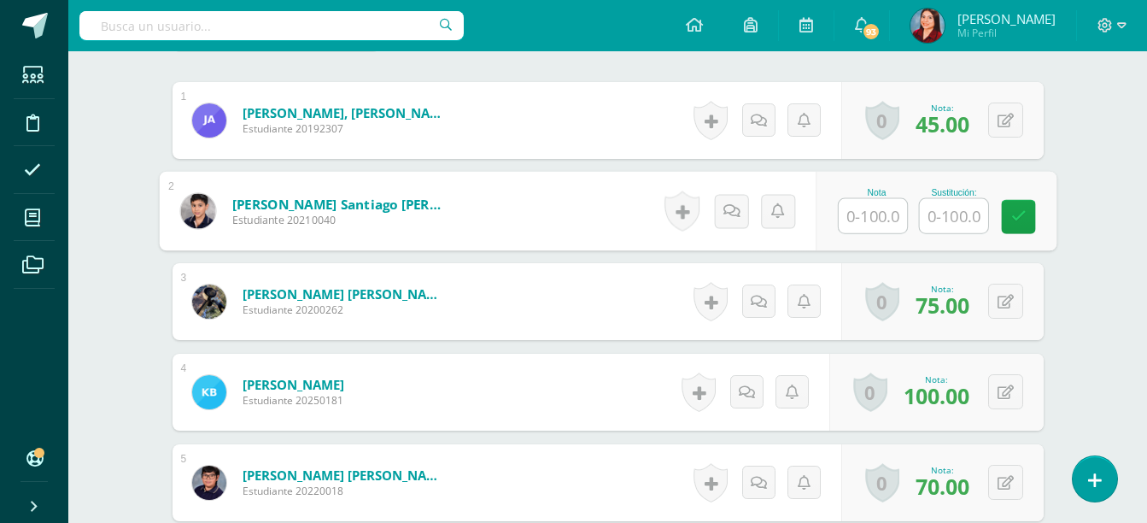
click at [849, 211] on input "text" at bounding box center [873, 216] width 68 height 34
type input "70"
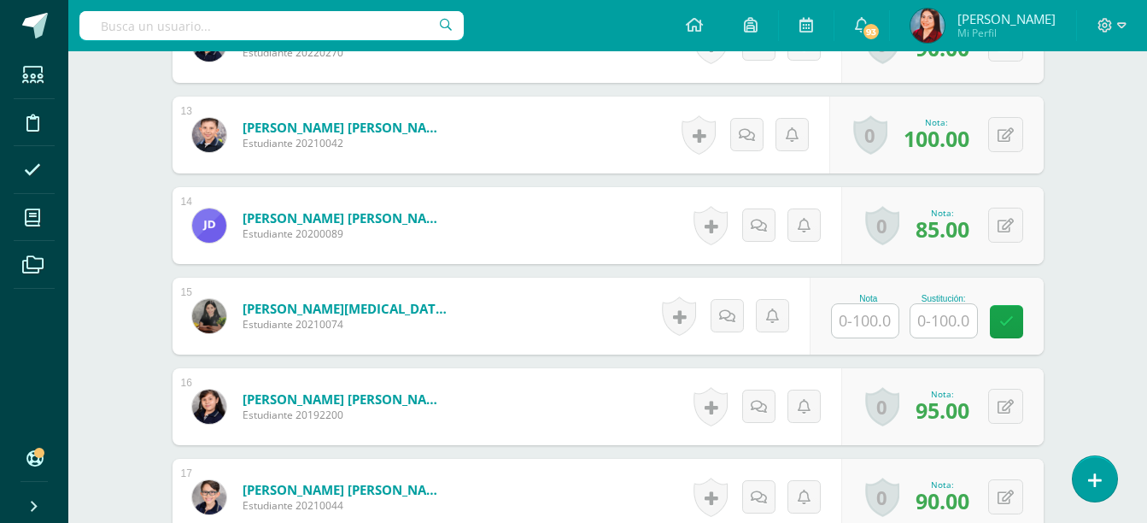
scroll to position [1657, 0]
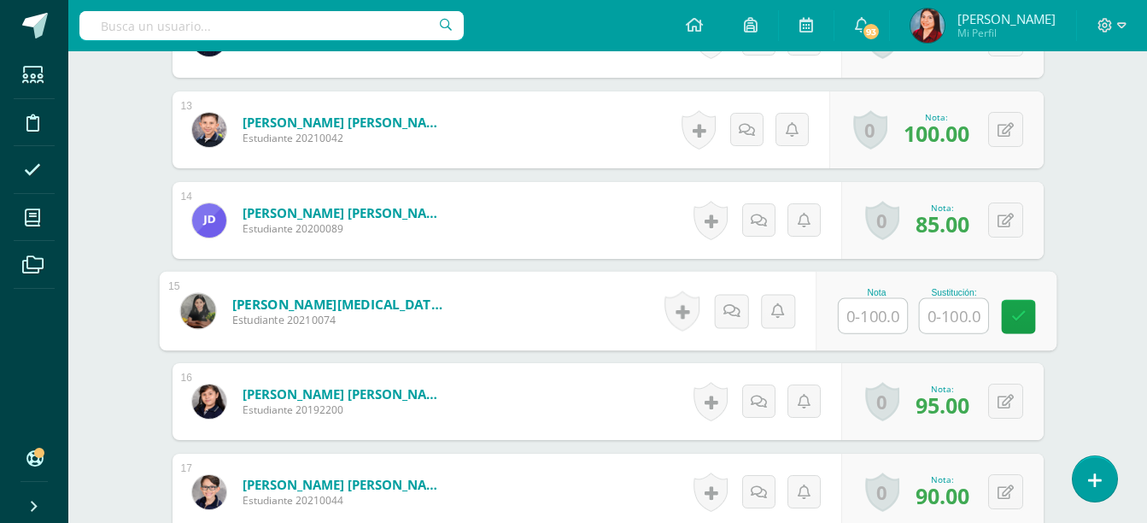
click at [882, 307] on input "text" at bounding box center [873, 316] width 68 height 34
type input "4"
type input "75"
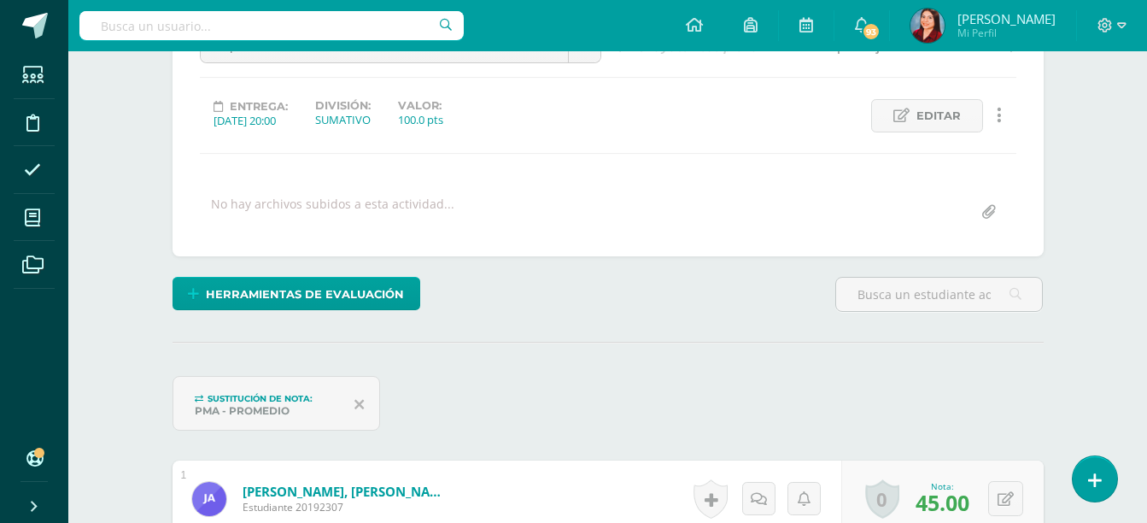
scroll to position [0, 0]
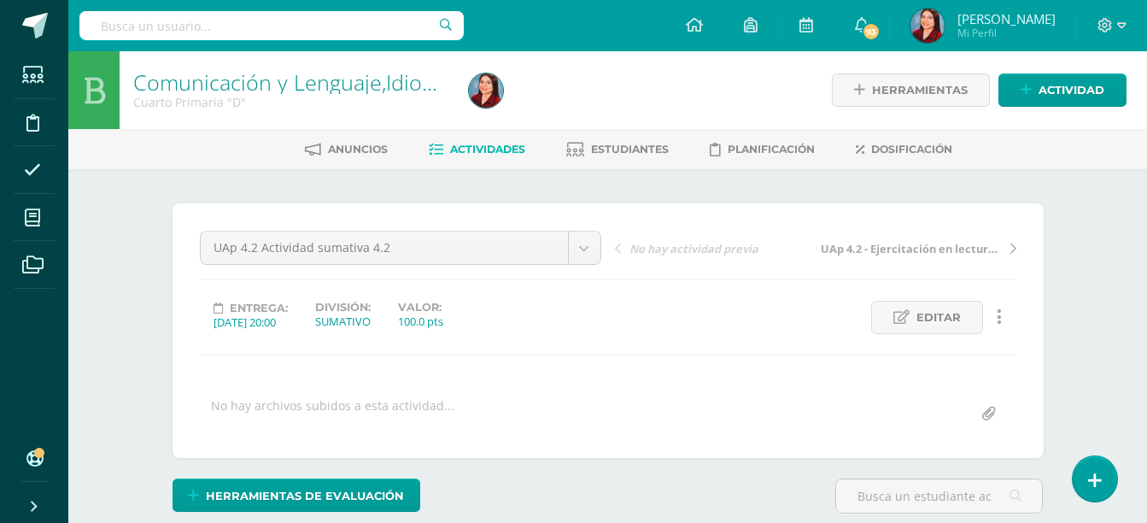
click at [228, 92] on link "Comunicación y Lenguaje,Idioma Español" at bounding box center [333, 81] width 401 height 29
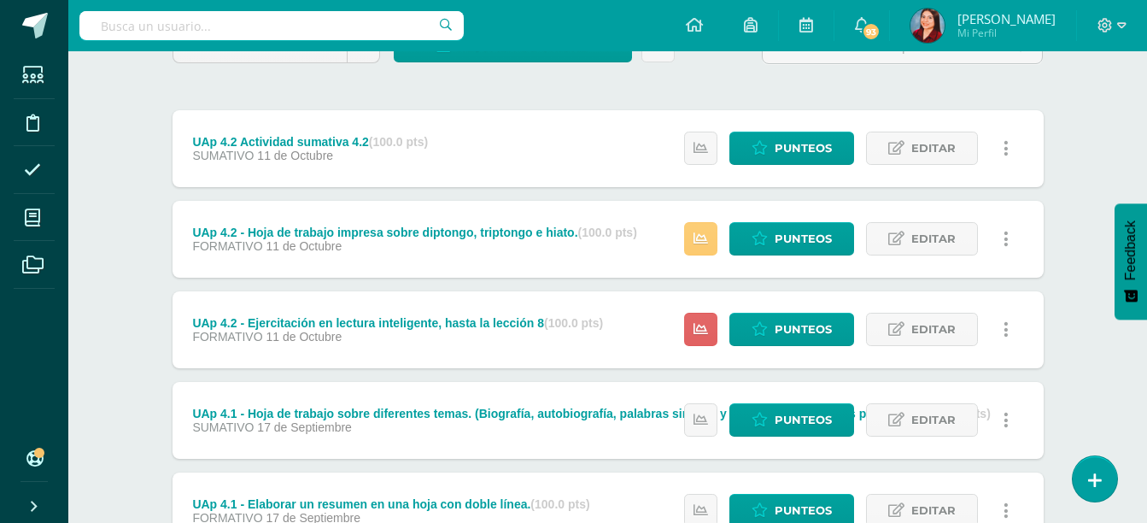
scroll to position [181, 0]
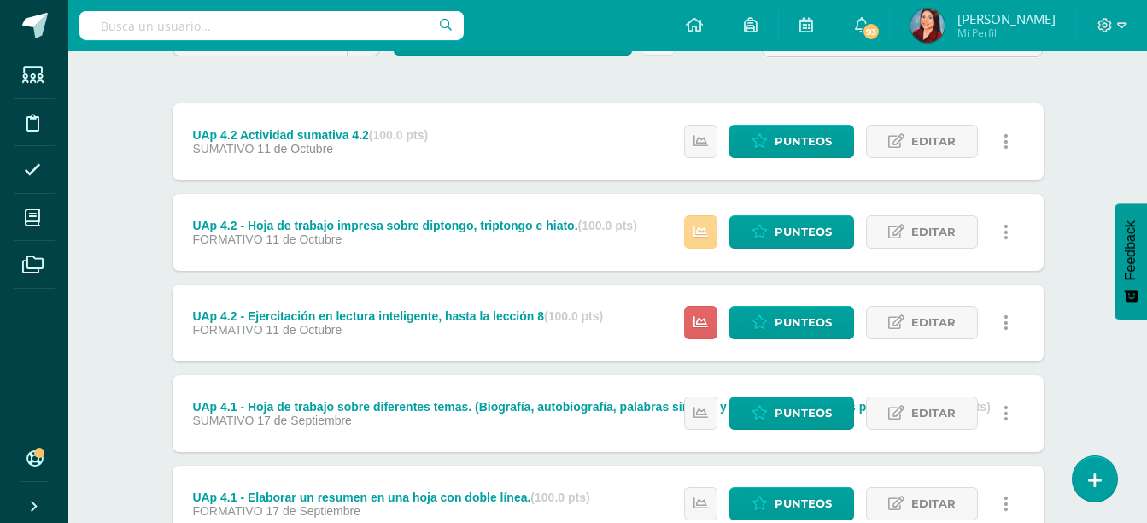
click at [693, 228] on link at bounding box center [700, 231] width 33 height 33
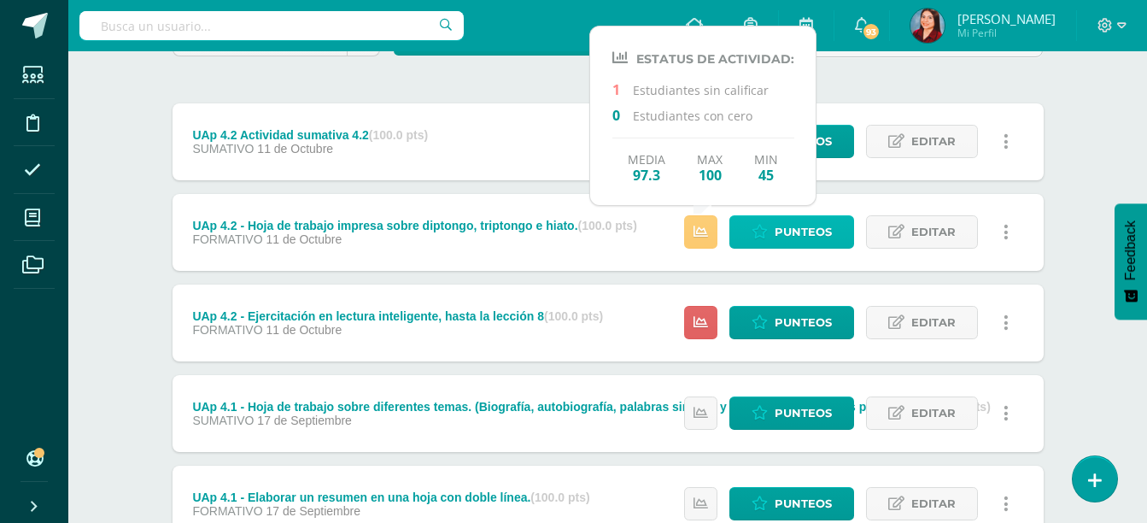
click at [780, 226] on span "Punteos" at bounding box center [803, 232] width 57 height 32
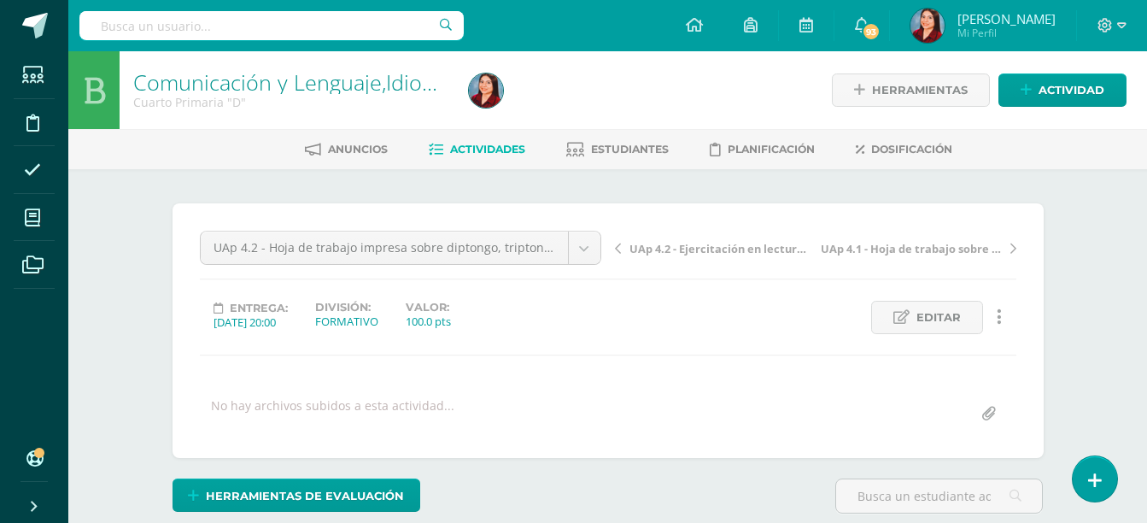
click at [247, 88] on link "Comunicación y Lenguaje,Idioma Español" at bounding box center [333, 81] width 401 height 29
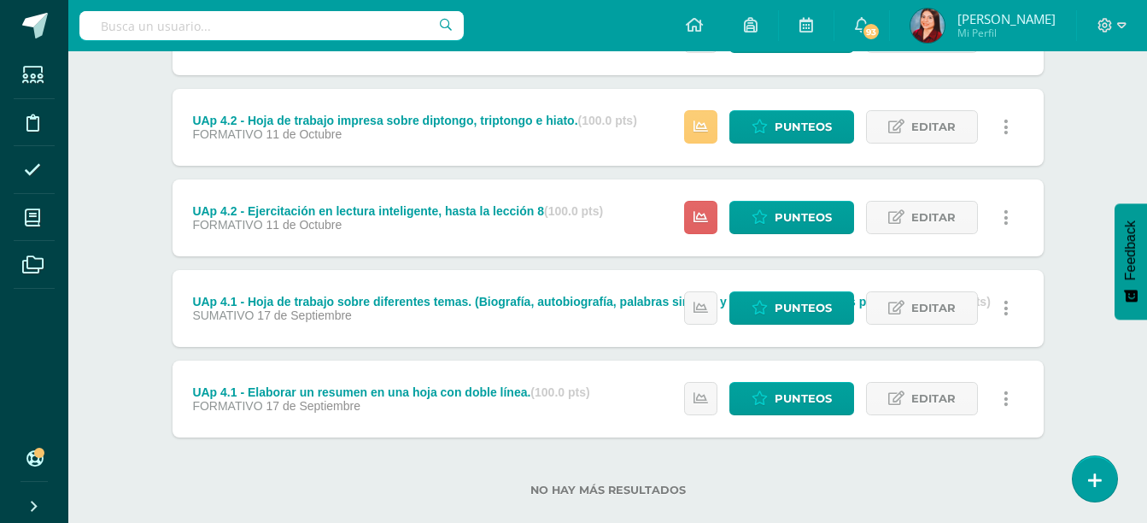
scroll to position [287, 0]
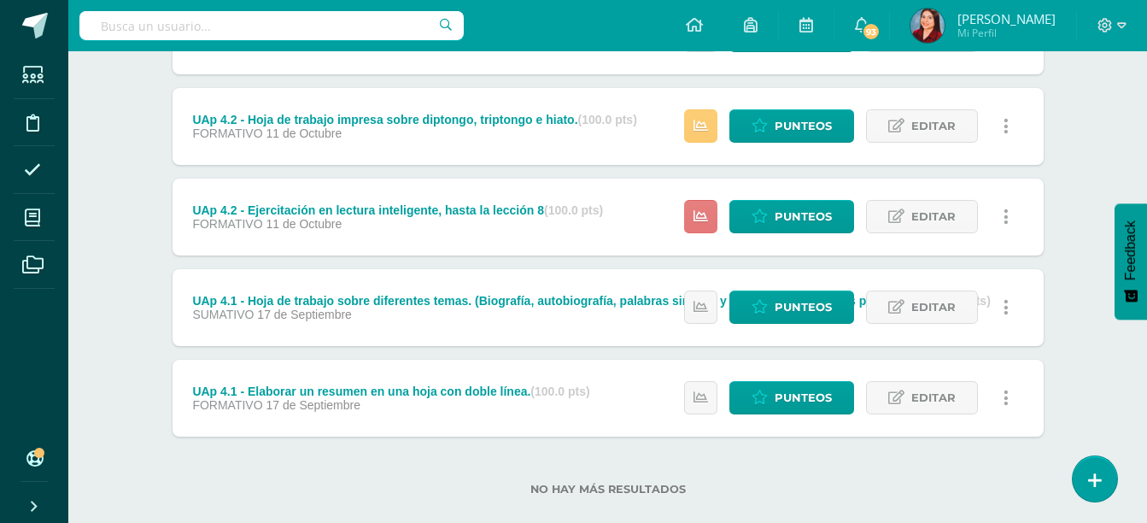
click at [690, 220] on link at bounding box center [700, 216] width 33 height 33
click at [1080, 181] on div "Comunicación y Lenguaje,Idioma Español Cuarto Primaria "D" Herramientas Detalle…" at bounding box center [607, 157] width 1079 height 786
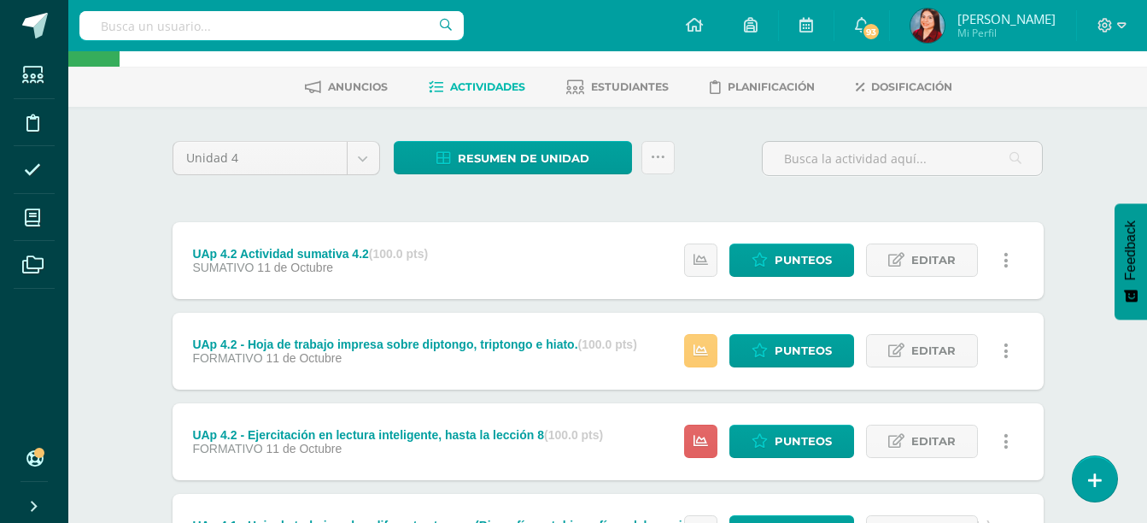
scroll to position [79, 0]
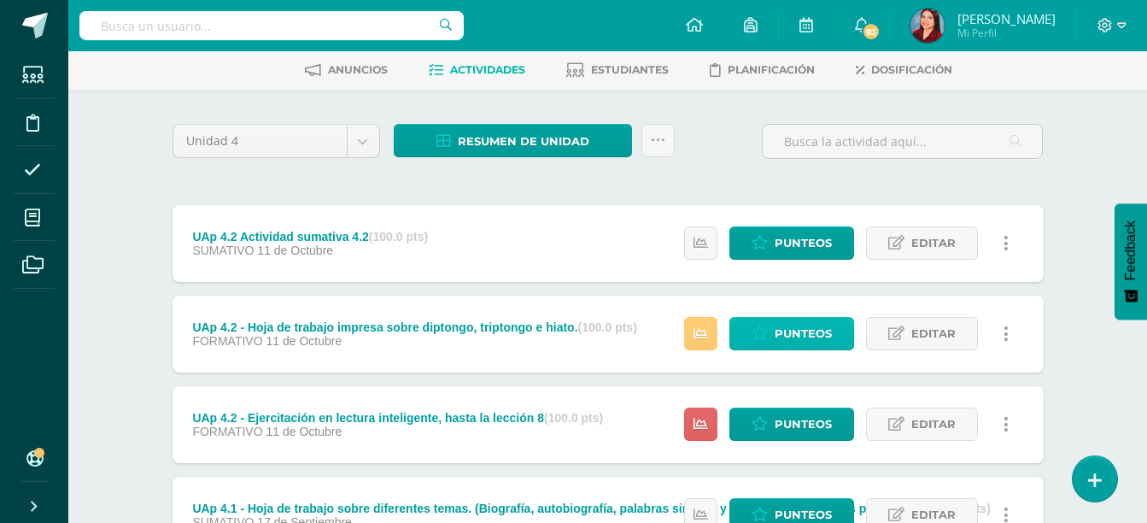
click at [775, 345] on span "Punteos" at bounding box center [803, 334] width 57 height 32
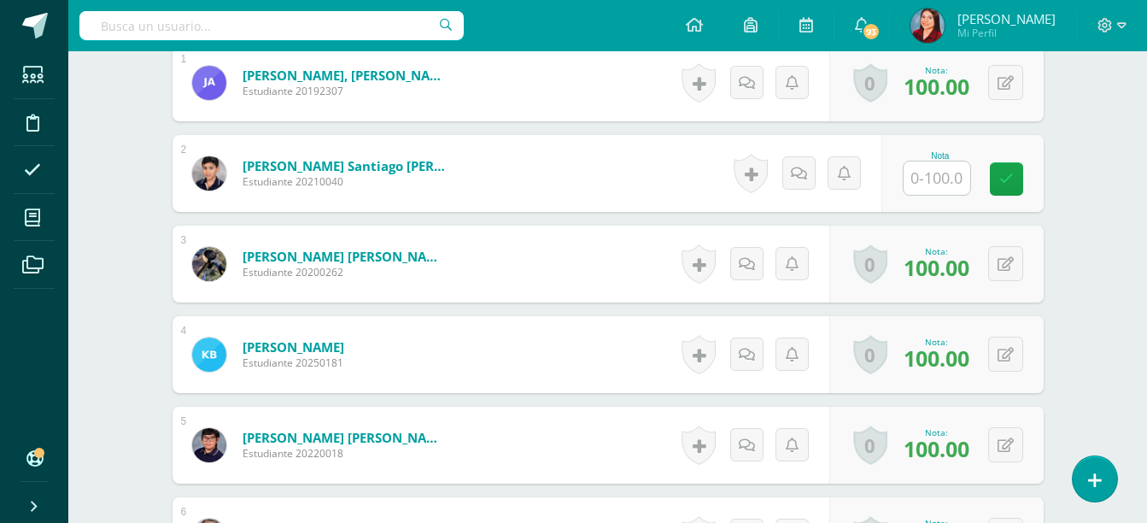
scroll to position [529, 0]
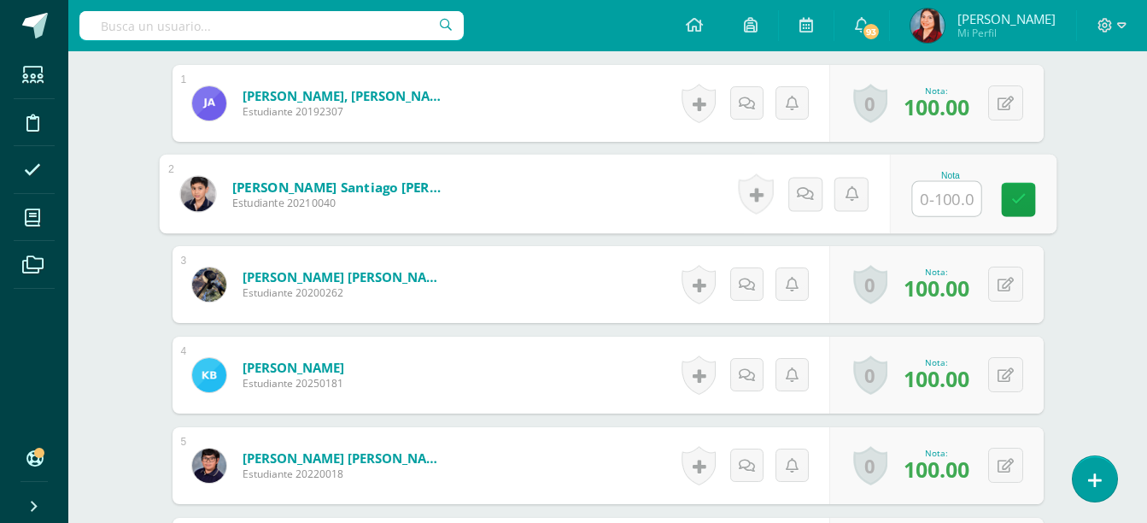
click at [936, 199] on input "text" at bounding box center [946, 199] width 68 height 34
type input "60"
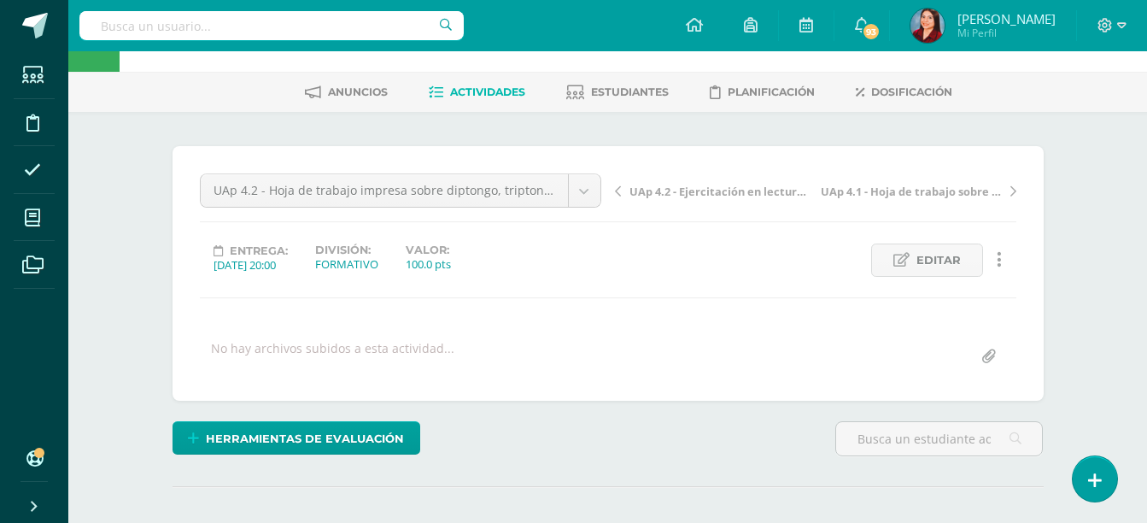
scroll to position [0, 0]
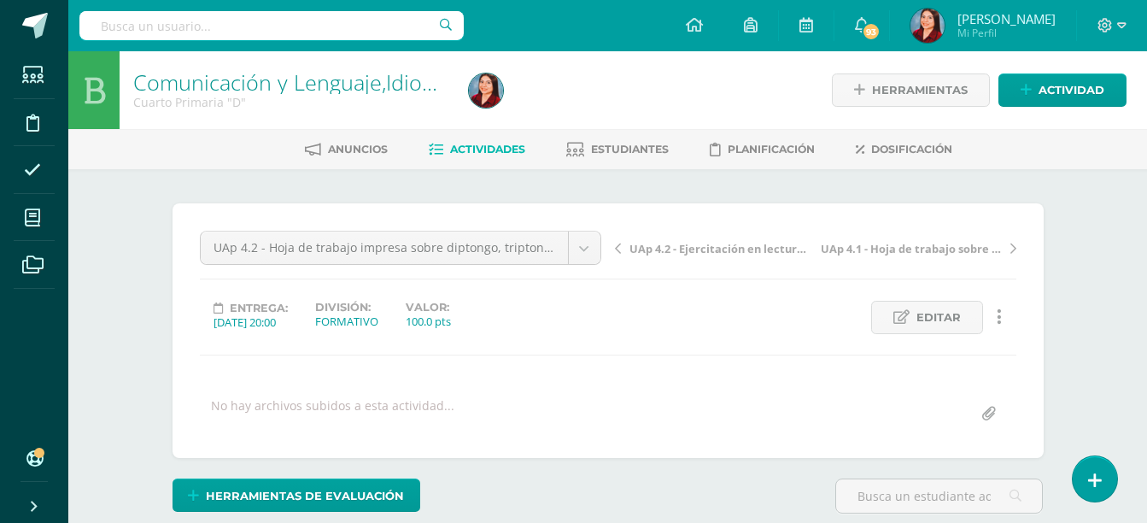
click at [334, 91] on link "Comunicación y Lenguaje,Idioma Español" at bounding box center [333, 81] width 401 height 29
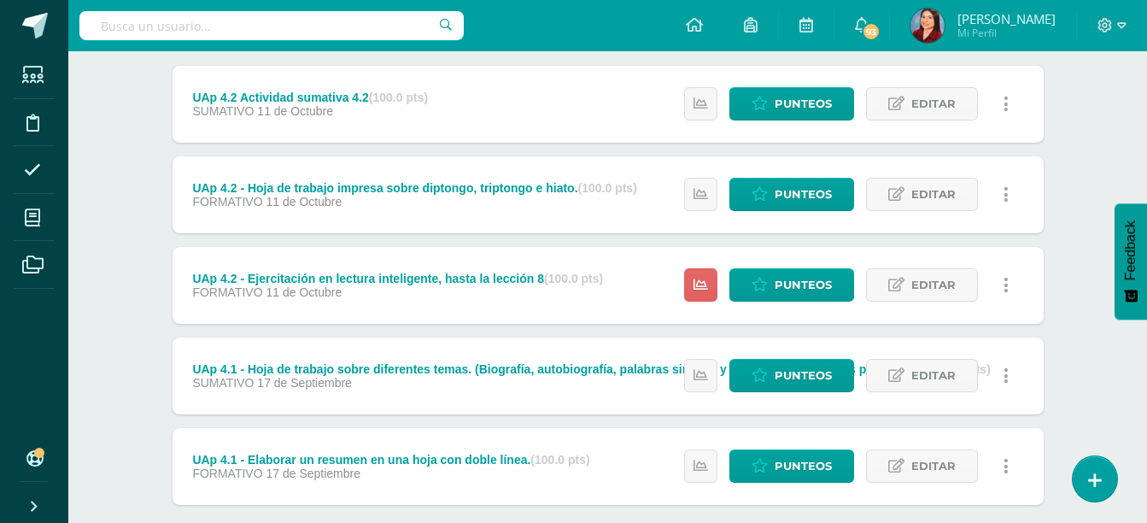
scroll to position [219, 0]
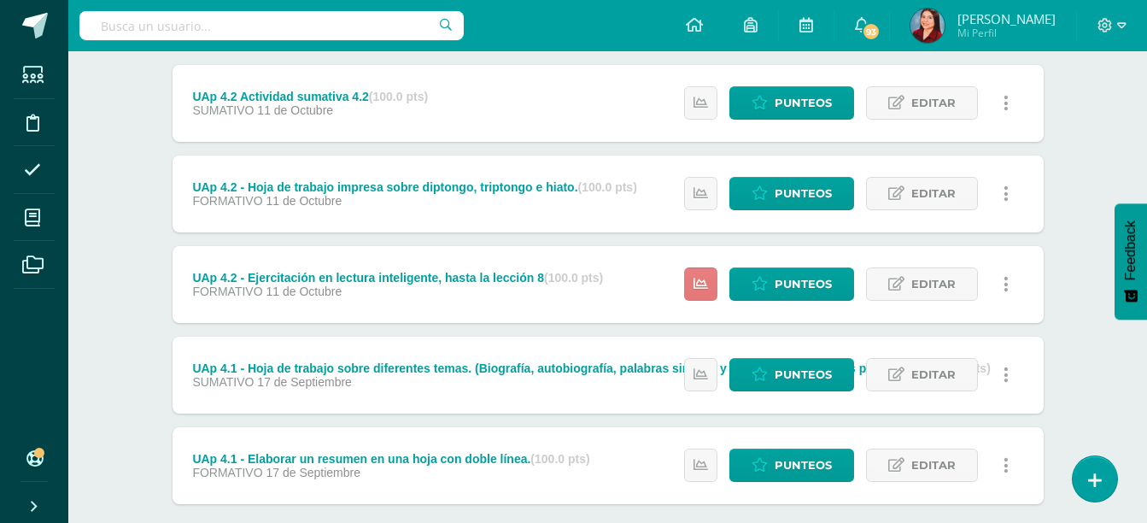
click at [706, 292] on link at bounding box center [700, 283] width 33 height 33
click at [703, 368] on icon at bounding box center [700, 374] width 15 height 15
click at [696, 473] on link at bounding box center [700, 464] width 33 height 33
click at [1103, 163] on div "Comunicación y Lenguaje,Idioma Español Cuarto Primaria "D" Herramientas Detalle…" at bounding box center [607, 225] width 1079 height 786
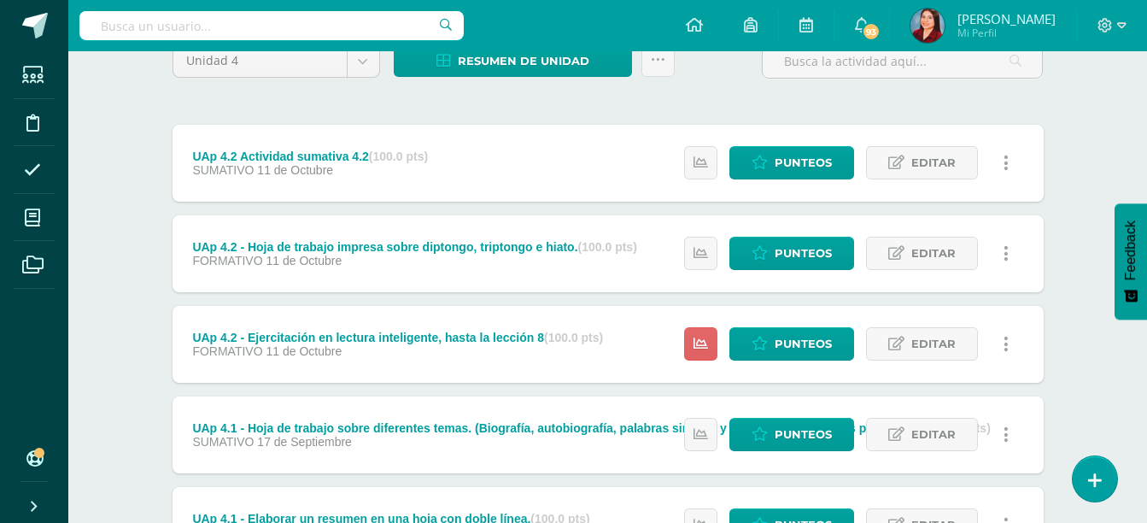
scroll to position [161, 0]
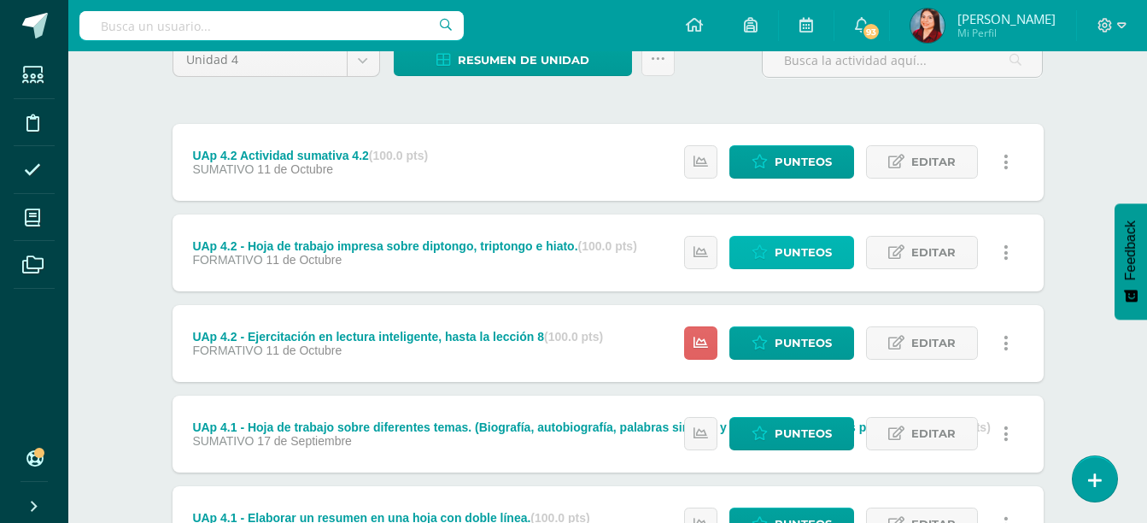
click at [781, 260] on span "Punteos" at bounding box center [803, 253] width 57 height 32
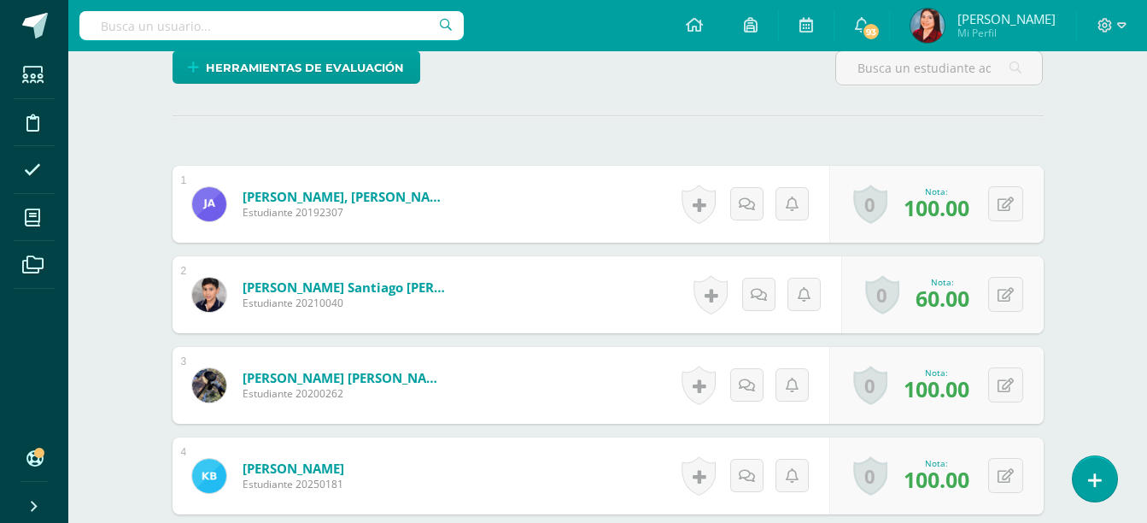
scroll to position [434, 0]
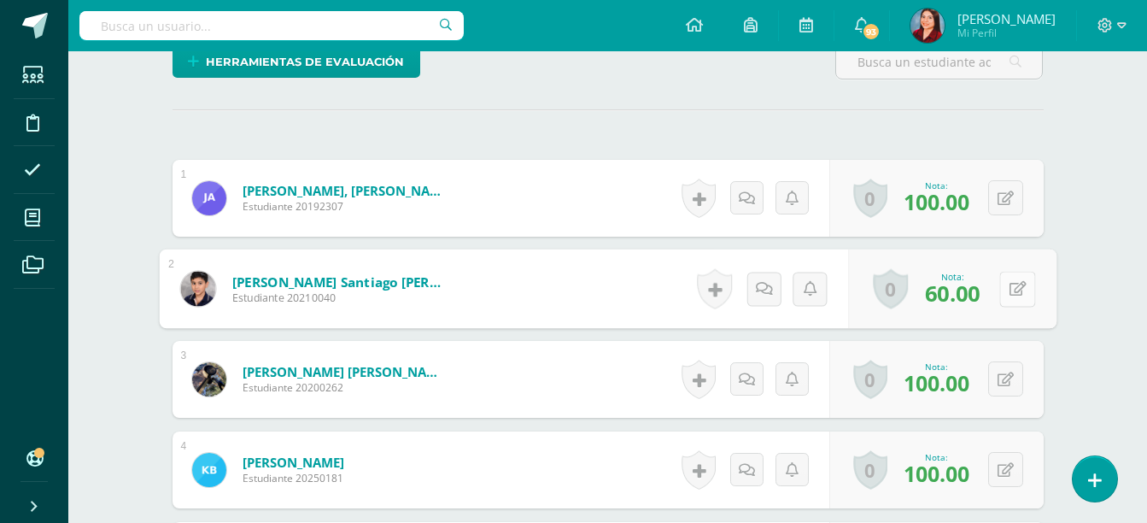
click at [1006, 292] on button at bounding box center [1017, 289] width 36 height 36
type input "90"
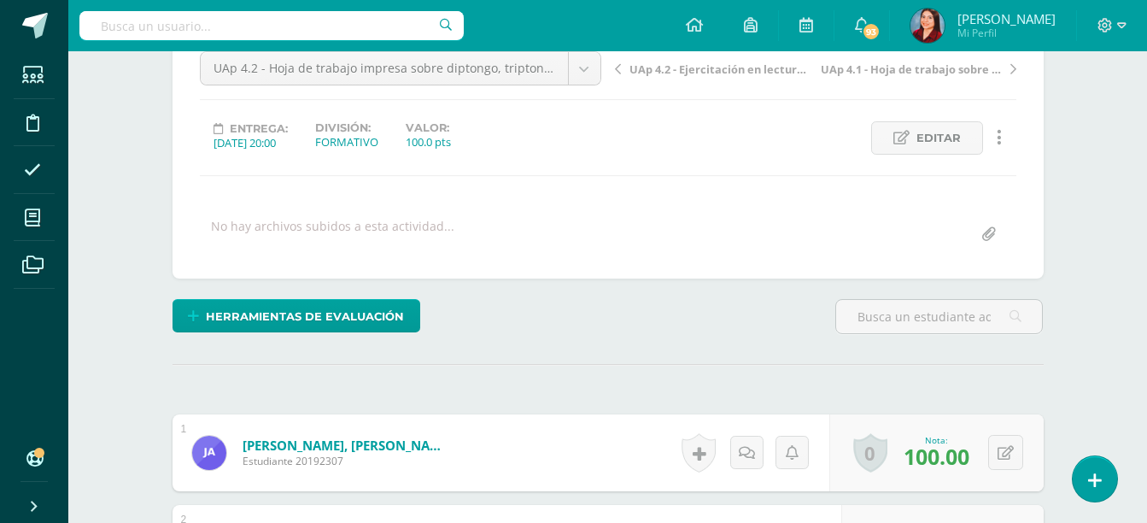
scroll to position [0, 0]
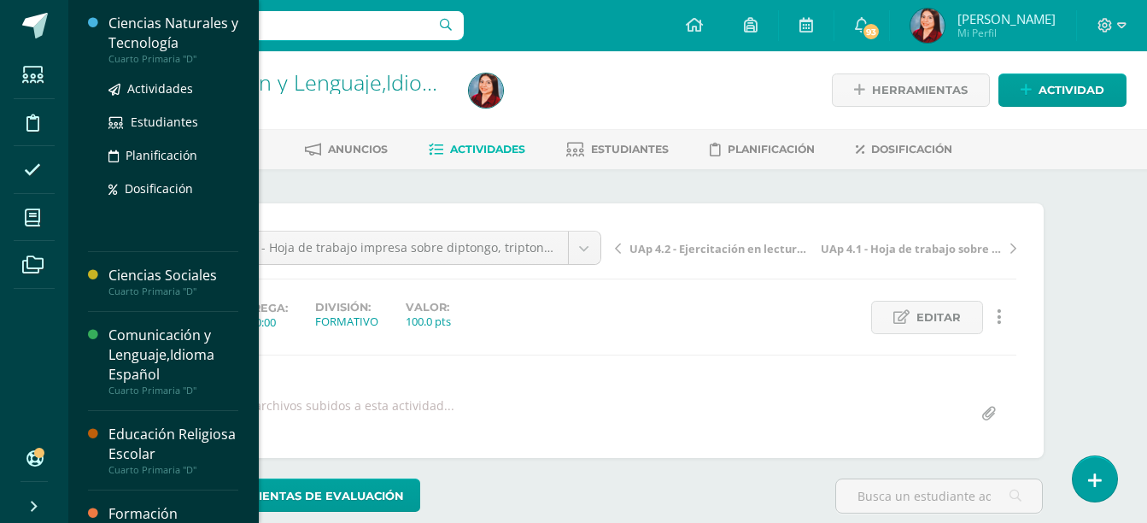
click at [139, 42] on div "Ciencias Naturales y Tecnología" at bounding box center [173, 33] width 130 height 39
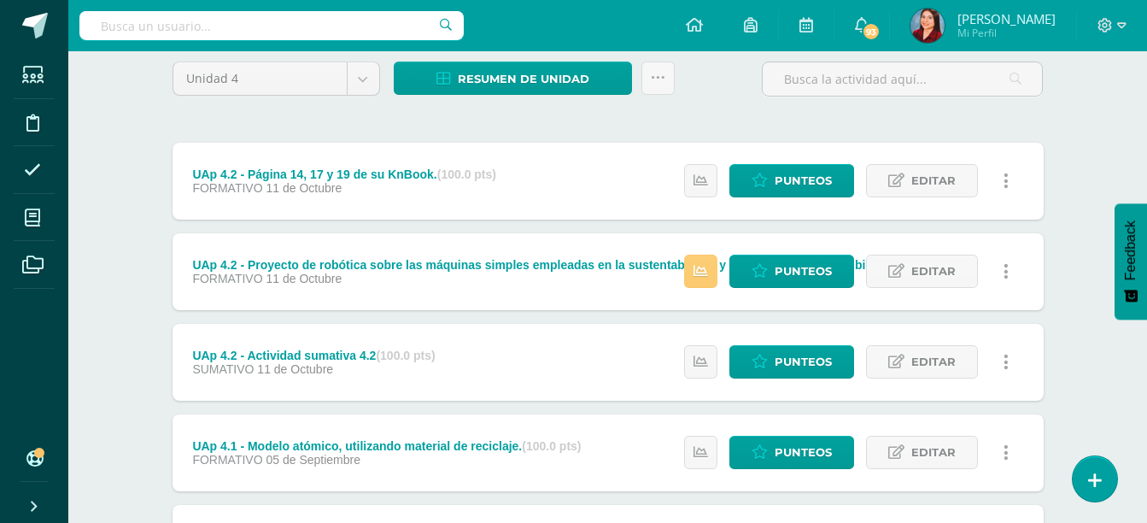
scroll to position [314, 0]
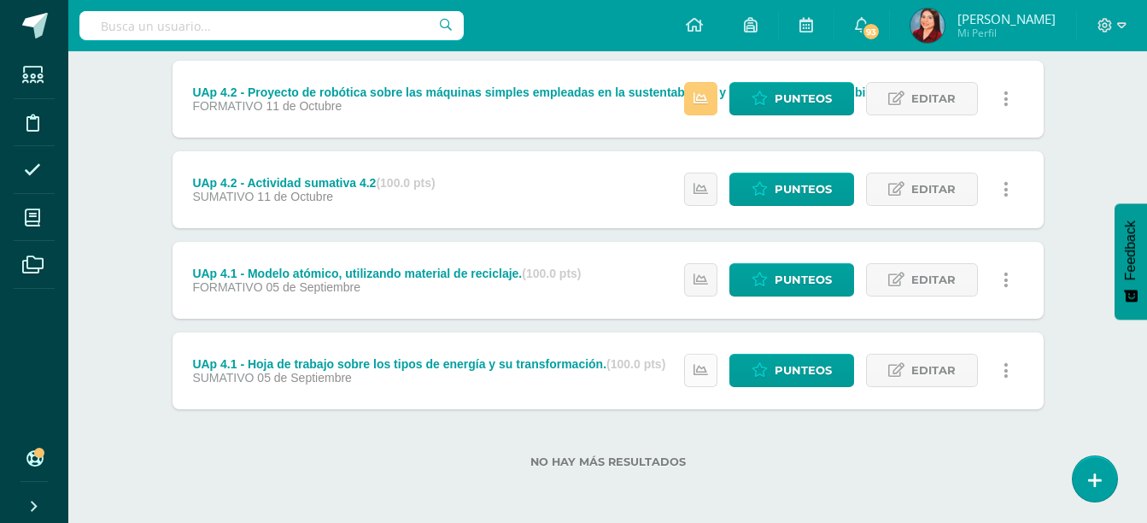
click at [693, 376] on link at bounding box center [700, 370] width 33 height 33
click at [1103, 205] on div "Ciencias Naturales y Tecnología Cuarto Primaria "D" Herramientas Detalle de asi…" at bounding box center [607, 130] width 1079 height 786
click at [707, 289] on link at bounding box center [700, 279] width 33 height 33
click at [1117, 169] on div "Ciencias Naturales y Tecnología Cuarto Primaria "D" Herramientas Detalle de asi…" at bounding box center [607, 130] width 1079 height 786
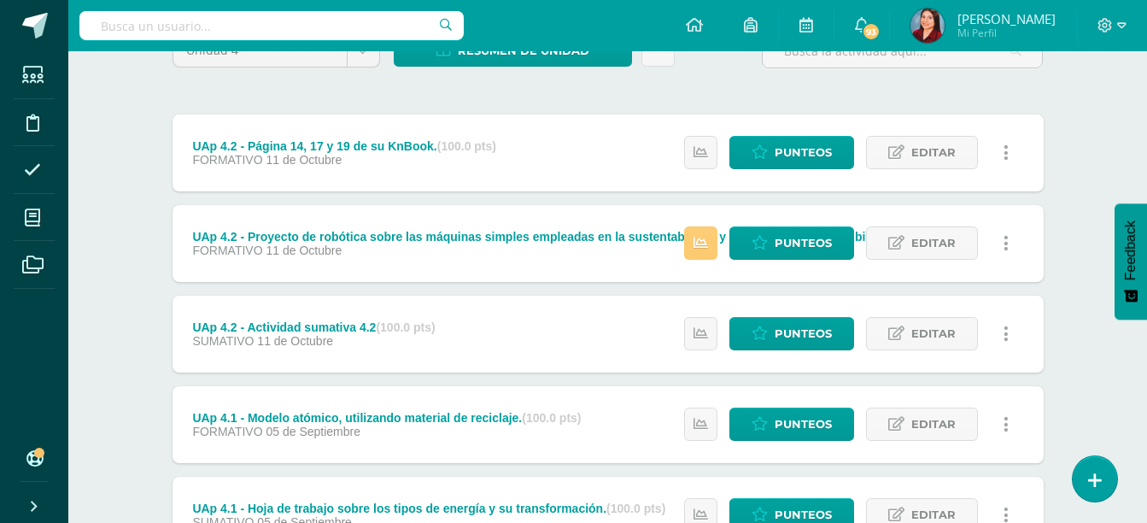
scroll to position [167, 0]
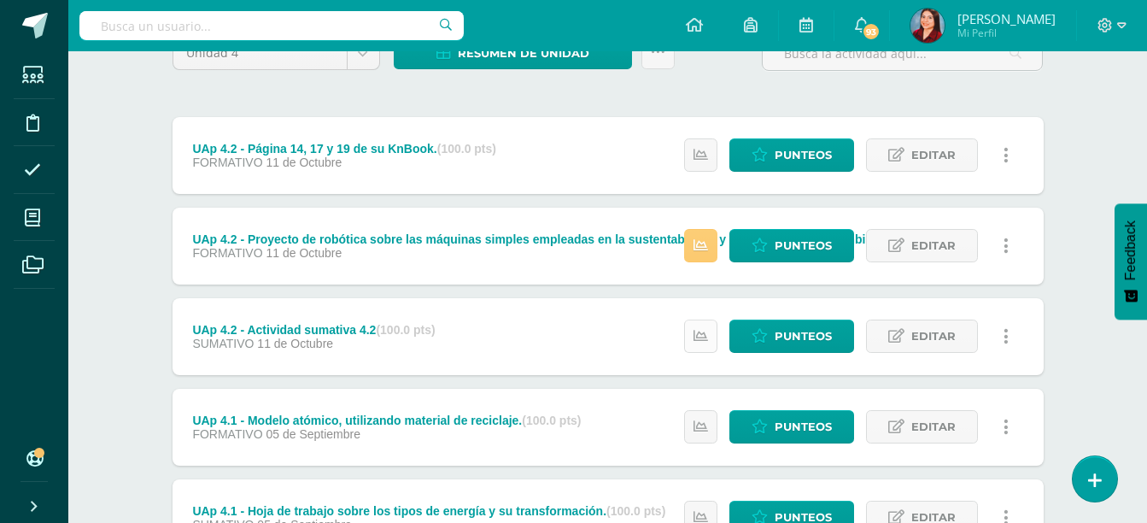
click at [710, 329] on link at bounding box center [700, 335] width 33 height 33
click at [1088, 174] on div "Ciencias Naturales y Tecnología Cuarto Primaria "D" Herramientas Detalle de asi…" at bounding box center [607, 277] width 1079 height 786
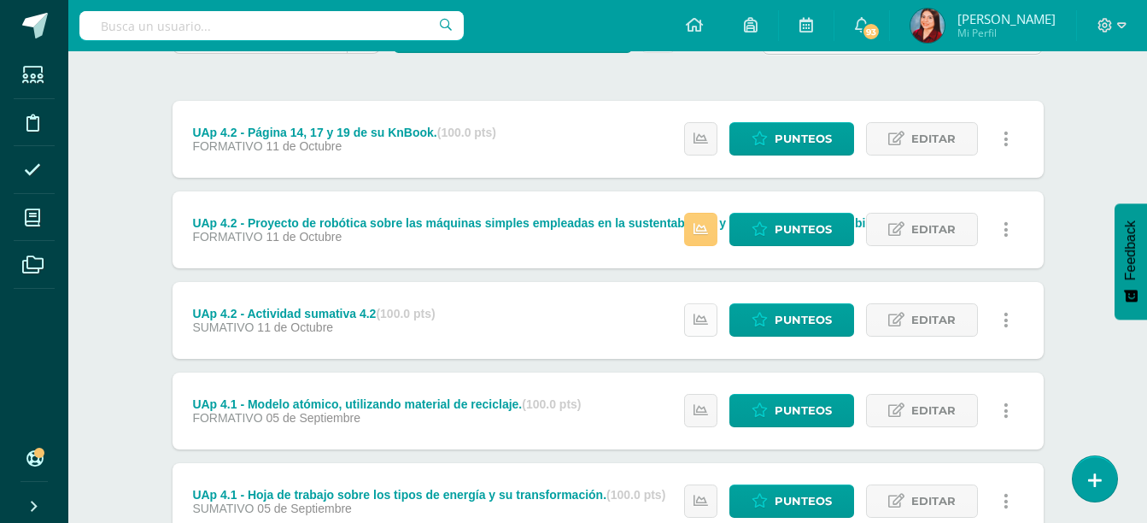
scroll to position [182, 0]
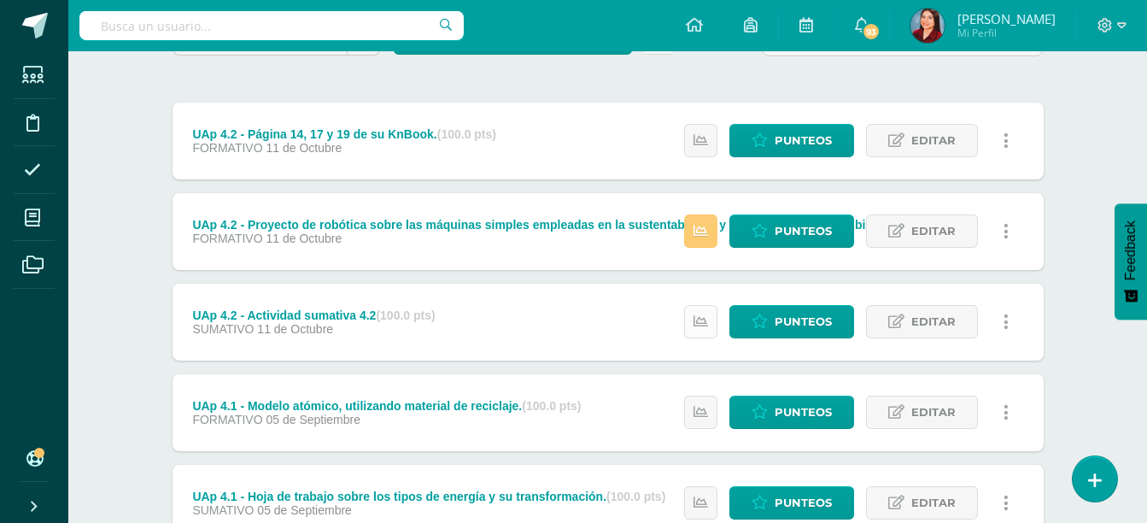
click at [697, 327] on icon at bounding box center [700, 321] width 15 height 15
click at [1062, 189] on div "Unidad 4 Unidad 1 Unidad 2 Unidad 3 Unidad 4 Resumen de unidad Descargar como H…" at bounding box center [607, 321] width 939 height 668
click at [701, 237] on icon at bounding box center [700, 231] width 15 height 15
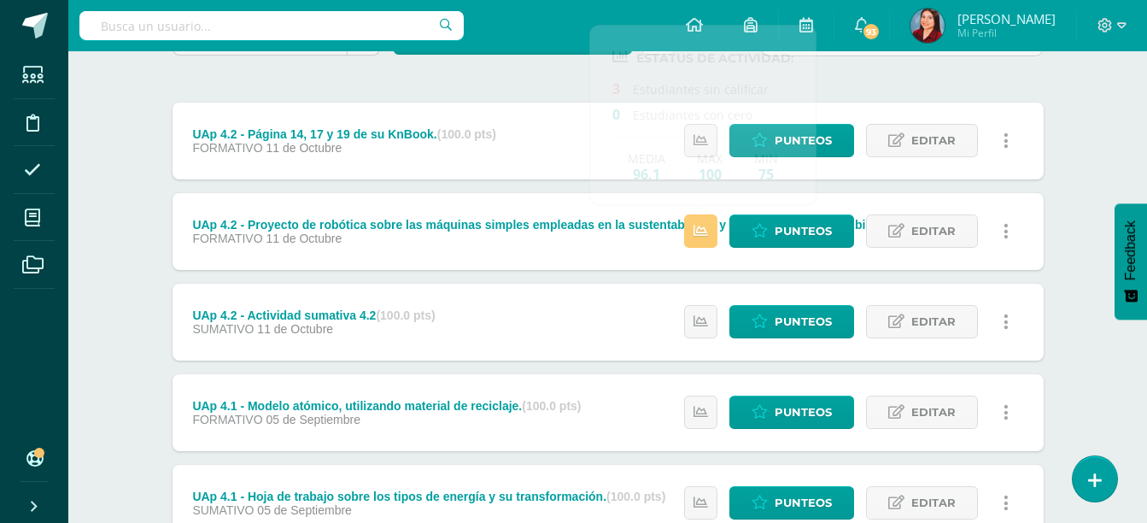
click at [1068, 176] on div "Unidad 4 Unidad 1 Unidad 2 Unidad 3 Unidad 4 Resumen de unidad Descargar como H…" at bounding box center [607, 321] width 939 height 668
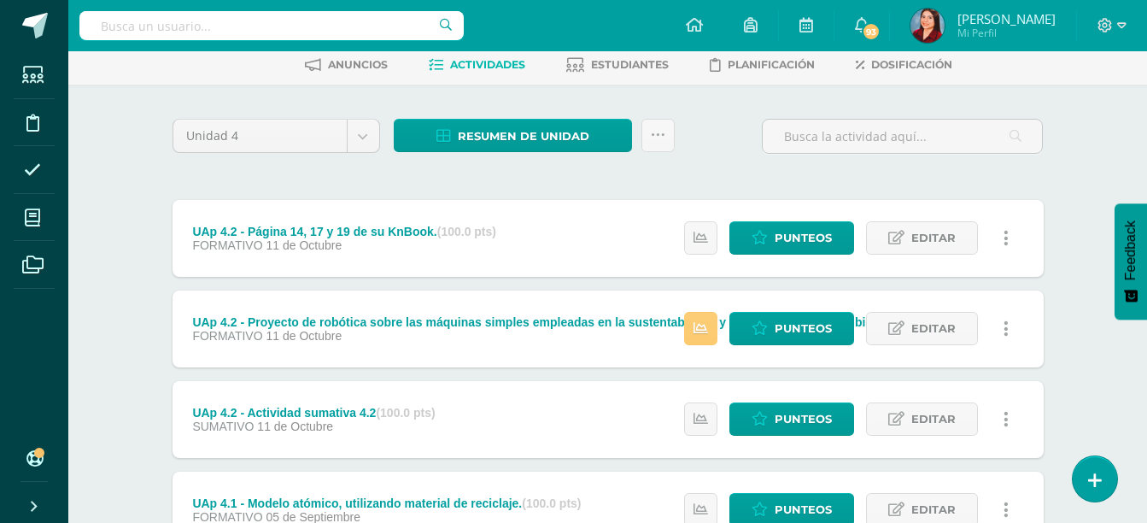
scroll to position [0, 0]
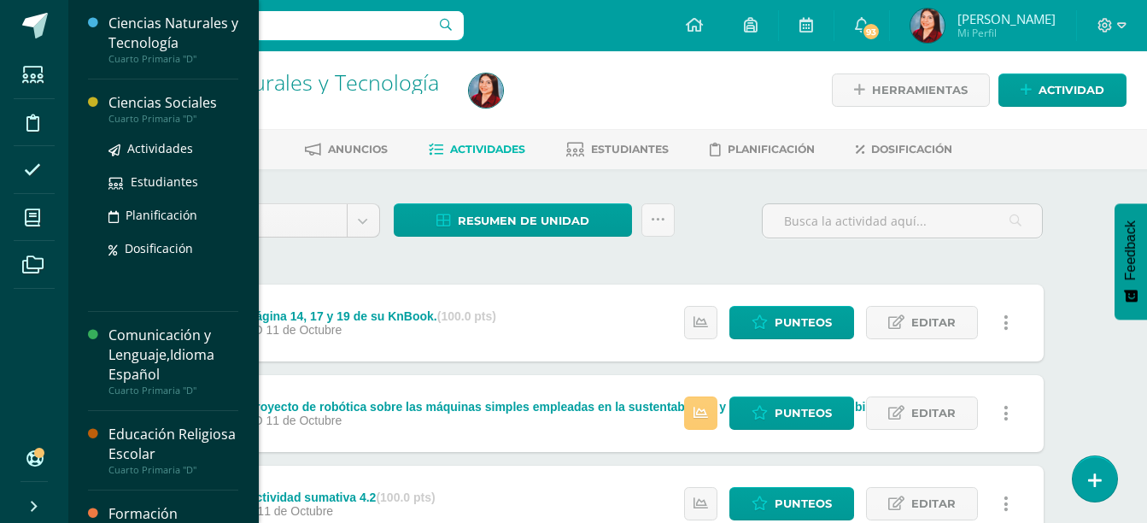
click at [183, 114] on div "Cuarto Primaria "D"" at bounding box center [173, 119] width 130 height 12
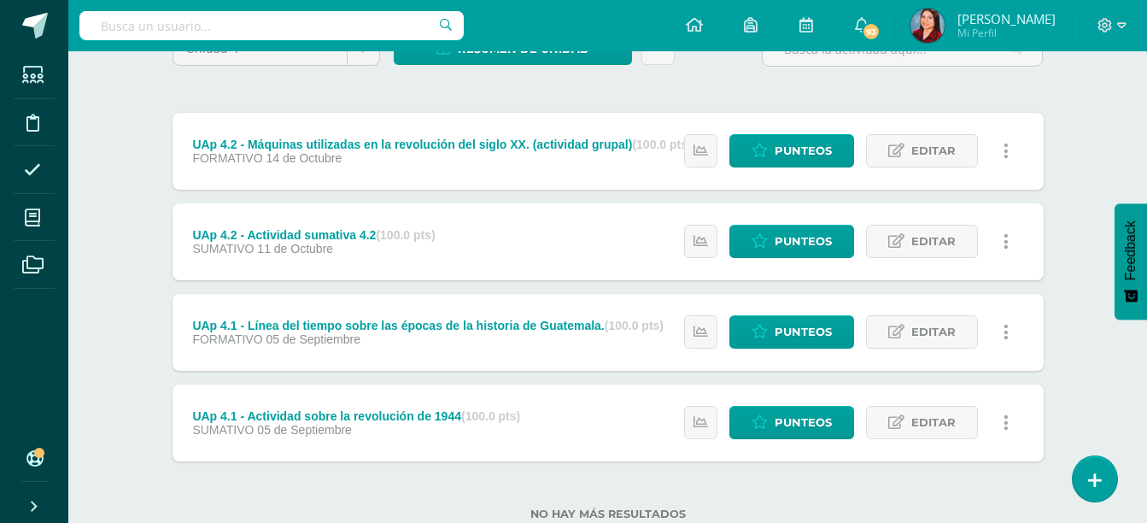
scroll to position [173, 0]
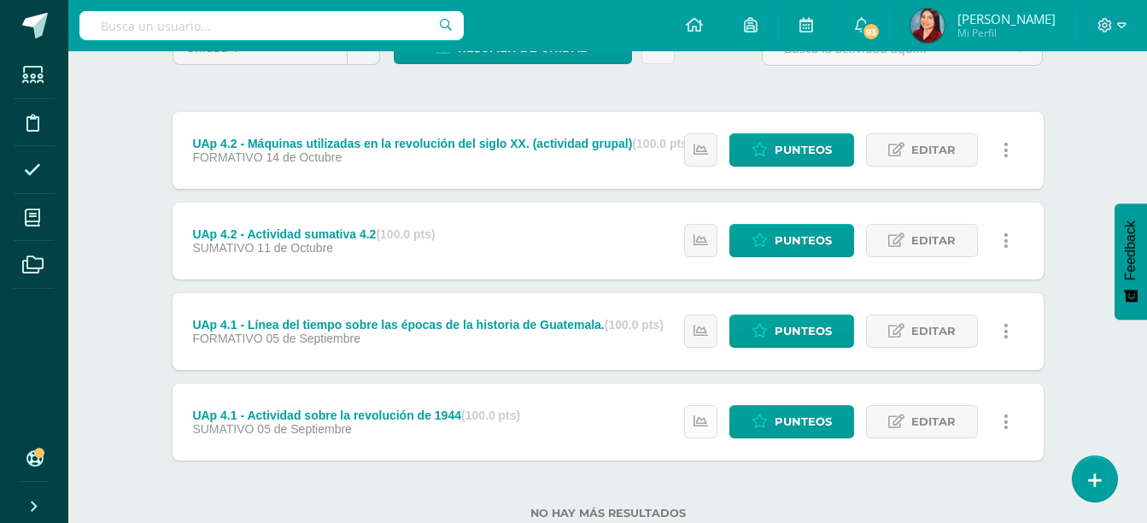
click at [703, 412] on link at bounding box center [700, 421] width 33 height 33
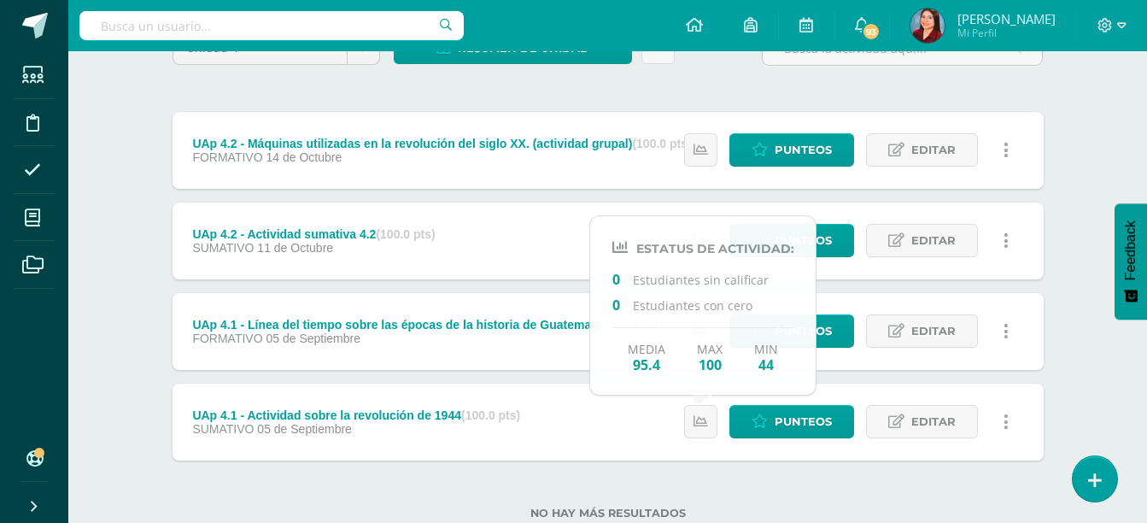
click at [124, 284] on div "Ciencias Sociales Cuarto Primaria "D" Herramientas Detalle de asistencias Activ…" at bounding box center [607, 226] width 1079 height 695
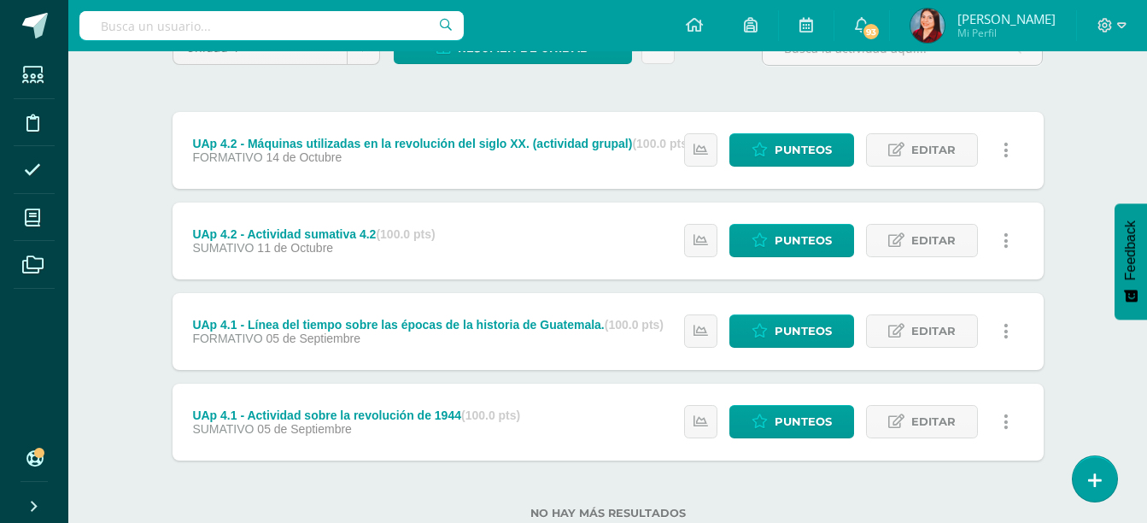
click at [703, 349] on div "Estatus de Actividad: 0 Estudiantes sin calificar 0 Estudiantes con cero Media …" at bounding box center [850, 331] width 385 height 77
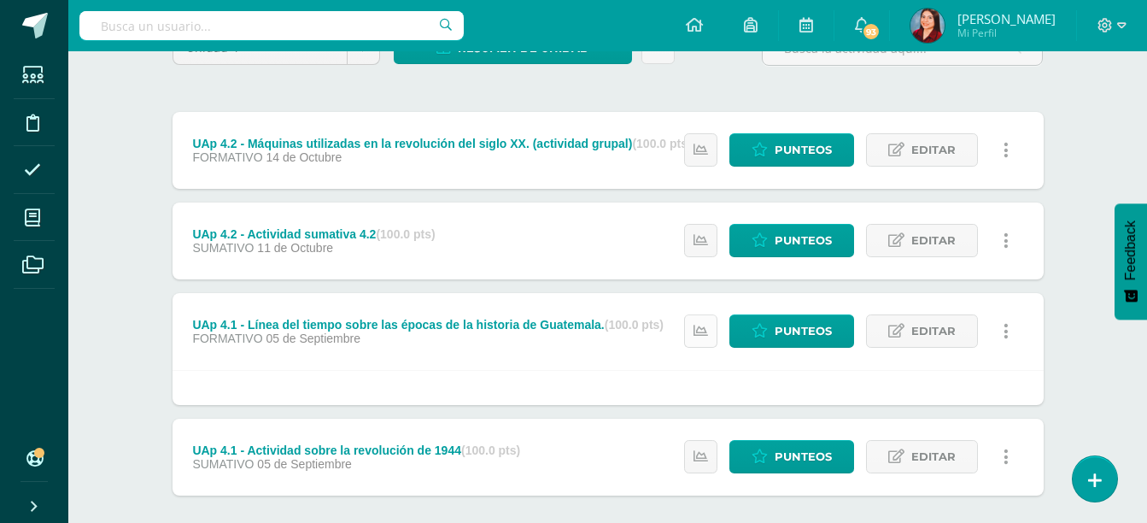
click at [693, 341] on link at bounding box center [700, 330] width 33 height 33
click at [1055, 234] on div "Unidad 4 Unidad 1 Unidad 2 Unidad 3 Unidad 4 Resumen de unidad Descargar como H…" at bounding box center [607, 303] width 939 height 612
click at [698, 233] on icon at bounding box center [700, 240] width 15 height 15
click at [1061, 146] on div "Unidad 4 Unidad 1 Unidad 2 Unidad 3 Unidad 4 Resumen de unidad Descargar como H…" at bounding box center [607, 303] width 939 height 612
click at [679, 150] on div "Estatus de Actividad: 0 Estudiantes sin calificar 0 Estudiantes con cero Media …" at bounding box center [850, 150] width 385 height 77
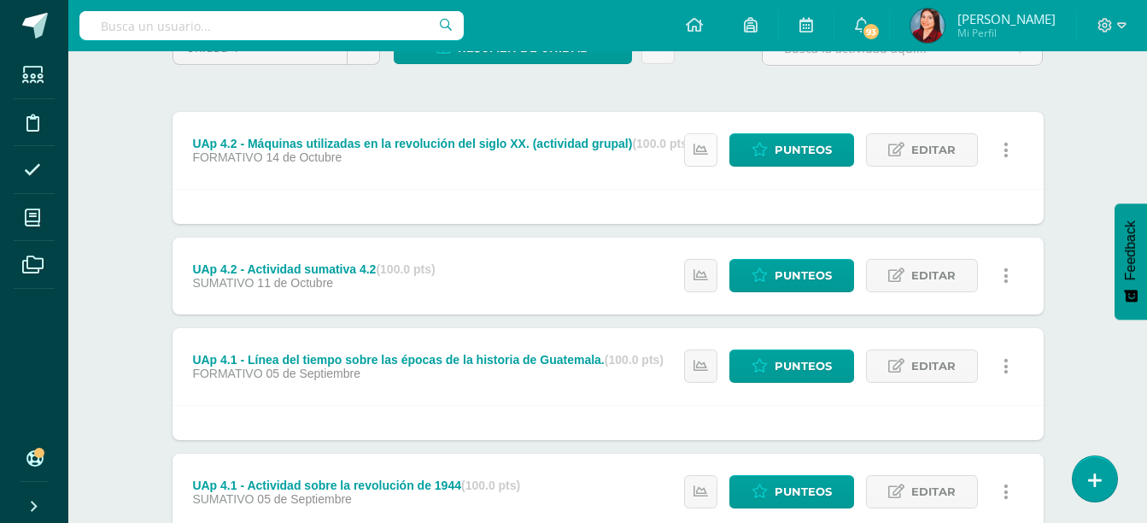
click at [696, 150] on icon at bounding box center [700, 150] width 15 height 15
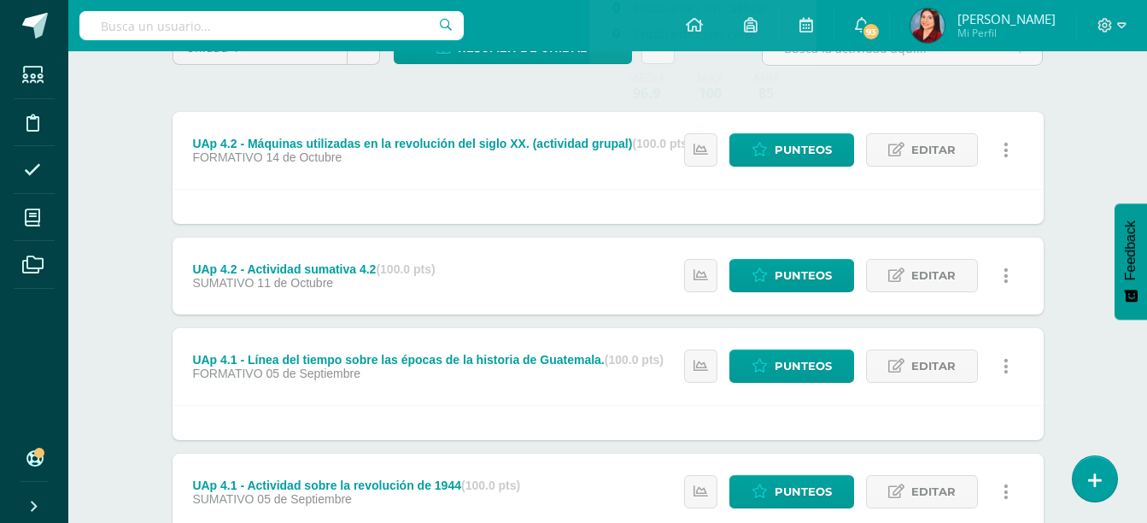
click at [1051, 143] on div "Unidad 4 Unidad 1 Unidad 2 Unidad 3 Unidad 4 Resumen de unidad Descargar como H…" at bounding box center [607, 320] width 939 height 647
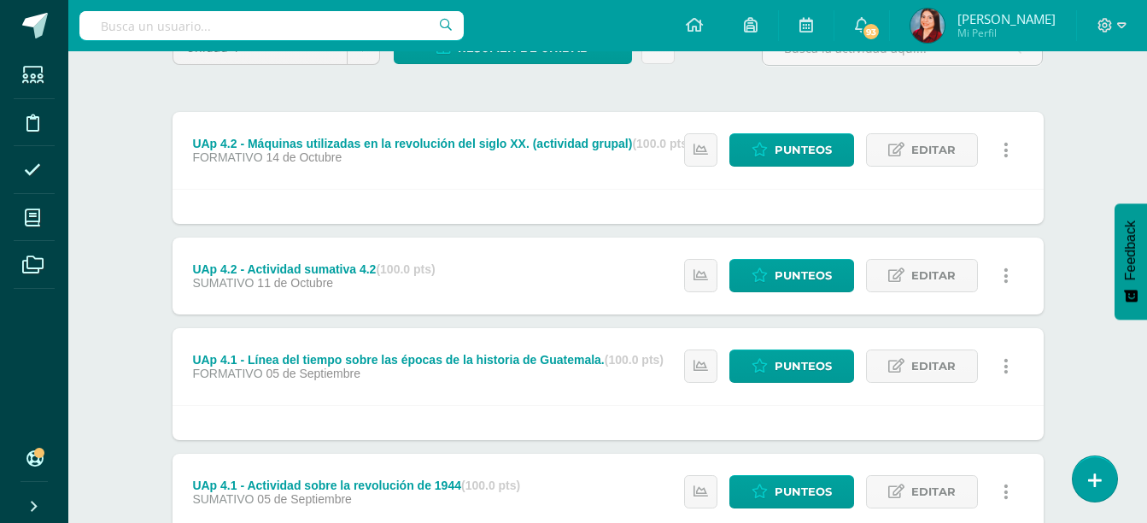
scroll to position [0, 0]
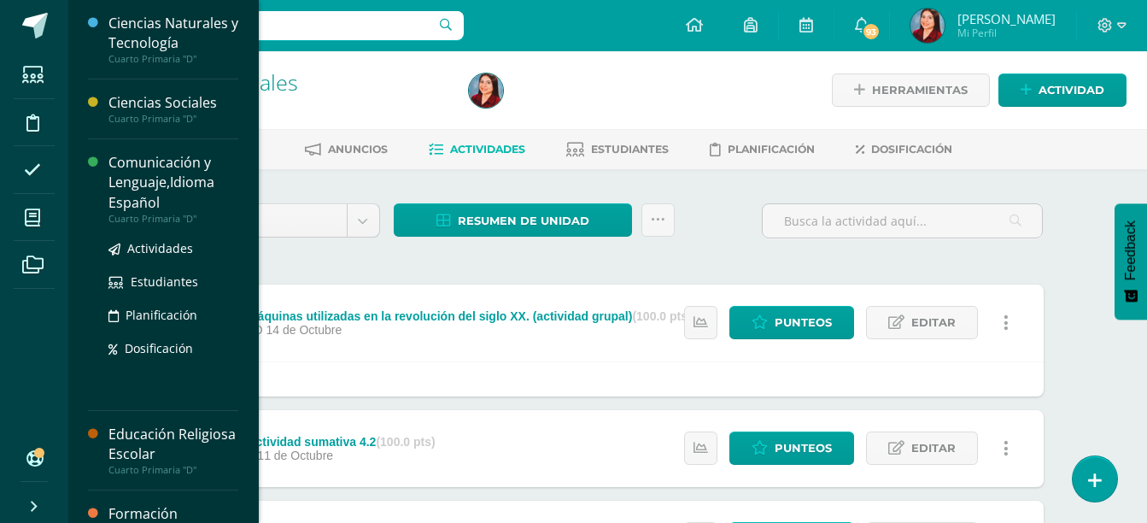
click at [148, 188] on div "Comunicación y Lenguaje,Idioma Español" at bounding box center [173, 182] width 130 height 59
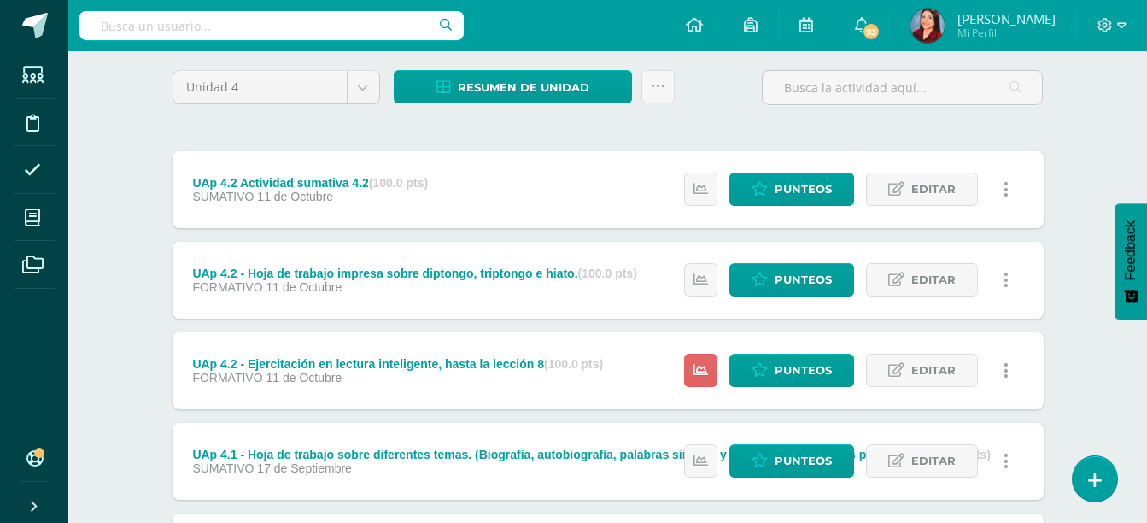
scroll to position [135, 0]
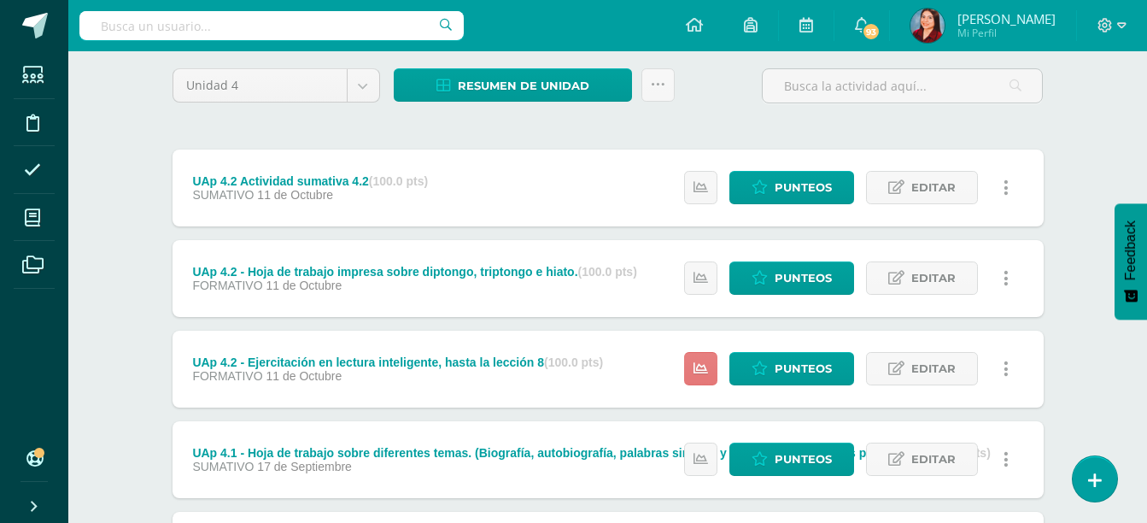
click at [694, 369] on link at bounding box center [700, 368] width 33 height 33
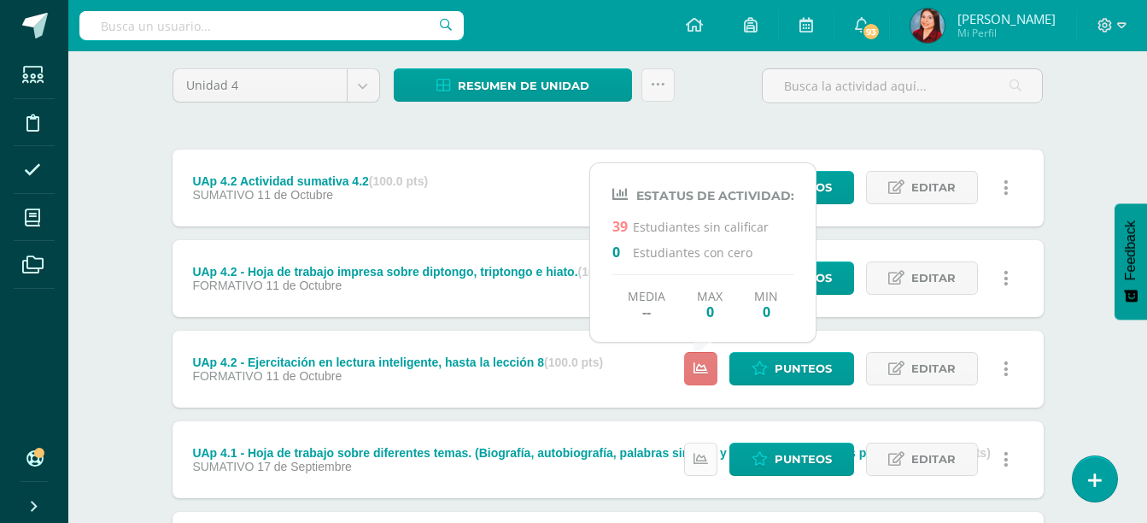
scroll to position [314, 0]
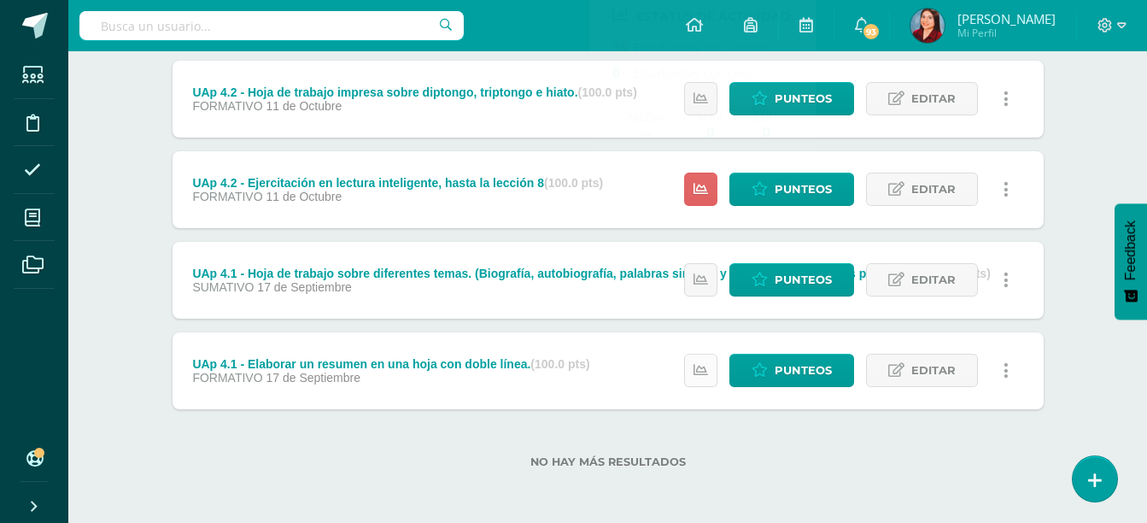
click at [688, 384] on link at bounding box center [700, 370] width 33 height 33
click at [1079, 213] on div "Comunicación y Lenguaje,Idioma Español Cuarto Primaria "D" Herramientas Detalle…" at bounding box center [607, 130] width 1079 height 786
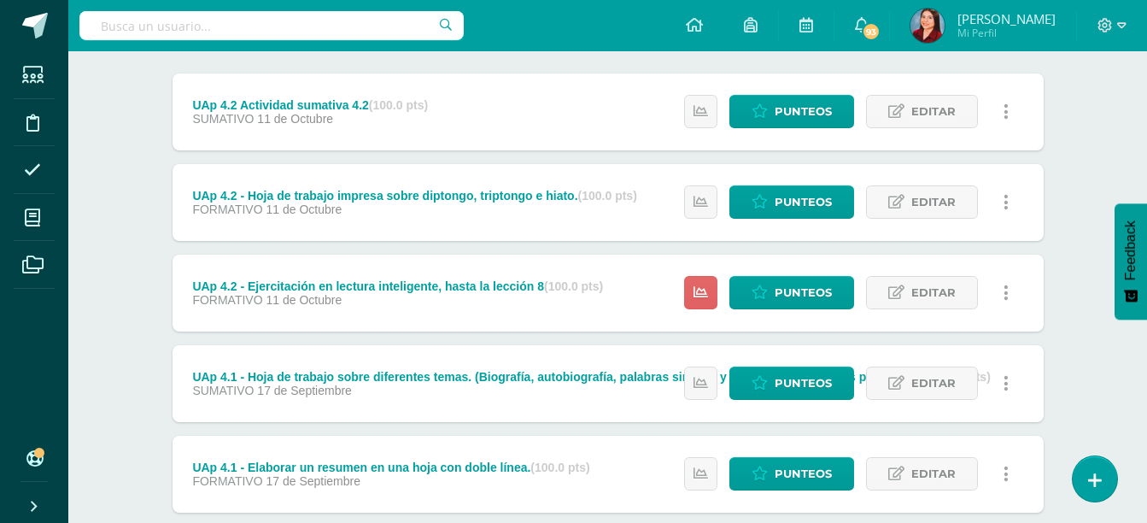
scroll to position [208, 0]
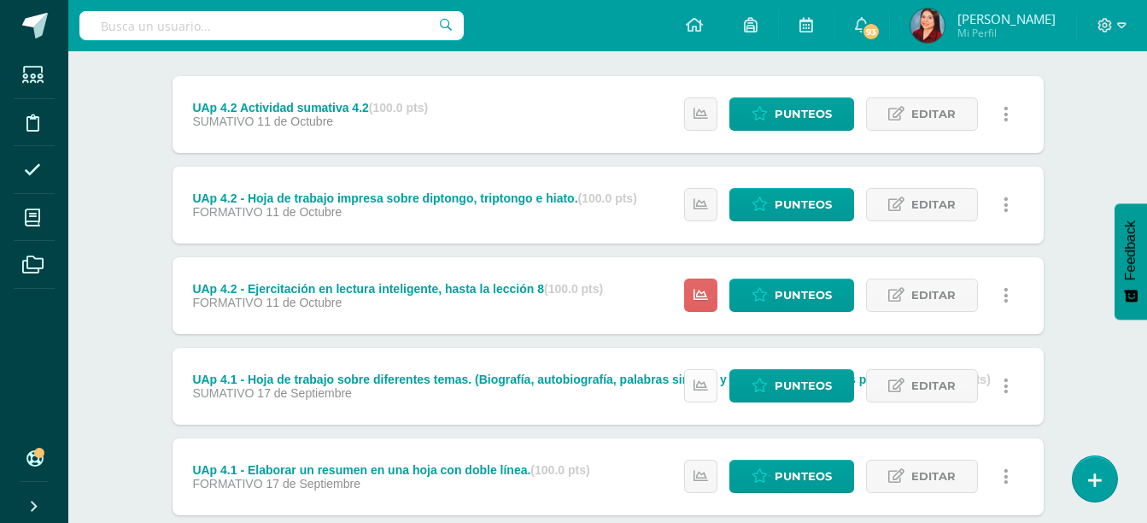
click at [699, 394] on link at bounding box center [700, 385] width 33 height 33
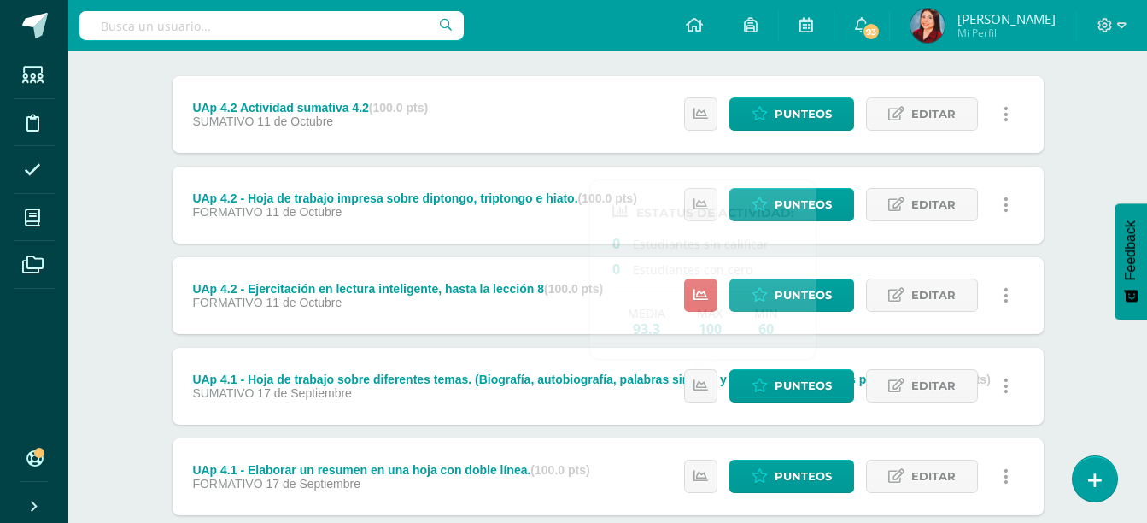
click at [1099, 218] on div "Comunicación y Lenguaje,Idioma Español Cuarto Primaria "D" Herramientas Detalle…" at bounding box center [607, 236] width 1079 height 786
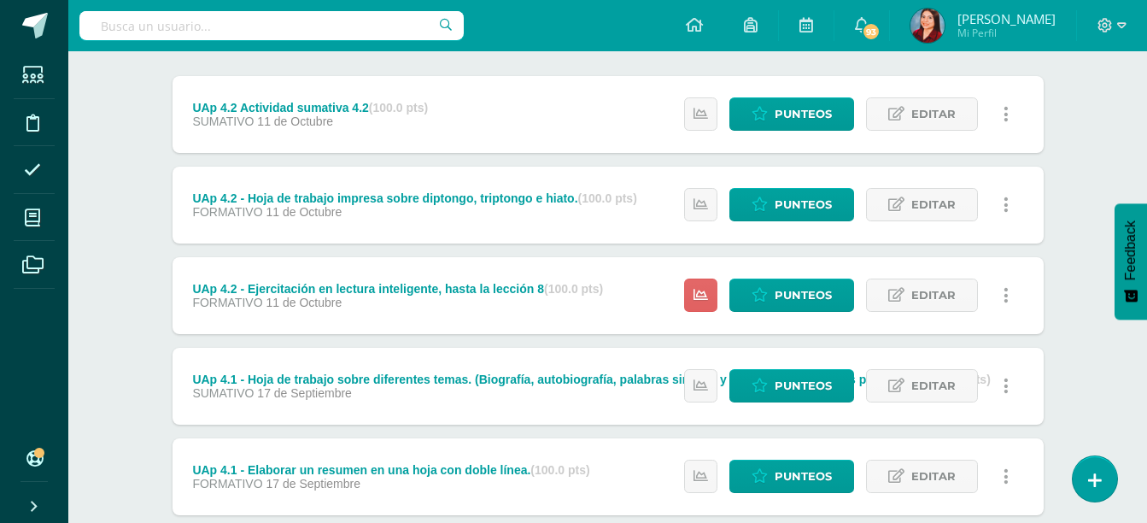
click at [684, 205] on div "Estatus de Actividad: 0 Estudiantes sin calificar 0 Estudiantes con cero Media …" at bounding box center [850, 205] width 385 height 77
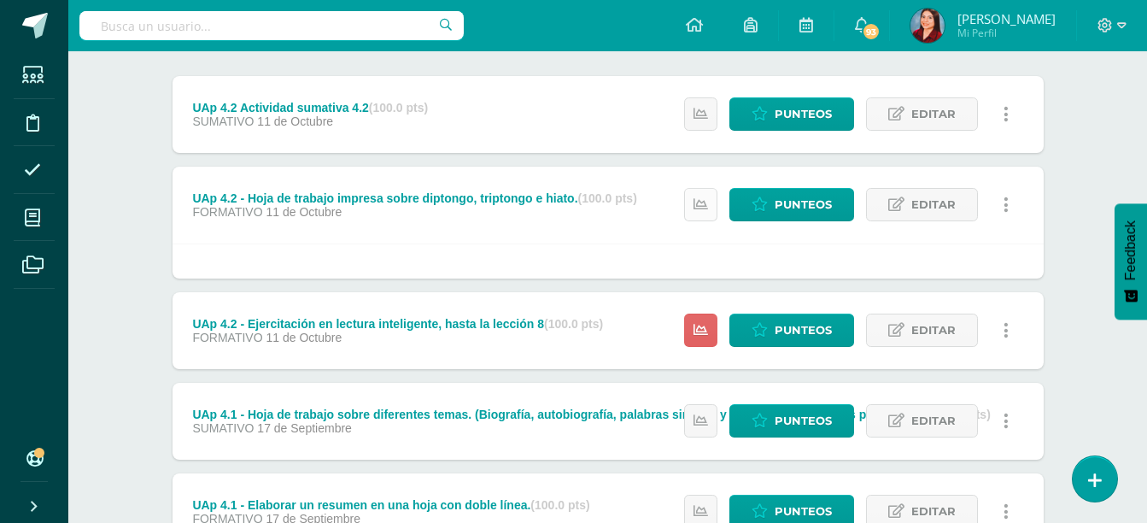
click at [695, 202] on icon at bounding box center [700, 204] width 15 height 15
click at [1080, 92] on div "Comunicación y Lenguaje,Idioma Español Cuarto Primaria "D" Herramientas Detalle…" at bounding box center [607, 253] width 1079 height 821
click at [694, 108] on link at bounding box center [700, 113] width 33 height 33
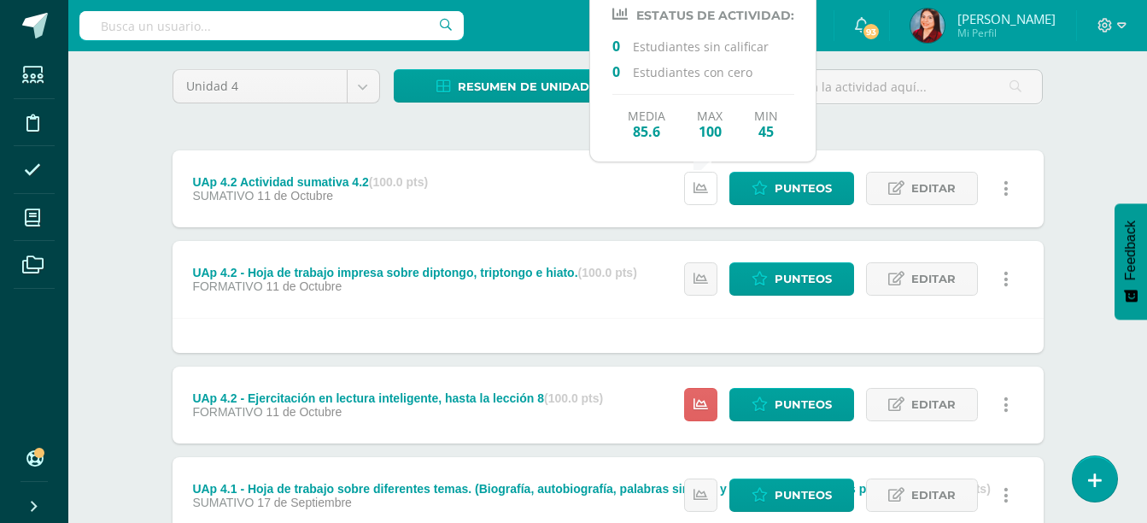
scroll to position [113, 0]
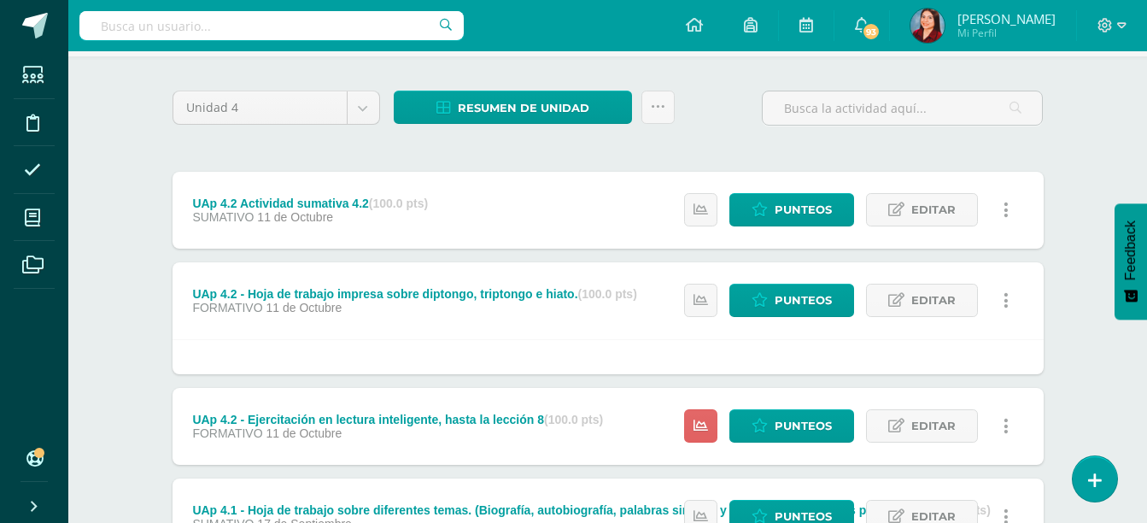
click at [1087, 173] on div "Comunicación y Lenguaje,Idioma Español Cuarto Primaria "D" Herramientas Detalle…" at bounding box center [607, 349] width 1079 height 821
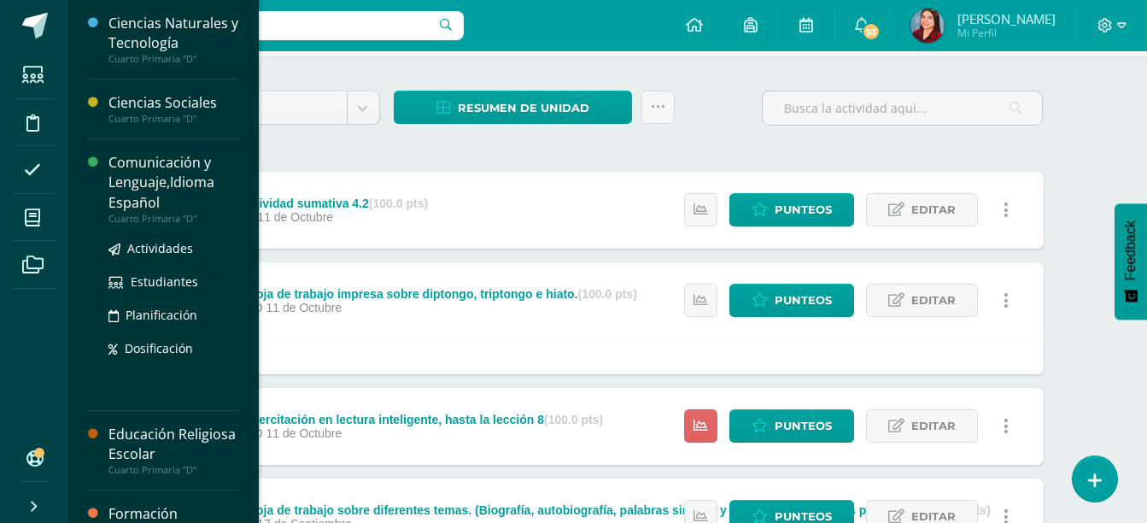
scroll to position [167, 0]
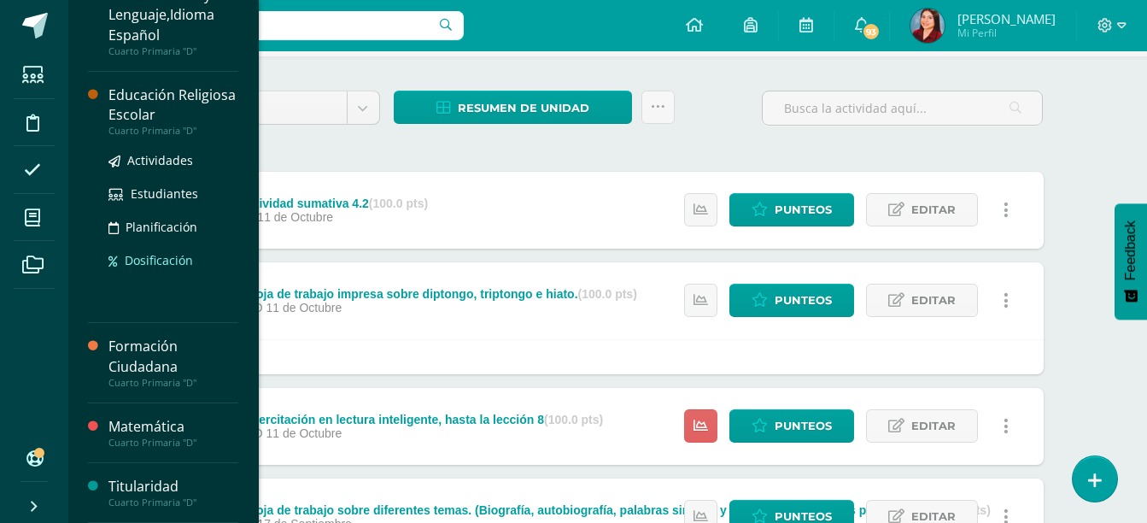
click at [156, 269] on link "Dosificación" at bounding box center [173, 260] width 130 height 20
click at [141, 114] on div "Educación Religiosa Escolar" at bounding box center [173, 104] width 130 height 39
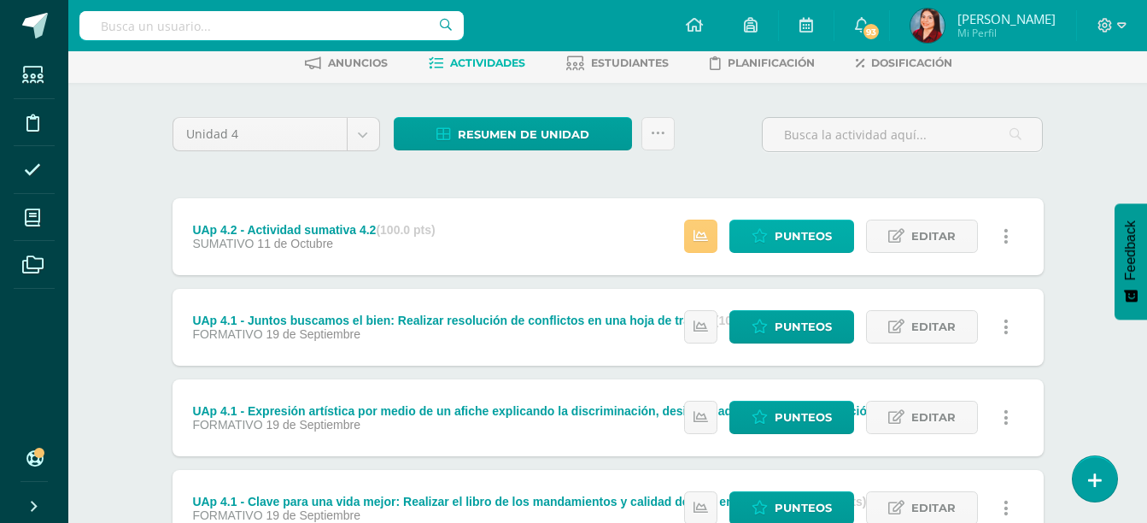
scroll to position [87, 0]
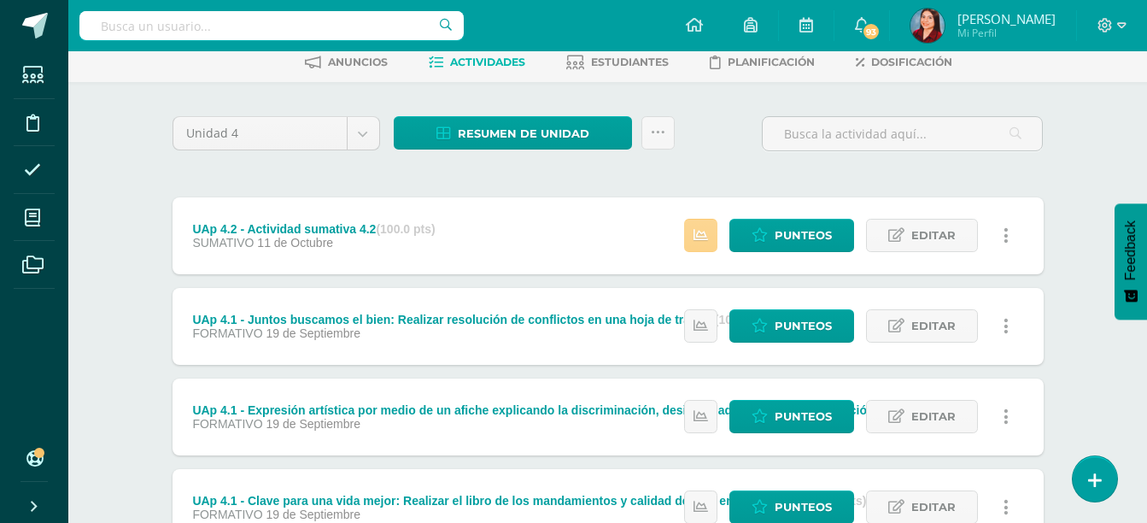
click at [703, 241] on icon at bounding box center [700, 235] width 15 height 15
click at [834, 182] on div "Unidad 4 Unidad 1 Unidad 2 Unidad 3 Unidad 4 Resumen de unidad Descargar como H…" at bounding box center [608, 370] width 885 height 509
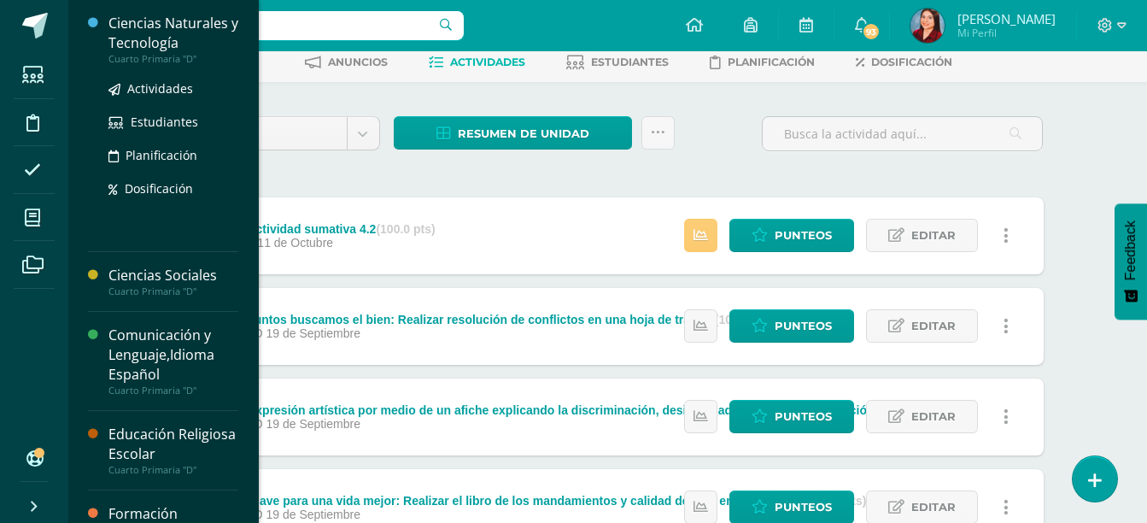
click at [173, 45] on div "Ciencias Naturales y Tecnología" at bounding box center [173, 33] width 130 height 39
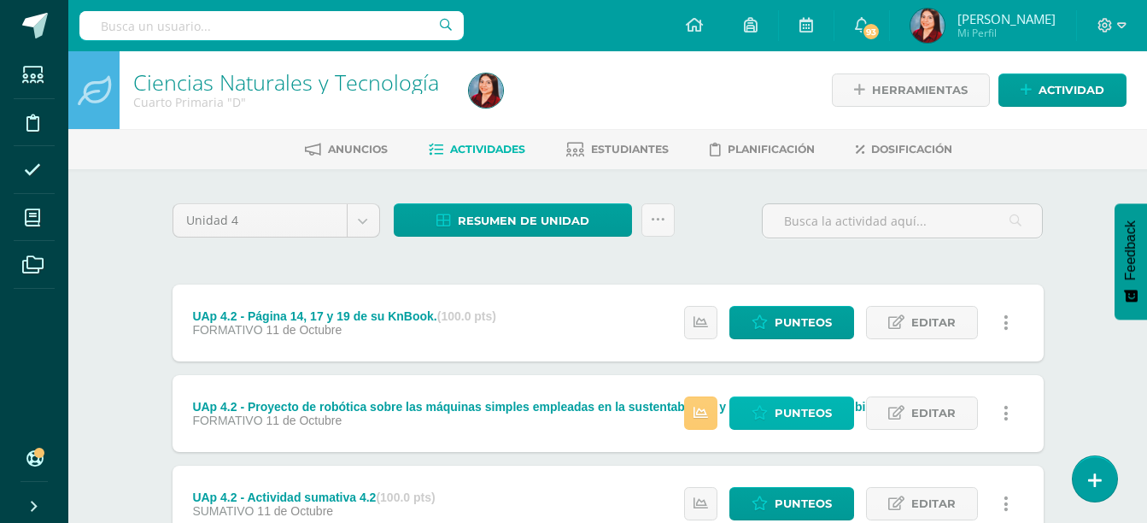
click at [796, 426] on span "Punteos" at bounding box center [803, 413] width 57 height 32
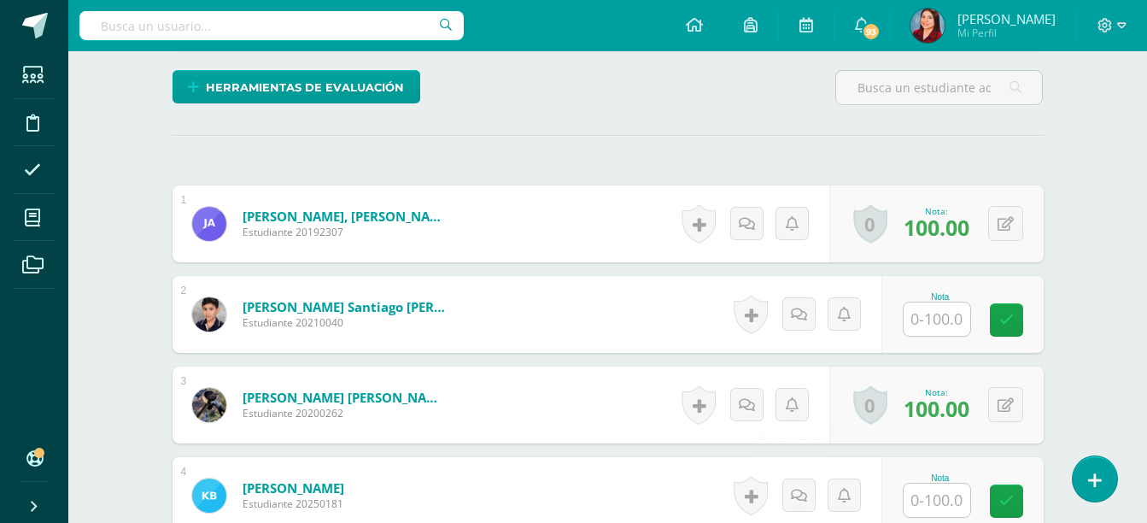
scroll to position [409, 0]
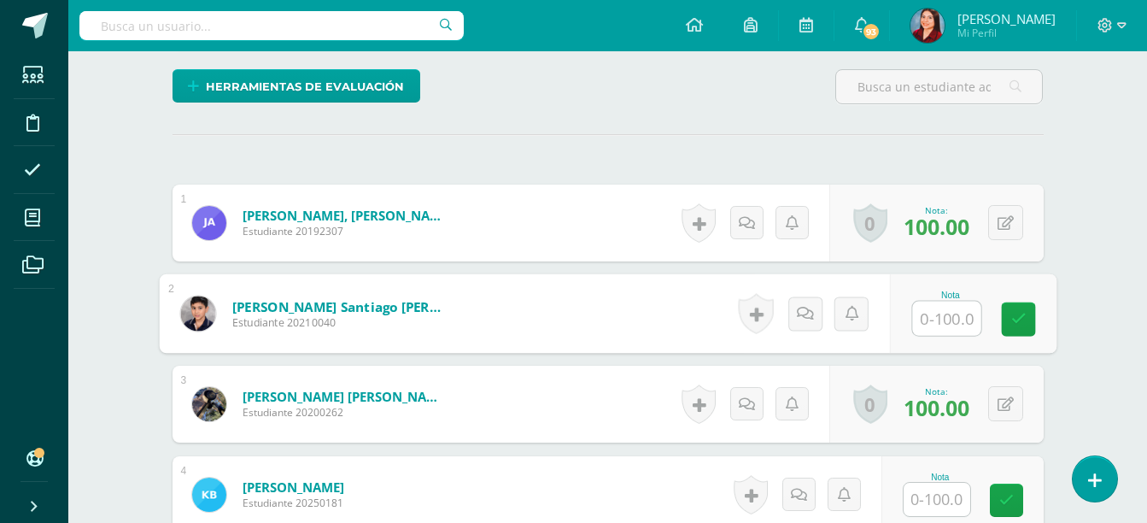
click at [939, 316] on input "text" at bounding box center [946, 318] width 68 height 34
type input "85"
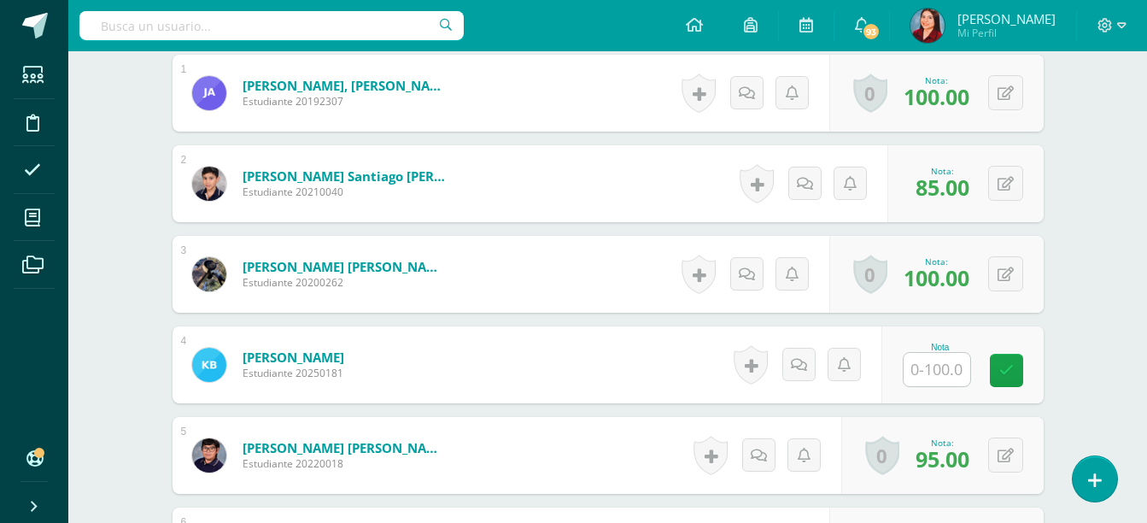
scroll to position [541, 0]
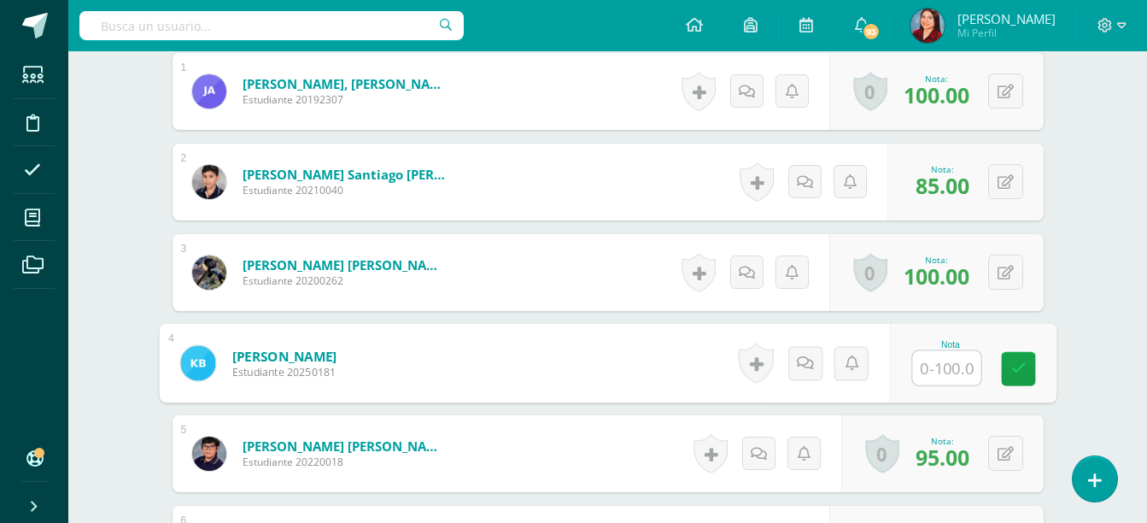
click at [955, 361] on input "text" at bounding box center [946, 368] width 68 height 34
type input "85"
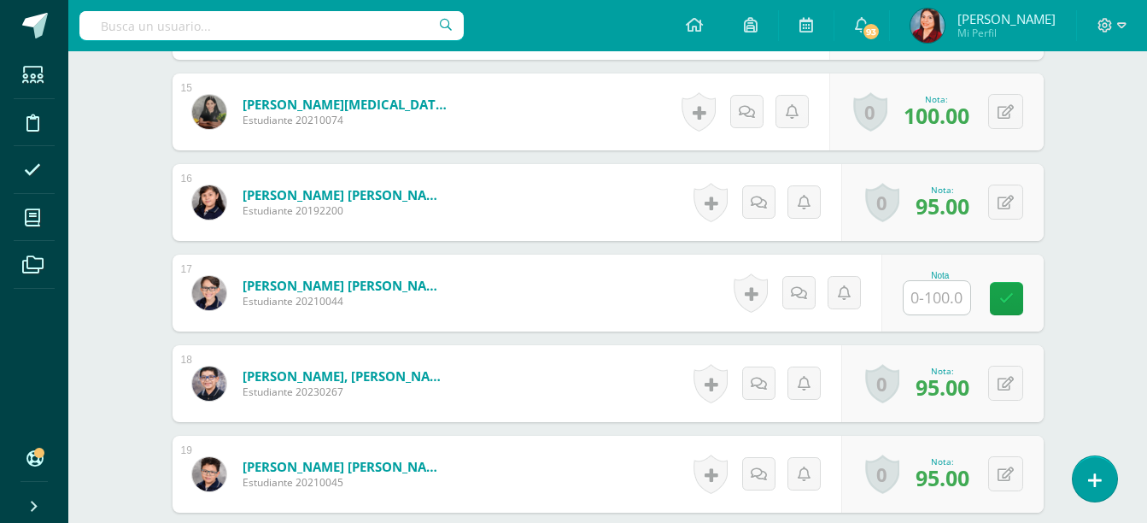
scroll to position [1799, 0]
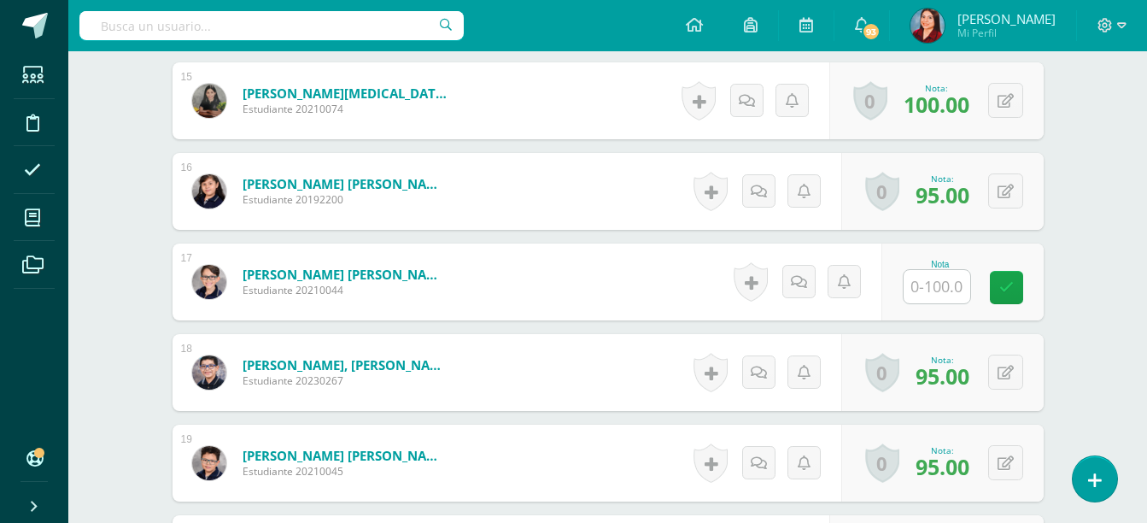
click at [942, 305] on div "Nota" at bounding box center [962, 281] width 162 height 77
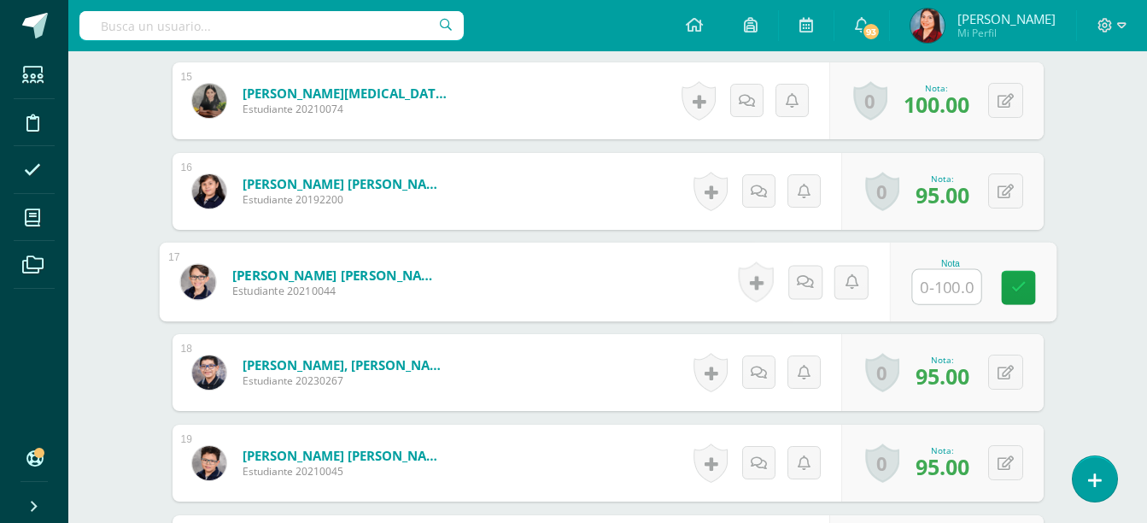
click at [939, 296] on input "text" at bounding box center [946, 287] width 68 height 34
type input "85"
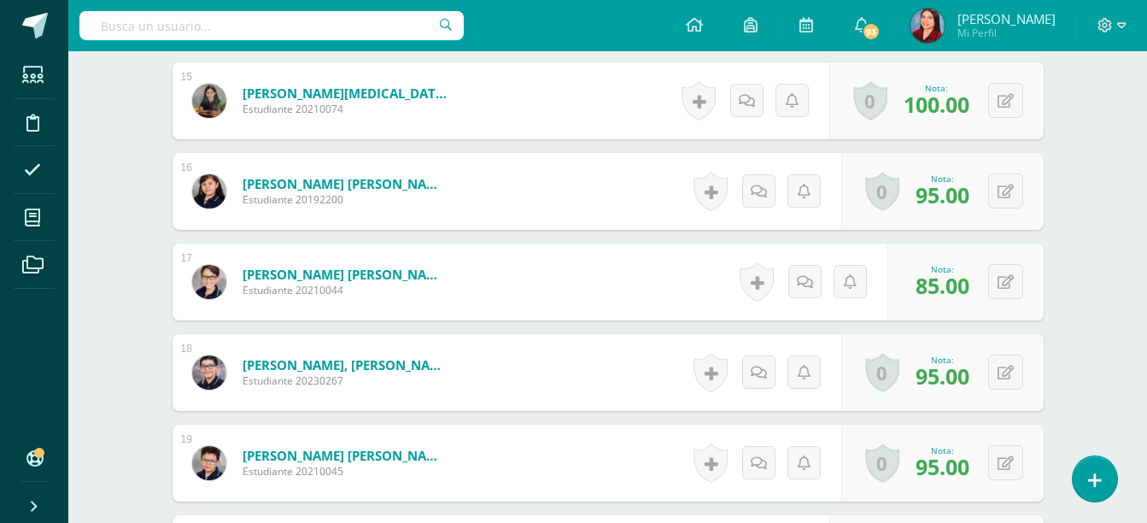
click at [1118, 256] on div "Ciencias Naturales y Tecnología Cuarto Primaria "D" Herramientas Detalle de asi…" at bounding box center [607, 380] width 1079 height 4255
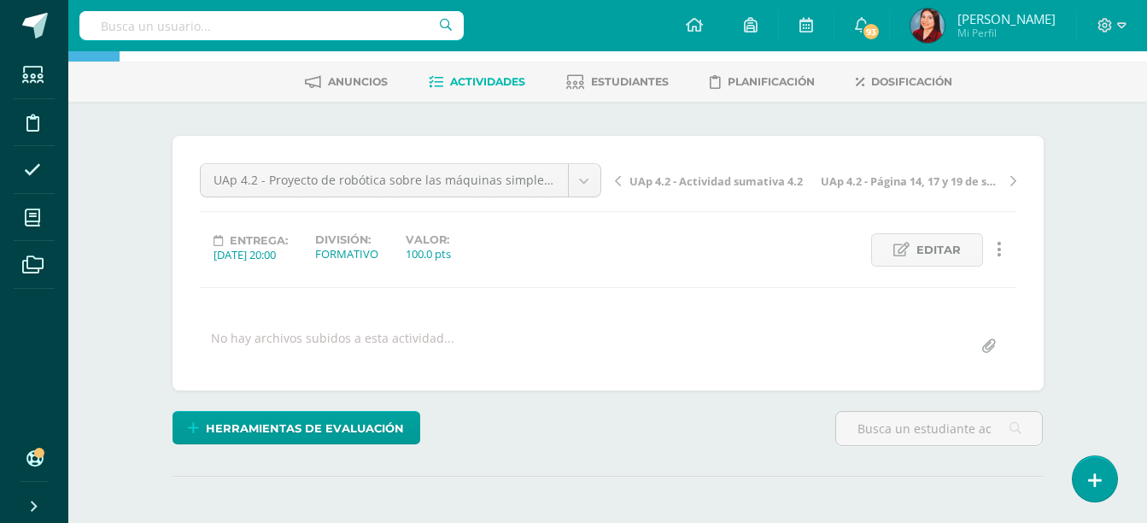
scroll to position [0, 0]
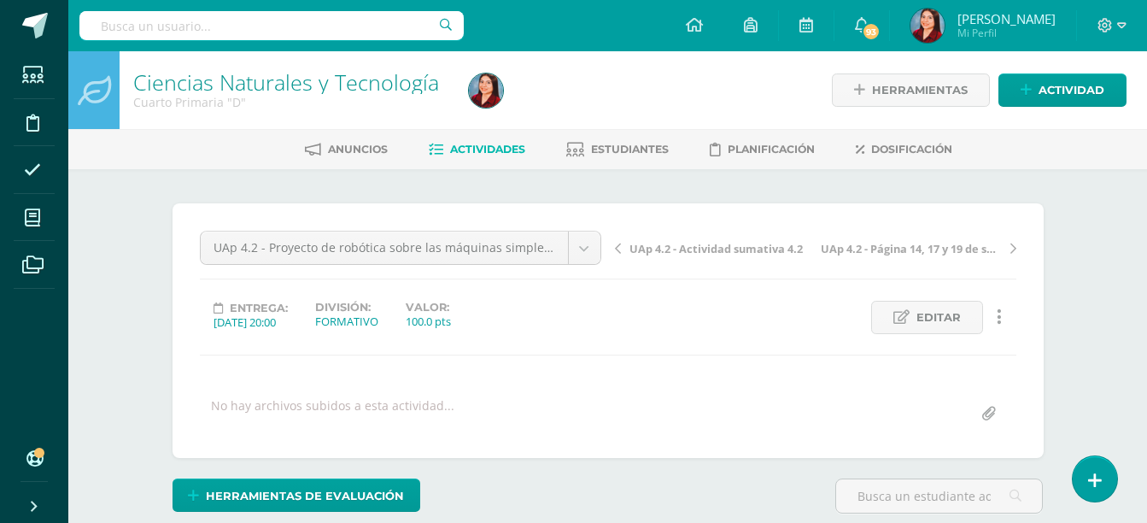
click at [354, 100] on div "Cuarto Primaria "D"" at bounding box center [290, 102] width 315 height 16
click at [357, 97] on div "Cuarto Primaria "D"" at bounding box center [290, 102] width 315 height 16
click at [366, 91] on link "Ciencias Naturales y Tecnología" at bounding box center [286, 81] width 306 height 29
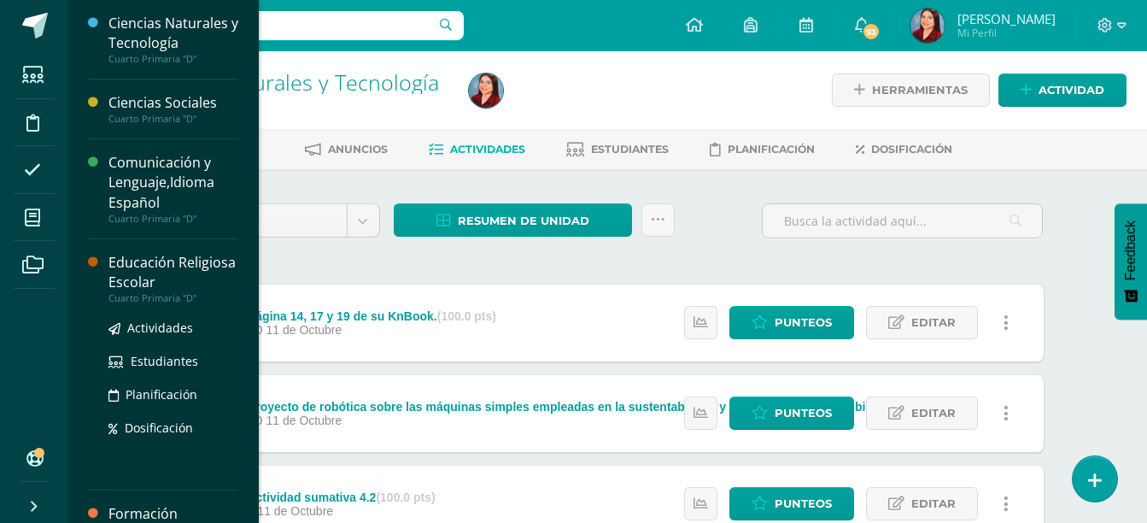
click at [149, 272] on div "Educación Religiosa Escolar" at bounding box center [173, 272] width 130 height 39
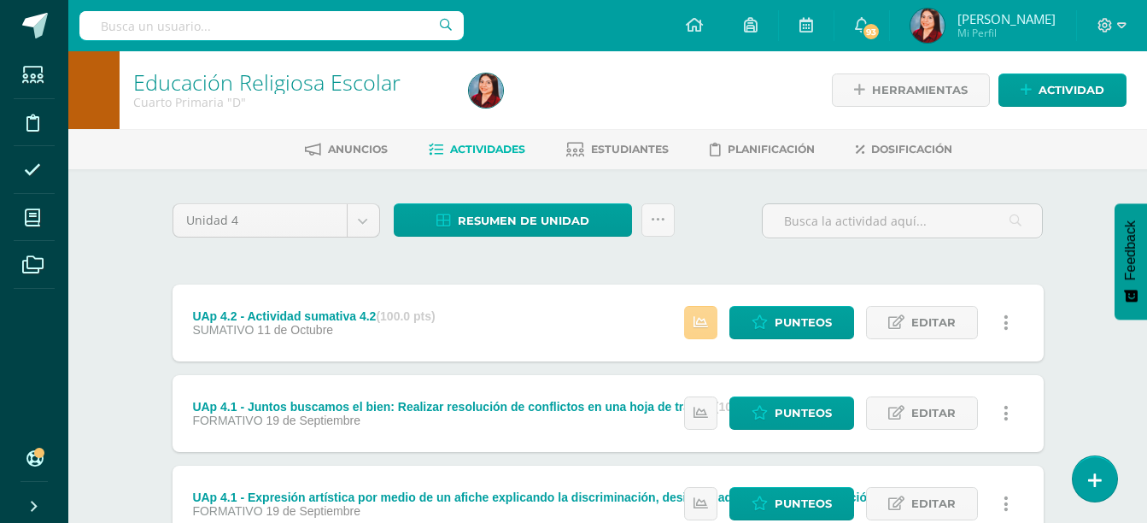
click at [716, 317] on link at bounding box center [700, 322] width 33 height 33
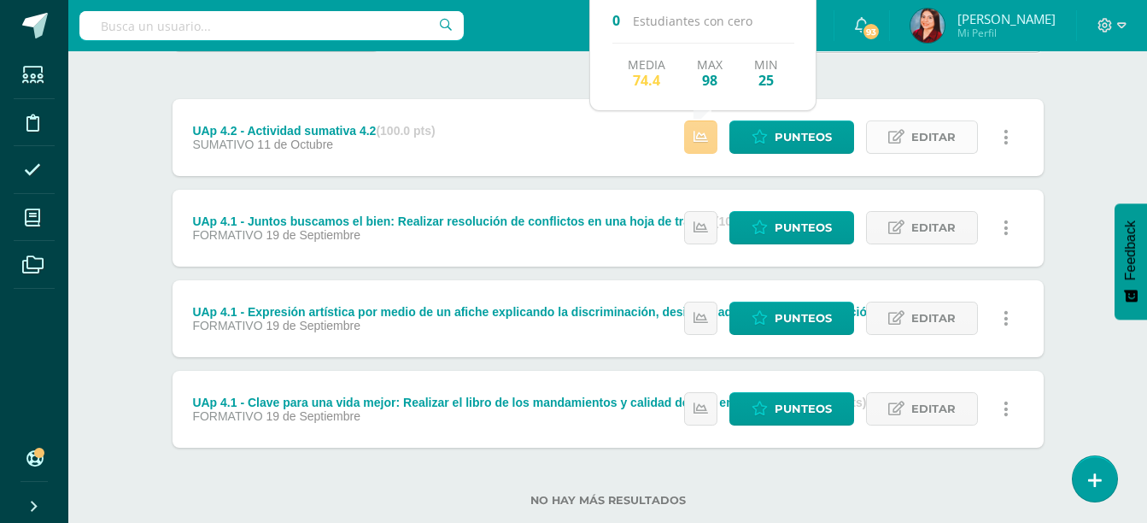
scroll to position [224, 0]
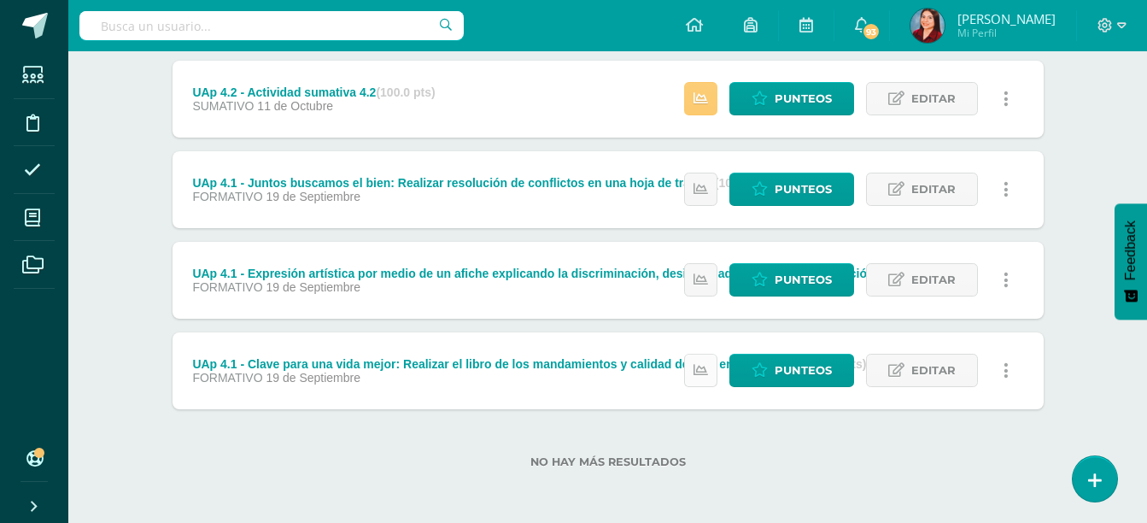
click at [709, 374] on link at bounding box center [700, 370] width 33 height 33
click at [90, 320] on div "Educación Religiosa Escolar Cuarto Primaria "D" Herramientas Detalle de asisten…" at bounding box center [607, 174] width 1079 height 695
click at [715, 276] on link at bounding box center [700, 279] width 33 height 33
click at [1052, 202] on div "Unidad 4 Unidad 1 Unidad 2 Unidad 3 Unidad 4 Resumen de unidad Descargar como H…" at bounding box center [607, 233] width 939 height 577
click at [707, 190] on icon at bounding box center [700, 189] width 15 height 15
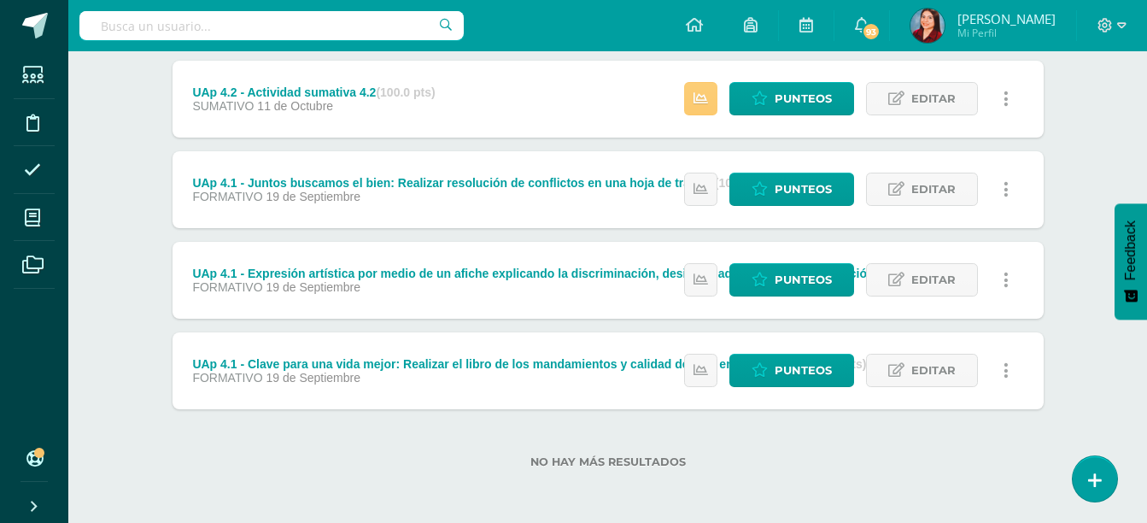
click at [1093, 161] on div "Educación Religiosa Escolar Cuarto Primaria "D" Herramientas Detalle de asisten…" at bounding box center [607, 174] width 1079 height 695
